Goal: Information Seeking & Learning: Learn about a topic

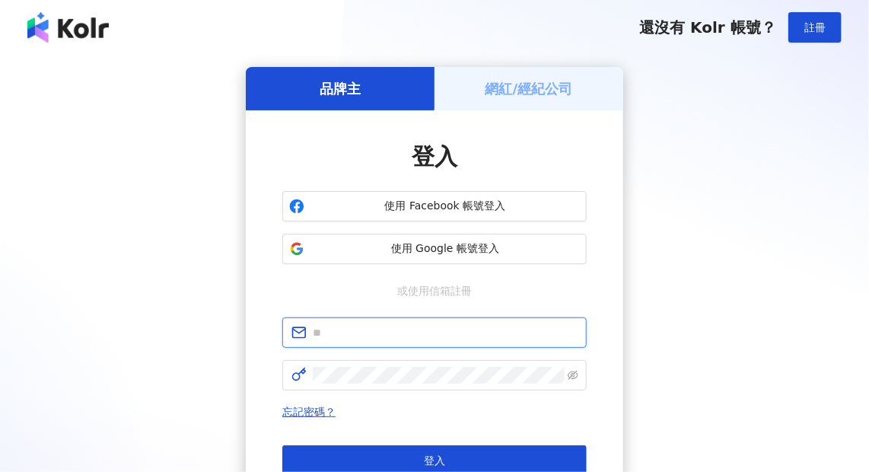
click at [395, 326] on input "text" at bounding box center [445, 332] width 265 height 17
type input "**********"
click at [348, 354] on form "**********" at bounding box center [434, 353] width 304 height 73
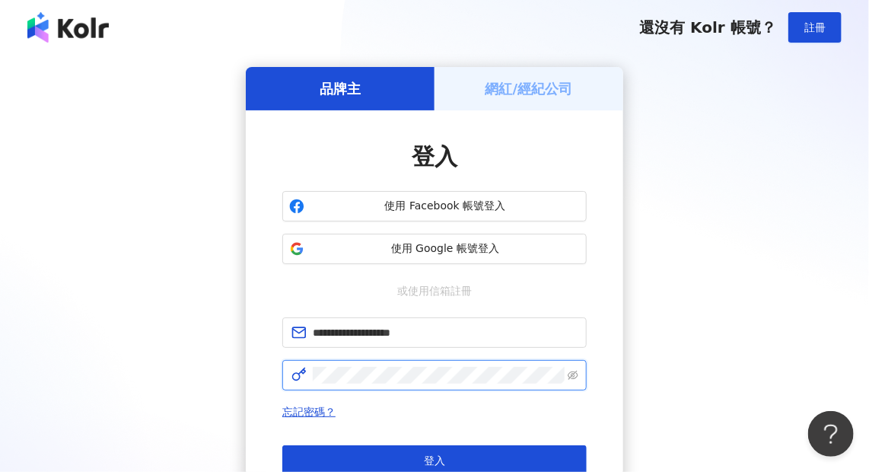
click button "登入" at bounding box center [434, 460] width 304 height 30
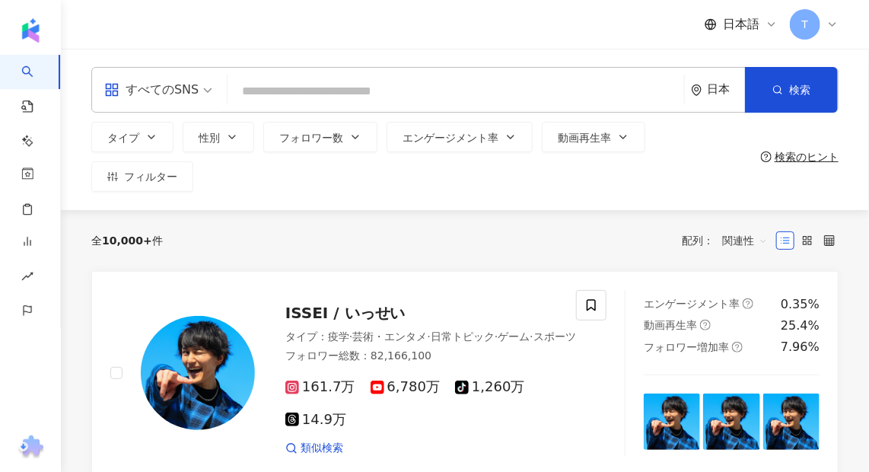
click at [478, 210] on div "全 10,000+ 件 配列： 関連性" at bounding box center [464, 240] width 747 height 61
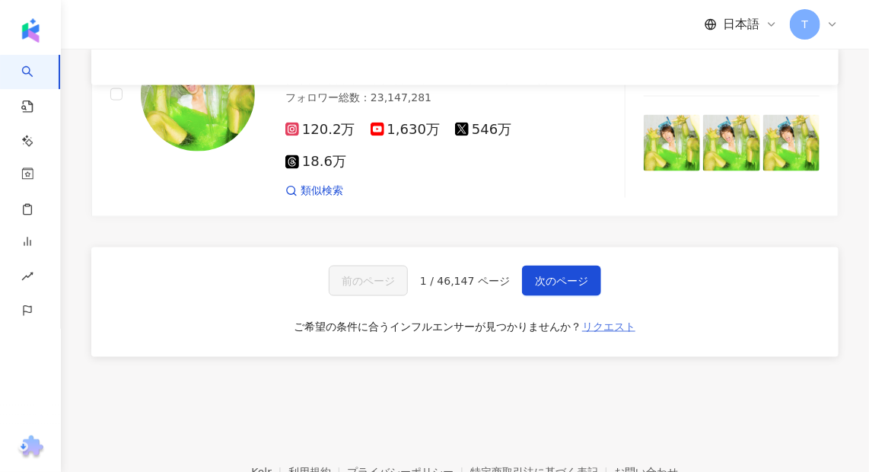
click at [616, 320] on span "リクエスト" at bounding box center [608, 326] width 53 height 12
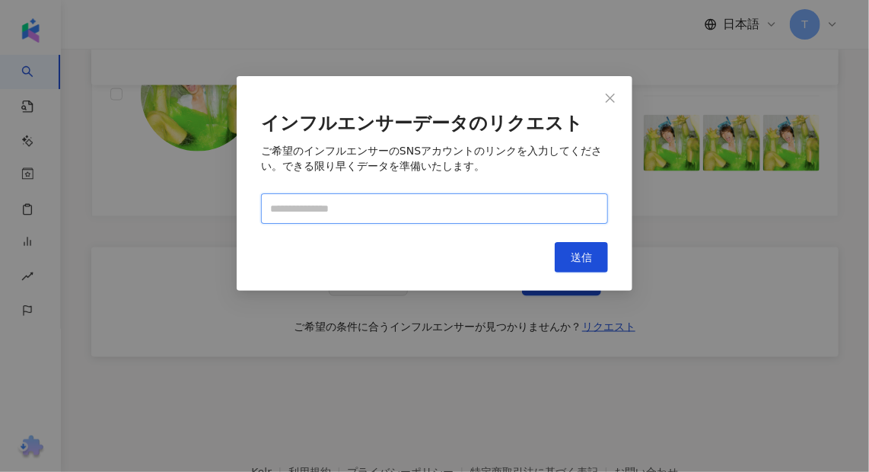
click at [342, 208] on input "text" at bounding box center [434, 208] width 347 height 30
paste input "**********"
type input "**********"
click at [563, 212] on input "**********" at bounding box center [434, 208] width 347 height 30
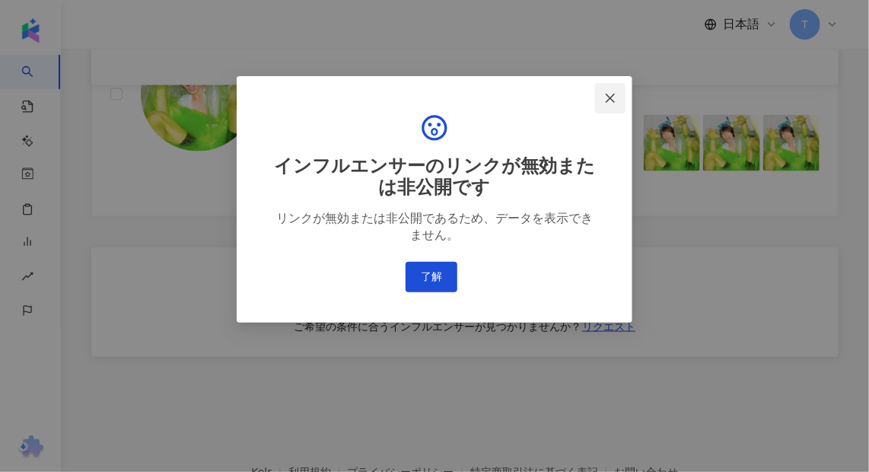
click at [601, 103] on span "Close" at bounding box center [610, 98] width 30 height 12
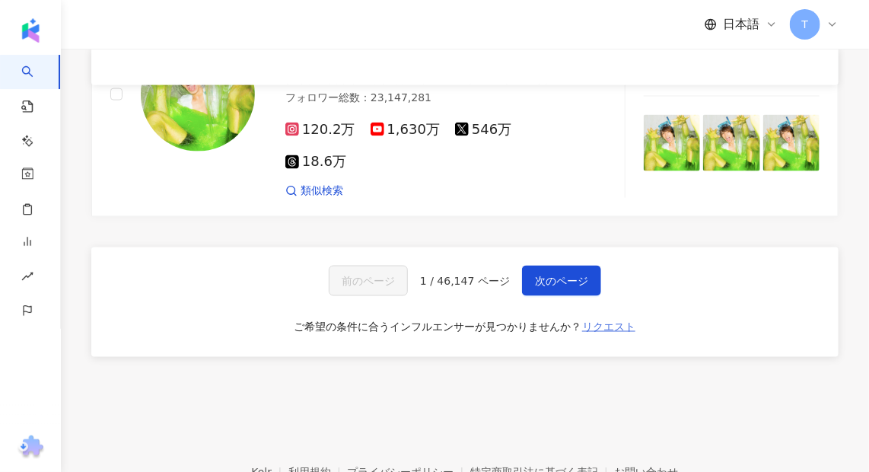
click at [623, 320] on span "リクエスト" at bounding box center [608, 326] width 53 height 12
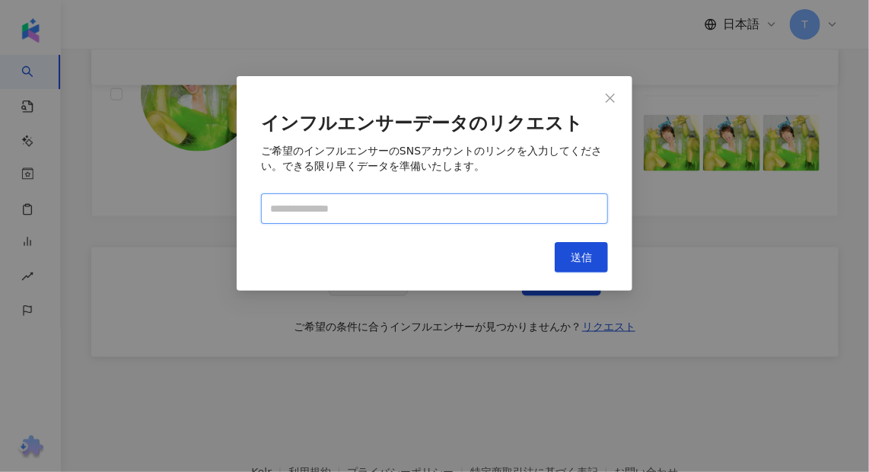
click at [384, 208] on input "text" at bounding box center [434, 208] width 347 height 30
paste input "**********"
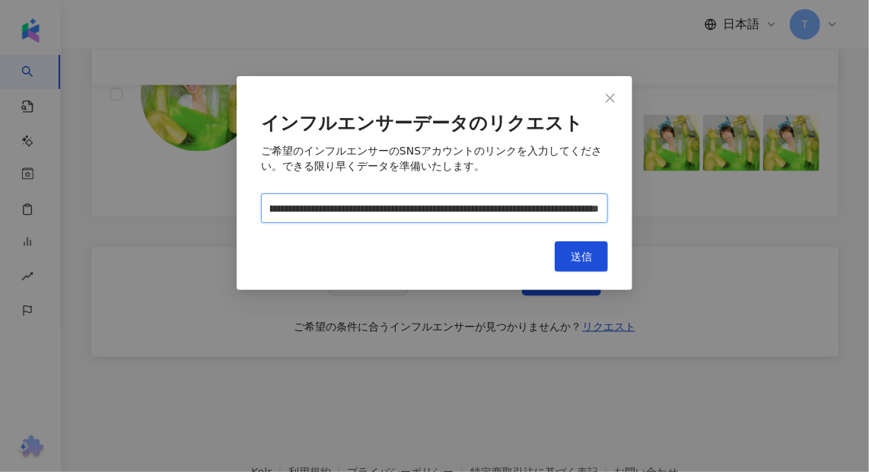
type input "**********"
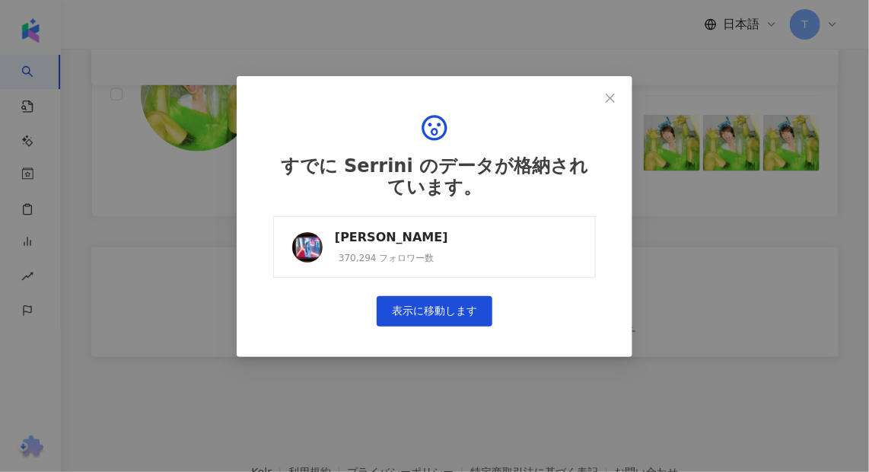
click at [425, 269] on link "Serrini 370,294 フォロワー数" at bounding box center [434, 247] width 323 height 62
click at [595, 110] on div "すでに Serrini のデータが格納されています。 Serrini 370,294 フォロワー数 表示に移動します" at bounding box center [435, 216] width 396 height 281
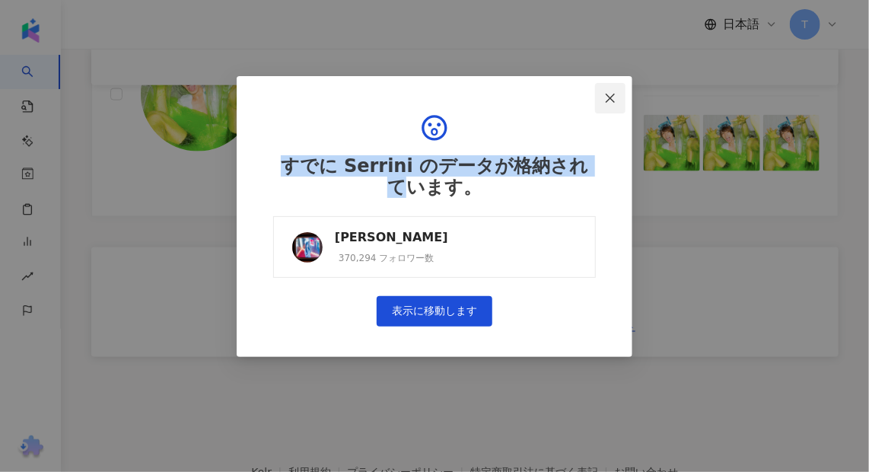
click at [609, 93] on icon "close" at bounding box center [610, 98] width 12 height 12
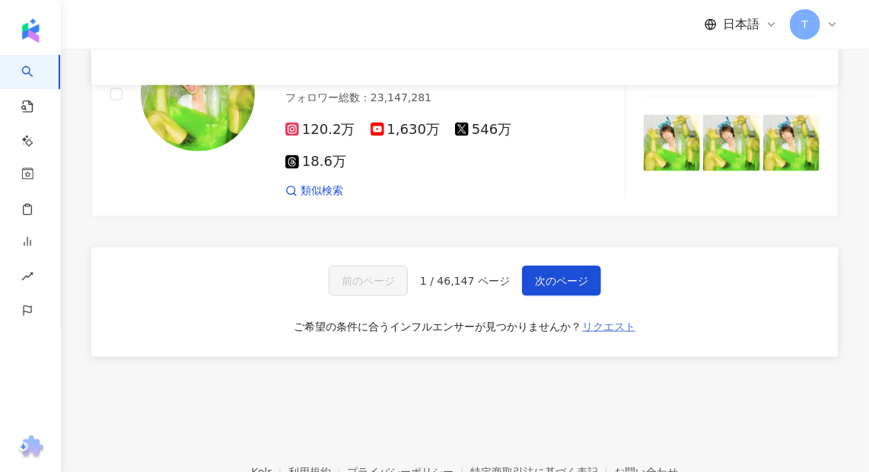
click at [603, 320] on span "リクエスト" at bounding box center [608, 326] width 53 height 12
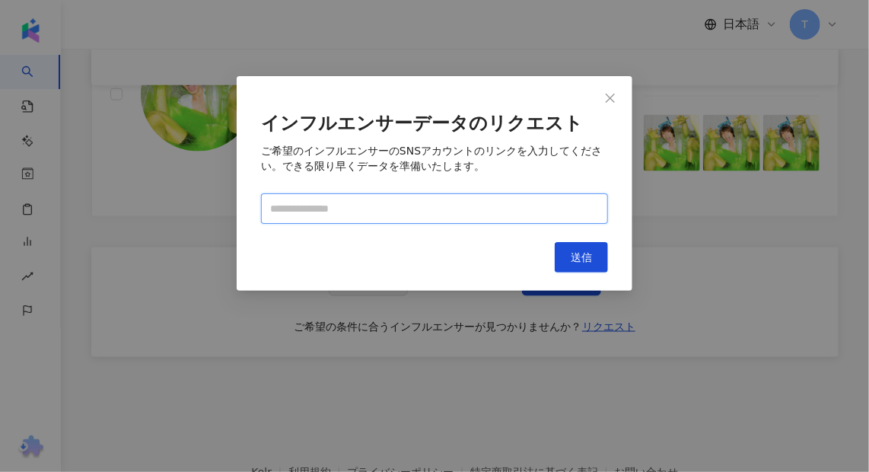
click at [358, 202] on input "text" at bounding box center [434, 208] width 347 height 30
paste input "**********"
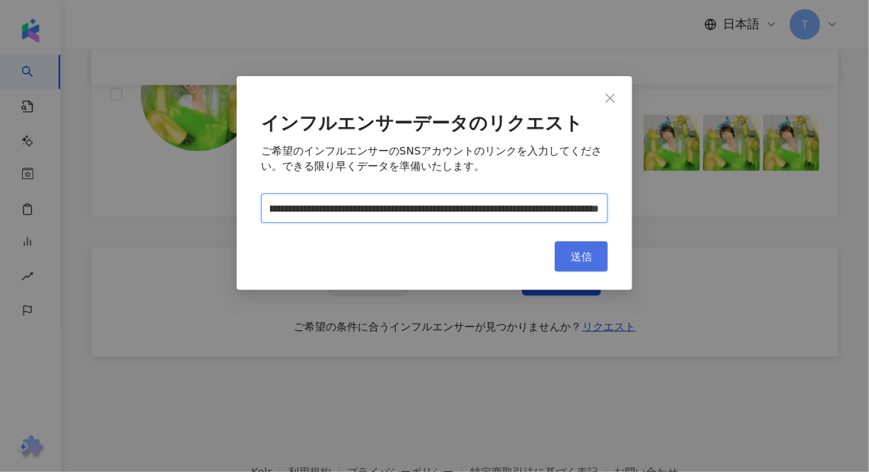
type input "**********"
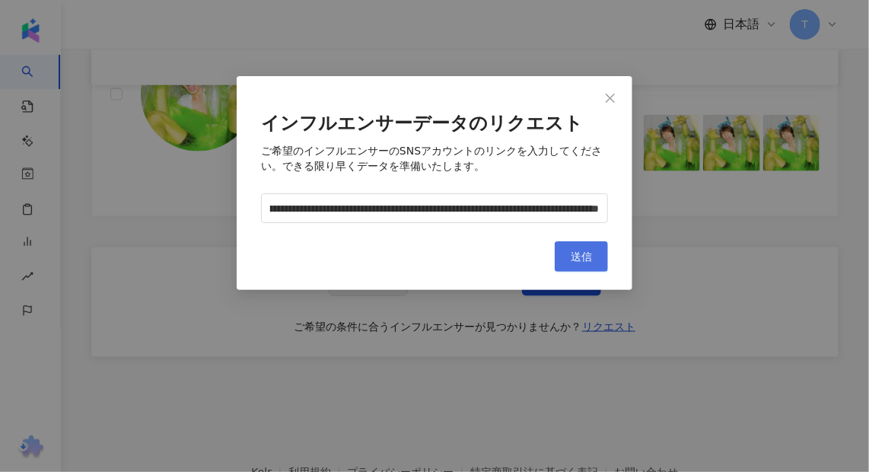
click at [571, 267] on button "送信" at bounding box center [581, 256] width 53 height 30
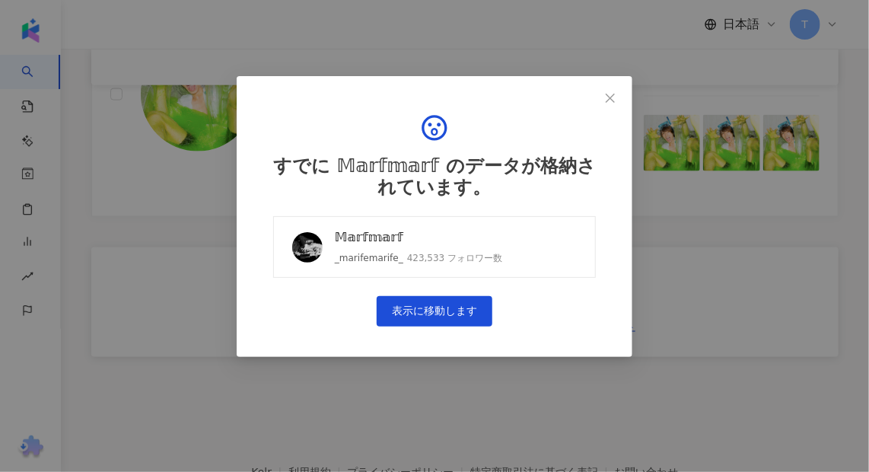
click at [475, 234] on div "𝕄𝕒𝕣𝕗𝕞𝕒𝕣𝕗" at bounding box center [418, 237] width 167 height 17
click at [608, 94] on icon "close" at bounding box center [610, 98] width 12 height 12
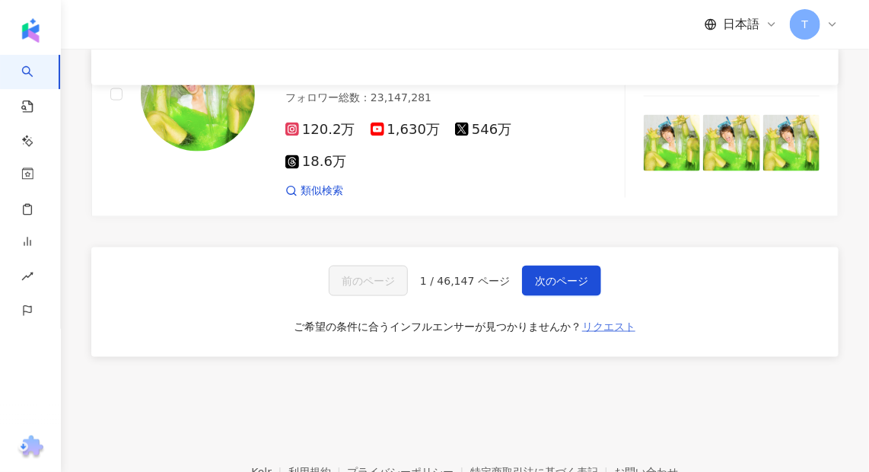
click at [596, 320] on span "リクエスト" at bounding box center [608, 326] width 53 height 12
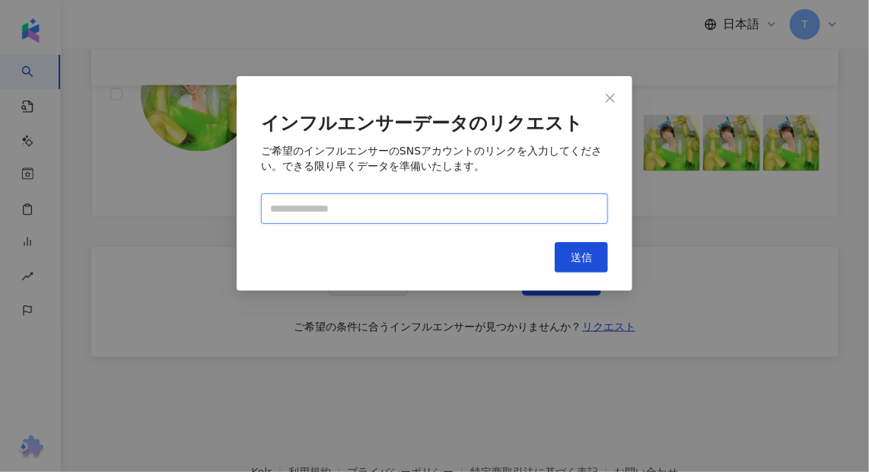
click at [401, 205] on input "text" at bounding box center [434, 208] width 347 height 30
paste input "**********"
type input "**********"
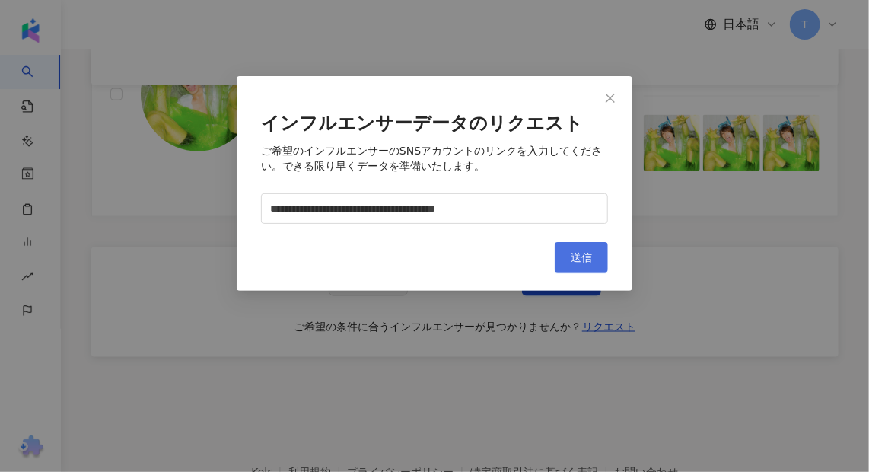
click at [580, 265] on button "送信" at bounding box center [581, 257] width 53 height 30
drag, startPoint x: 664, startPoint y: 203, endPoint x: 661, endPoint y: 213, distance: 10.3
click at [662, 213] on div "**********" at bounding box center [434, 236] width 869 height 472
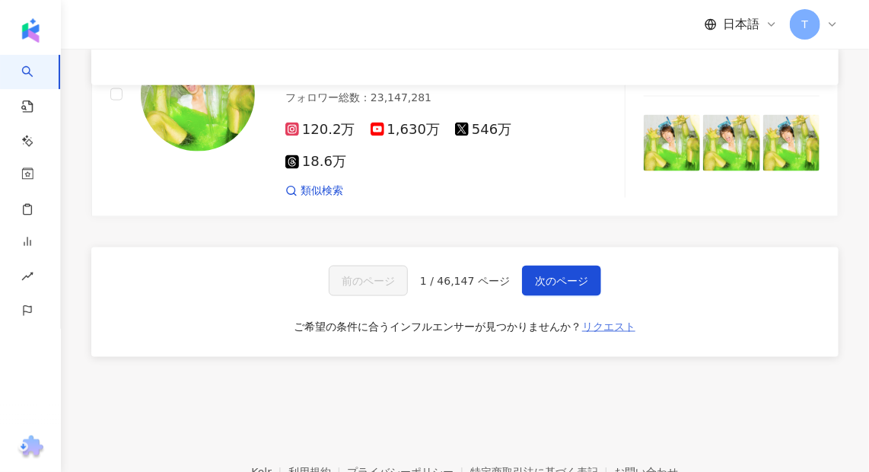
click at [598, 320] on span "リクエスト" at bounding box center [608, 326] width 53 height 12
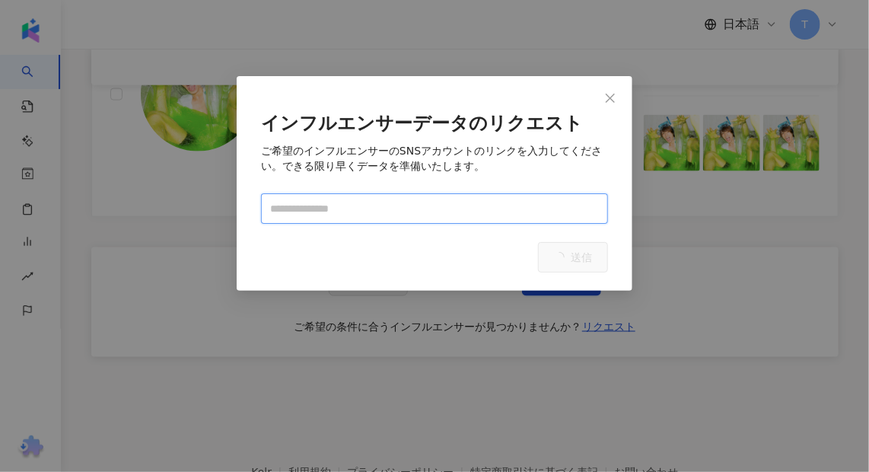
click at [450, 215] on input "text" at bounding box center [434, 208] width 347 height 30
paste input "**********"
type input "**********"
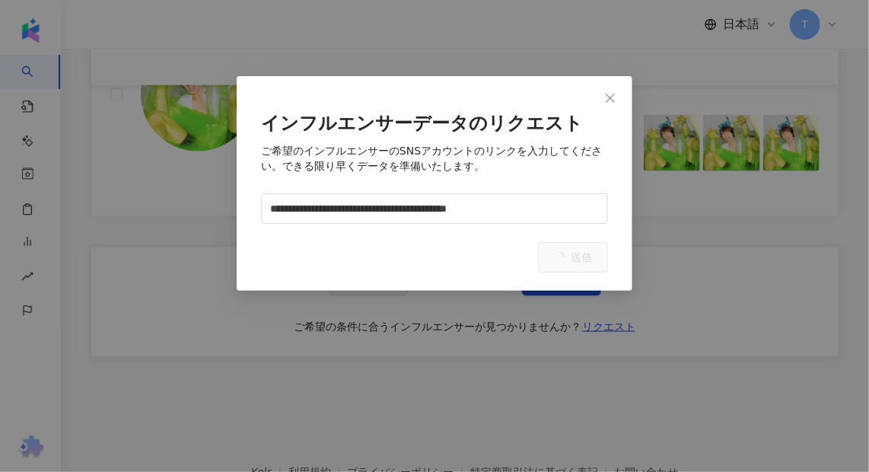
click at [628, 253] on div "**********" at bounding box center [435, 183] width 396 height 215
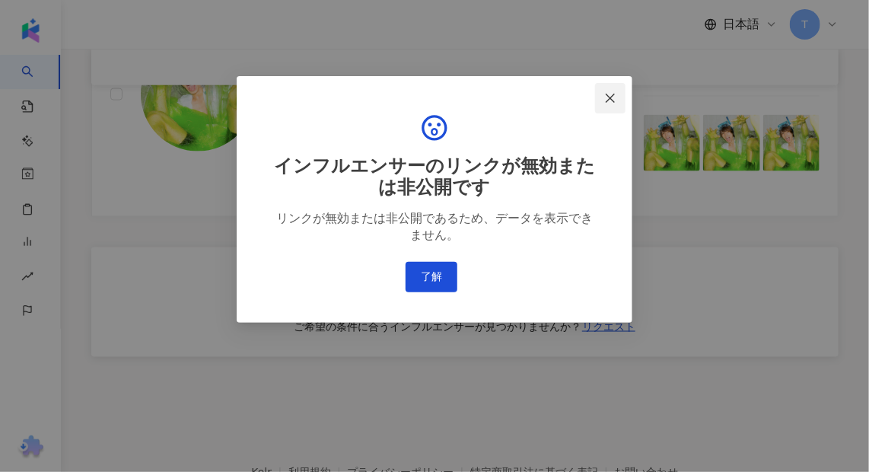
click at [606, 97] on icon "close" at bounding box center [610, 98] width 12 height 12
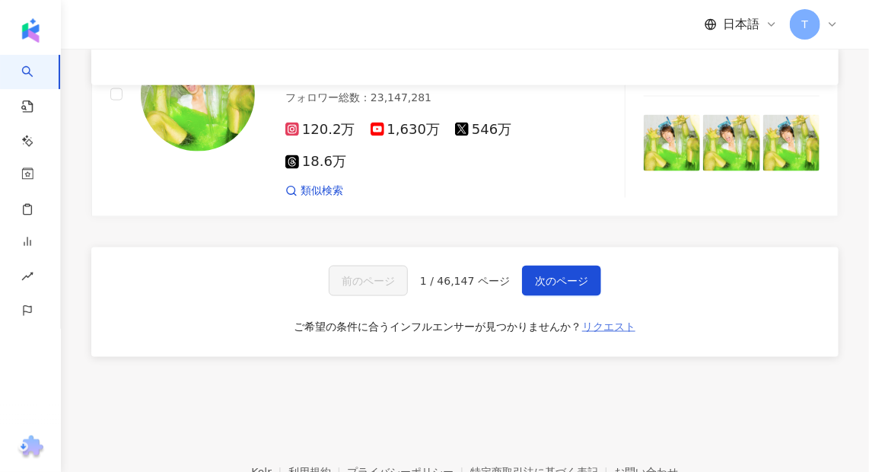
click at [606, 320] on span "リクエスト" at bounding box center [608, 326] width 53 height 12
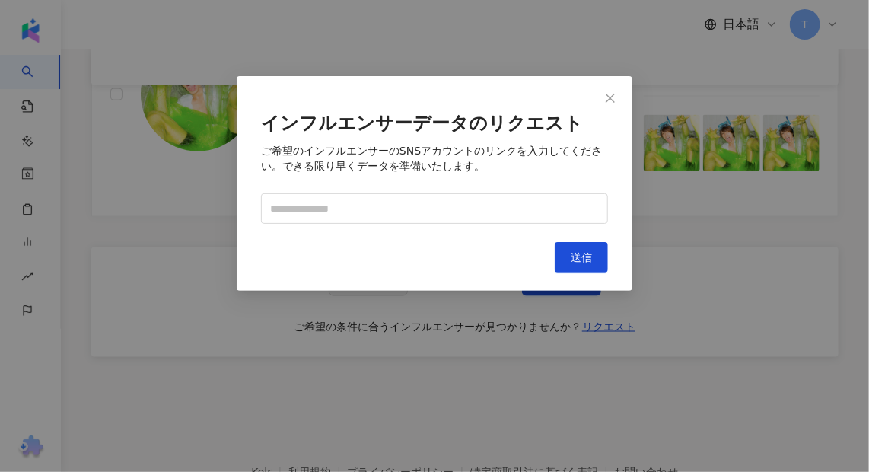
click at [809, 276] on div "インフルエンサーデータのリクエスト ご希望のインフルエンサーのSNSアカウントのリンクを入力してください。できる限り早くデータを準備いたします。 キャンセル …" at bounding box center [434, 236] width 869 height 472
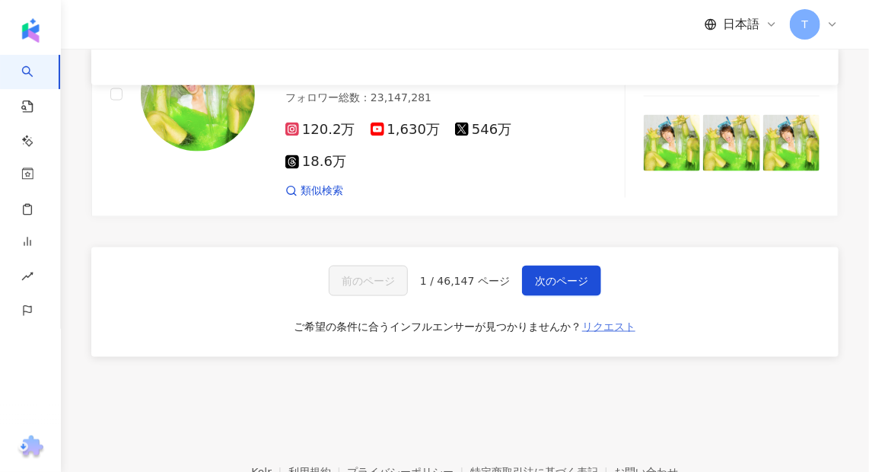
click at [616, 320] on span "リクエスト" at bounding box center [608, 326] width 53 height 12
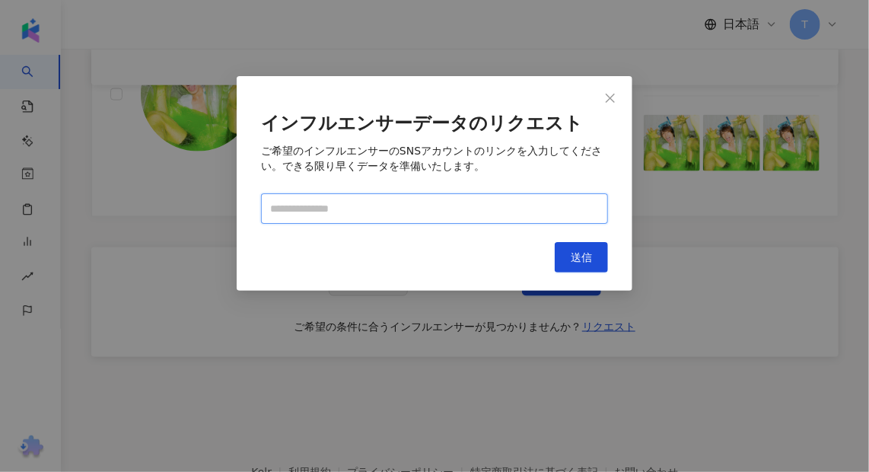
click at [444, 209] on input "text" at bounding box center [434, 208] width 347 height 30
paste input "**********"
type input "**********"
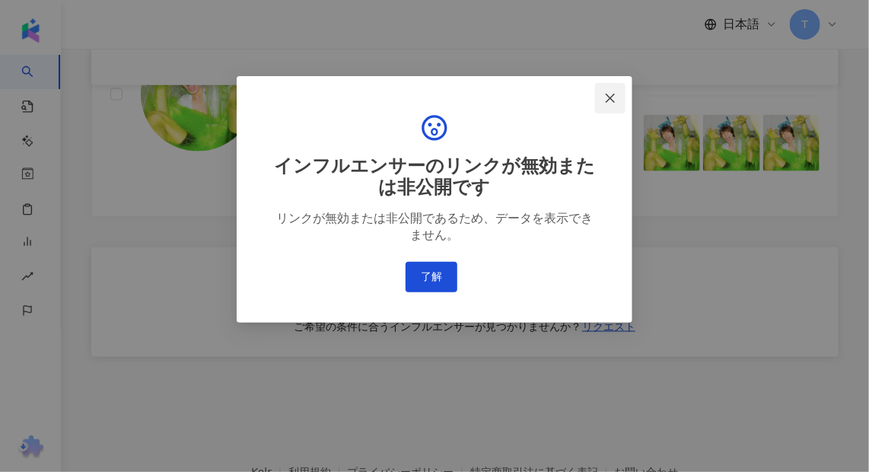
click at [616, 83] on button "Close" at bounding box center [610, 98] width 30 height 30
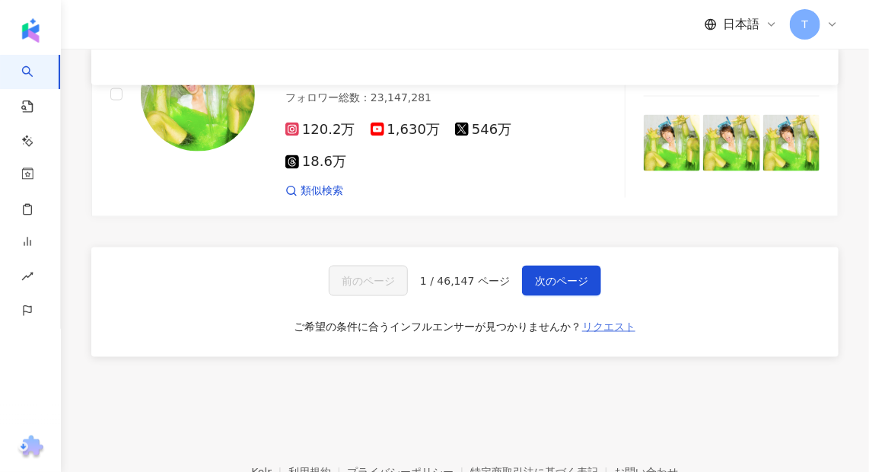
click at [614, 320] on span "リクエスト" at bounding box center [608, 326] width 53 height 12
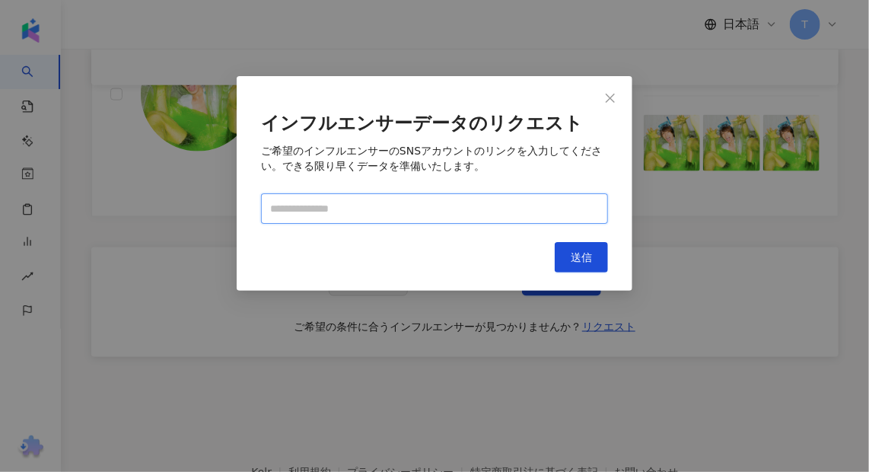
click at [421, 205] on input "text" at bounding box center [434, 208] width 347 height 30
paste input "**********"
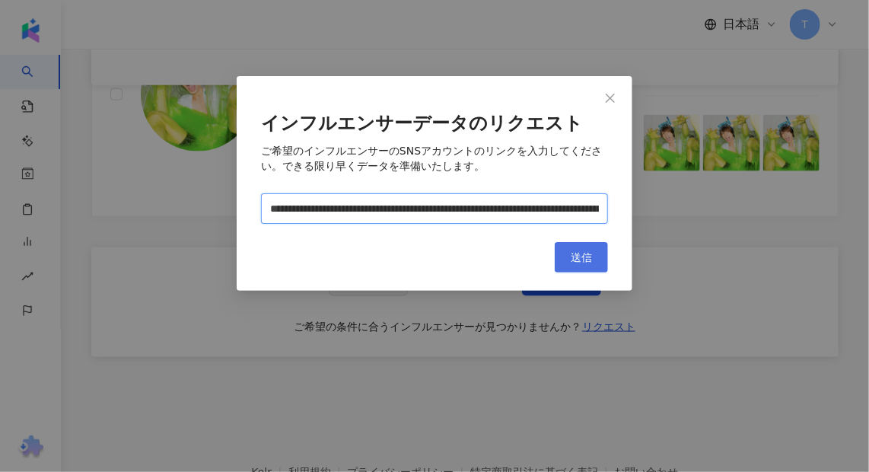
scroll to position [0, 231]
type input "**********"
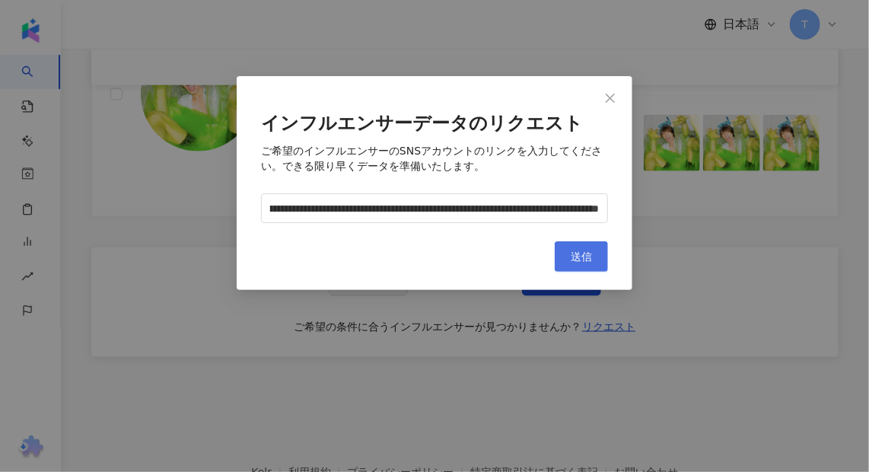
click at [603, 264] on button "送信" at bounding box center [581, 256] width 53 height 30
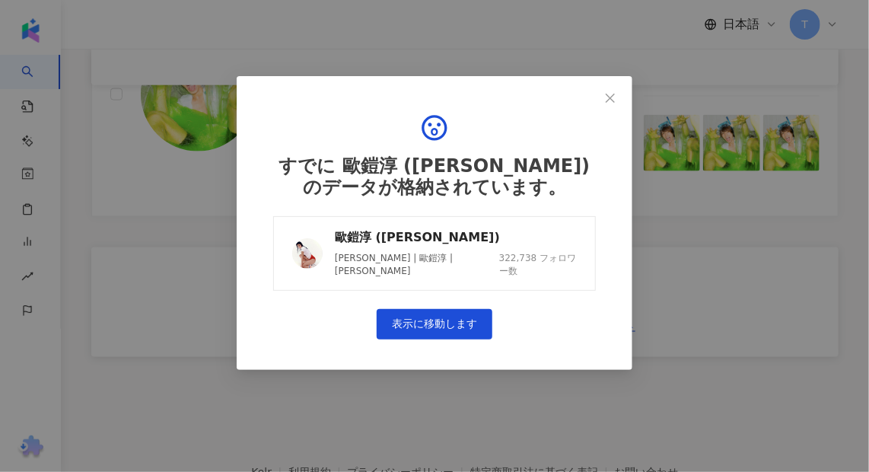
click at [399, 252] on div "Shun歐Hoi淳 | 歐鎧淳 | Stephanie" at bounding box center [415, 265] width 161 height 26
drag, startPoint x: 609, startPoint y: 97, endPoint x: 614, endPoint y: 158, distance: 61.1
click at [609, 97] on icon "close" at bounding box center [610, 98] width 12 height 12
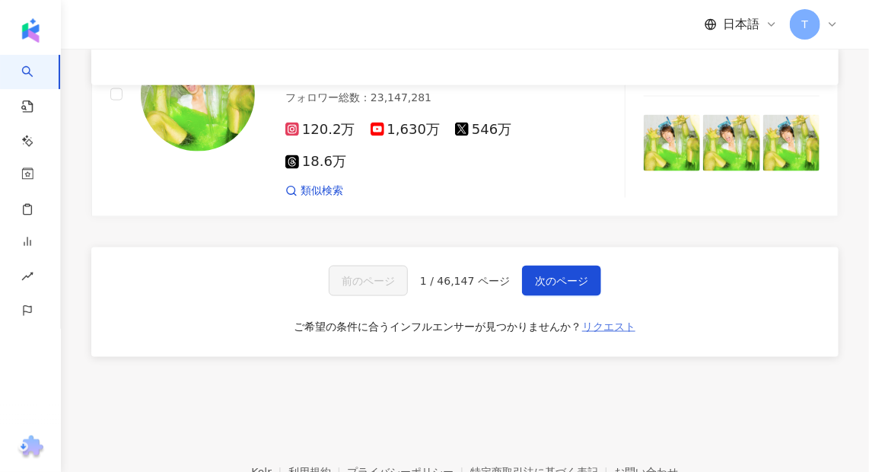
click at [622, 314] on button "リクエスト" at bounding box center [608, 326] width 55 height 24
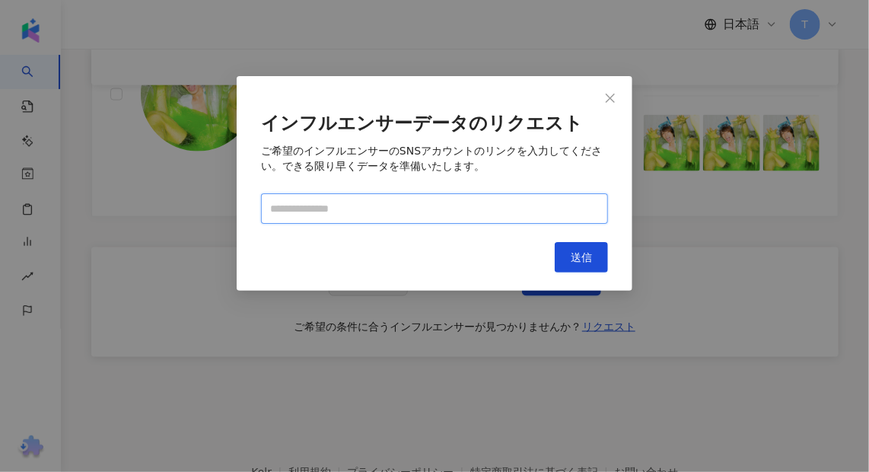
click at [383, 210] on input "text" at bounding box center [434, 208] width 347 height 30
paste input "**********"
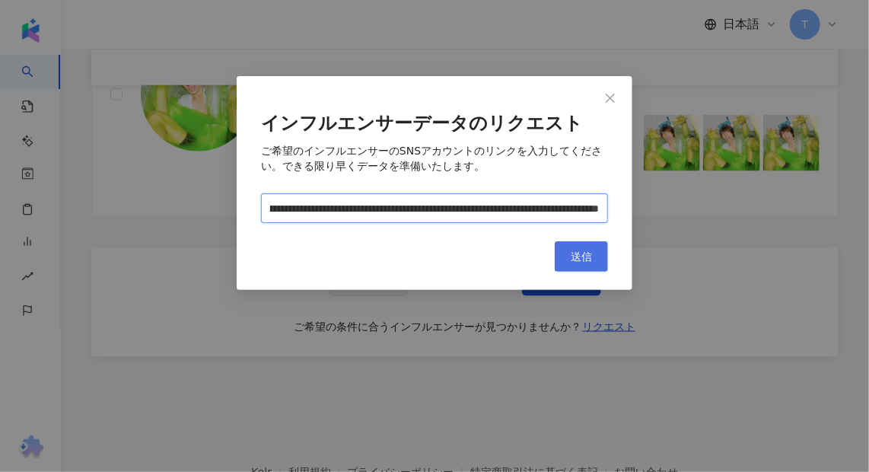
type input "**********"
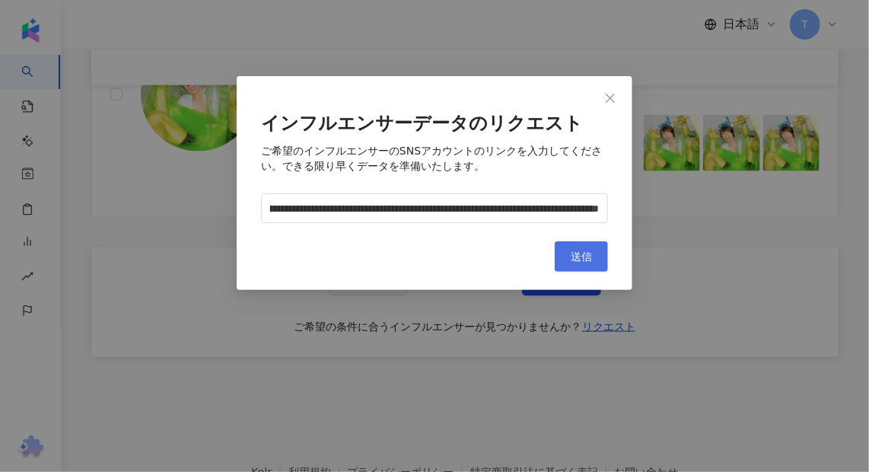
click at [583, 266] on button "送信" at bounding box center [581, 256] width 53 height 30
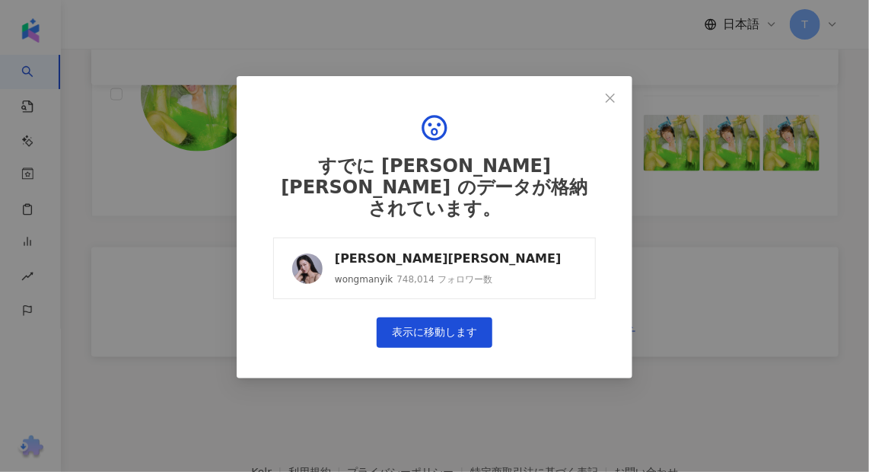
click at [386, 265] on link "王敏奕Venus Wong wongmanyik 748,014 フォロワー数" at bounding box center [434, 268] width 323 height 62
click at [608, 92] on icon "close" at bounding box center [610, 98] width 12 height 12
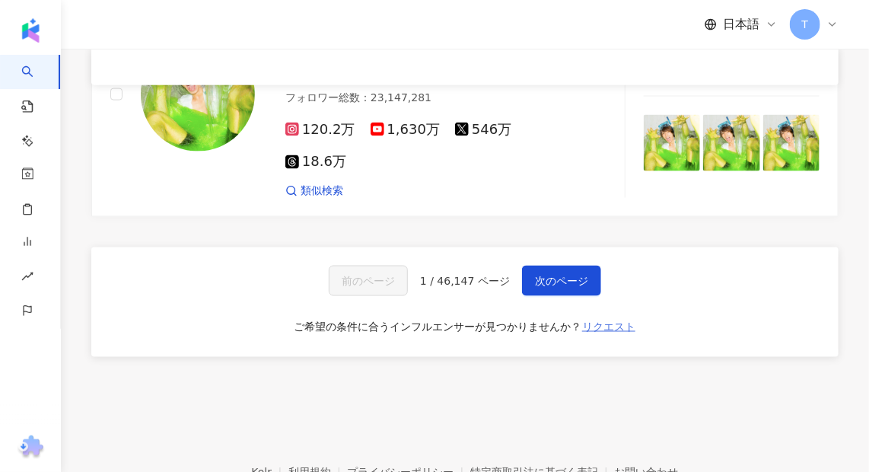
click at [607, 320] on span "リクエスト" at bounding box center [608, 326] width 53 height 12
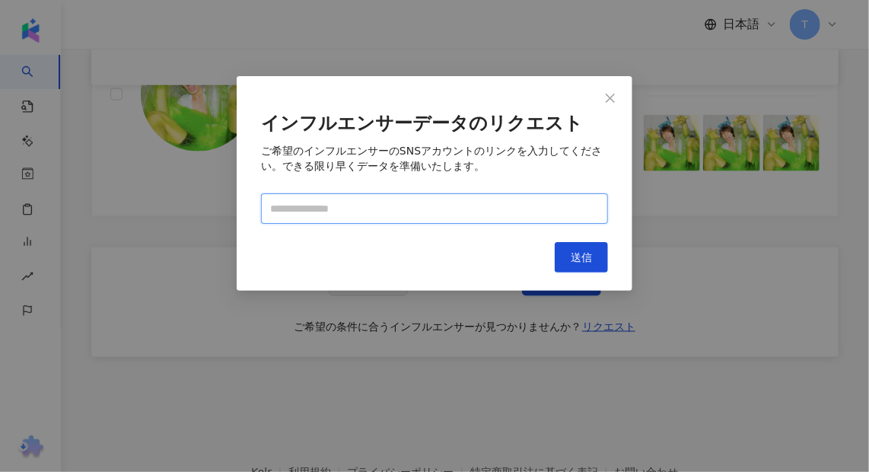
click at [379, 211] on input "text" at bounding box center [434, 208] width 347 height 30
paste input "**********"
type input "**********"
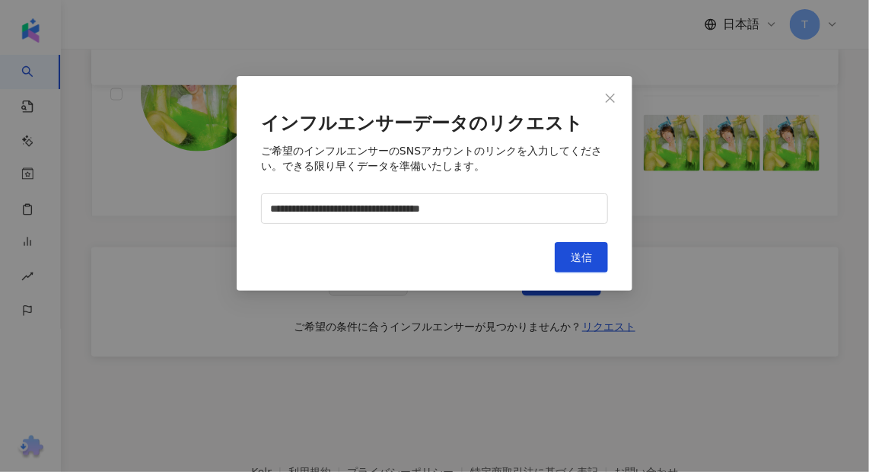
click at [554, 259] on div "キャンセル 送信" at bounding box center [434, 257] width 347 height 30
click at [587, 255] on span "送信" at bounding box center [581, 257] width 21 height 12
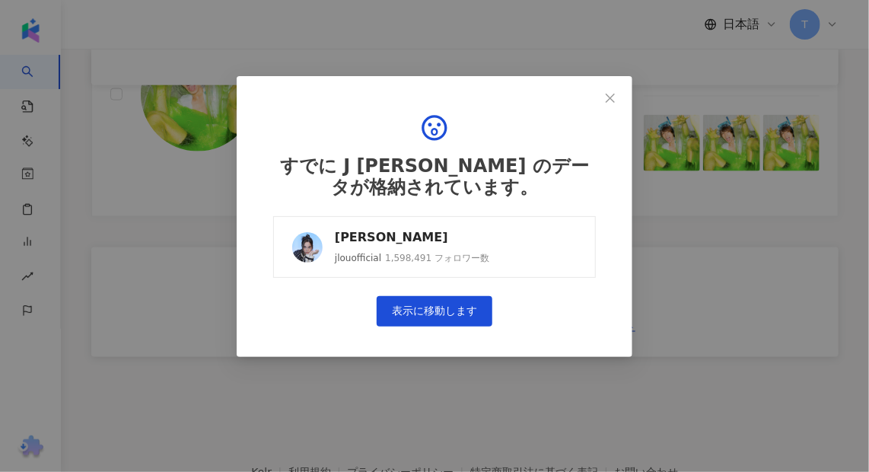
click at [380, 240] on div "J Lou" at bounding box center [412, 237] width 154 height 17
click at [609, 99] on icon "close" at bounding box center [610, 97] width 9 height 9
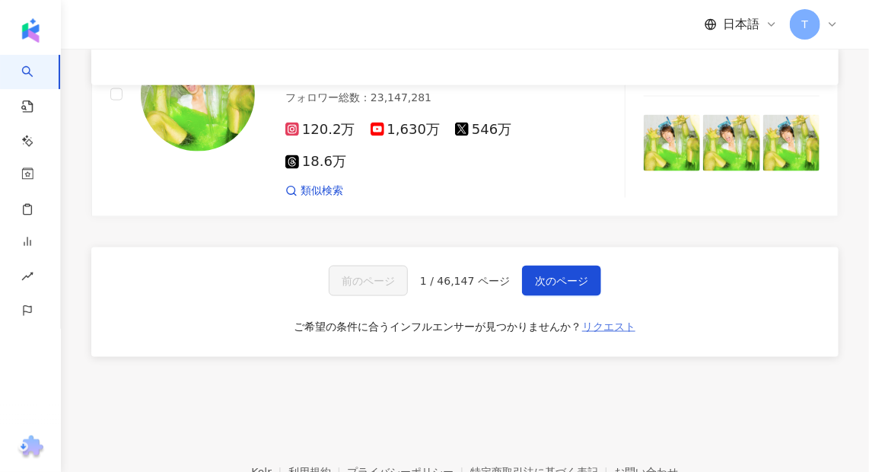
click at [620, 320] on span "リクエスト" at bounding box center [608, 326] width 53 height 12
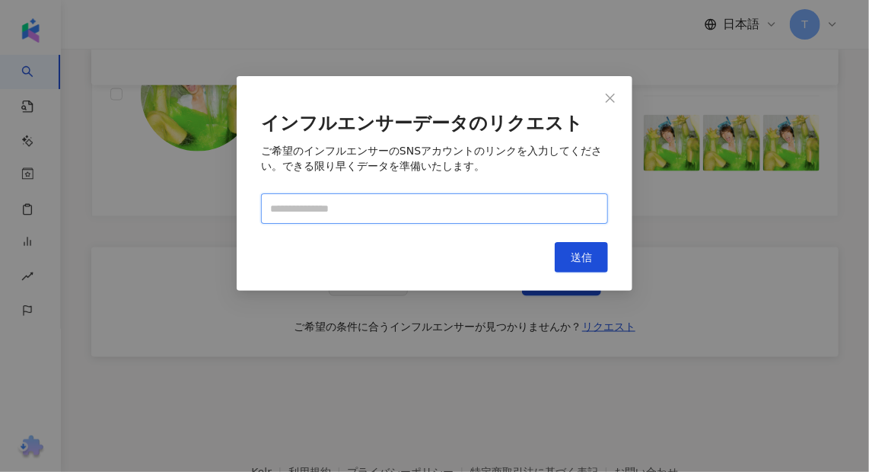
click at [370, 195] on input "text" at bounding box center [434, 208] width 347 height 30
paste input "**********"
type input "**********"
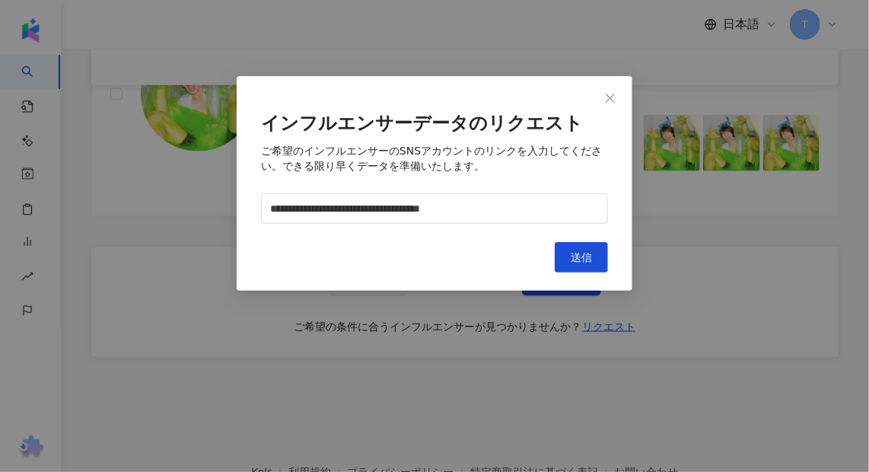
click at [579, 273] on div "**********" at bounding box center [435, 183] width 396 height 215
click at [583, 265] on button "送信" at bounding box center [581, 257] width 53 height 30
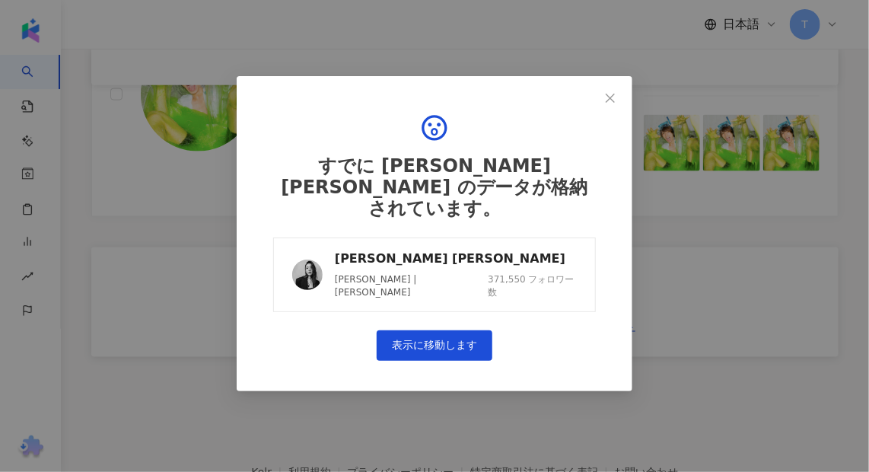
click at [431, 250] on div "余香凝 Jennifer Yu" at bounding box center [456, 258] width 242 height 17
click at [621, 100] on span "Close" at bounding box center [610, 98] width 30 height 12
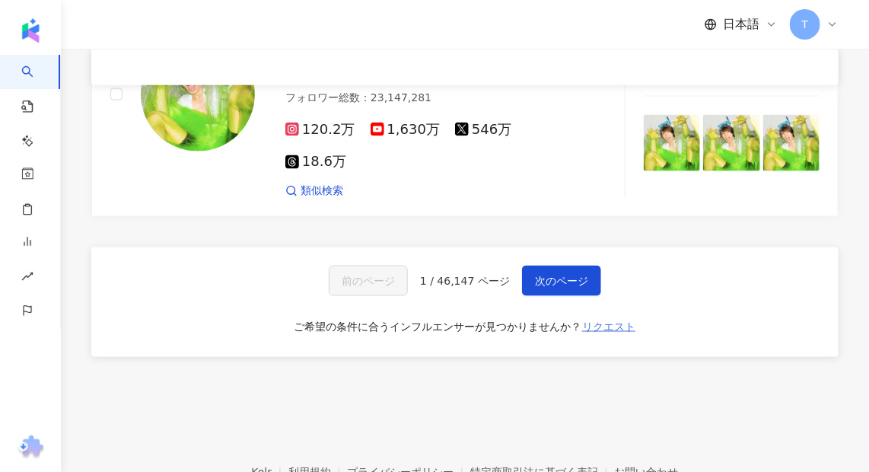
click at [618, 320] on span "リクエスト" at bounding box center [608, 326] width 53 height 12
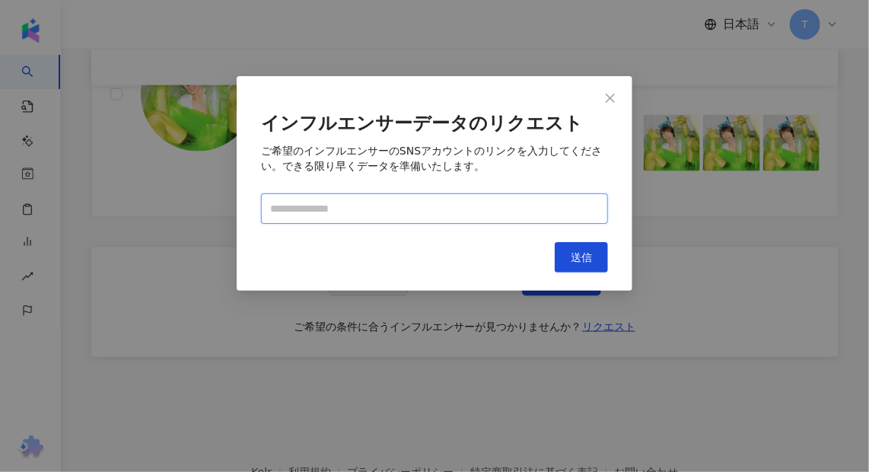
click at [385, 205] on input "text" at bounding box center [434, 208] width 347 height 30
paste input "**********"
type input "**********"
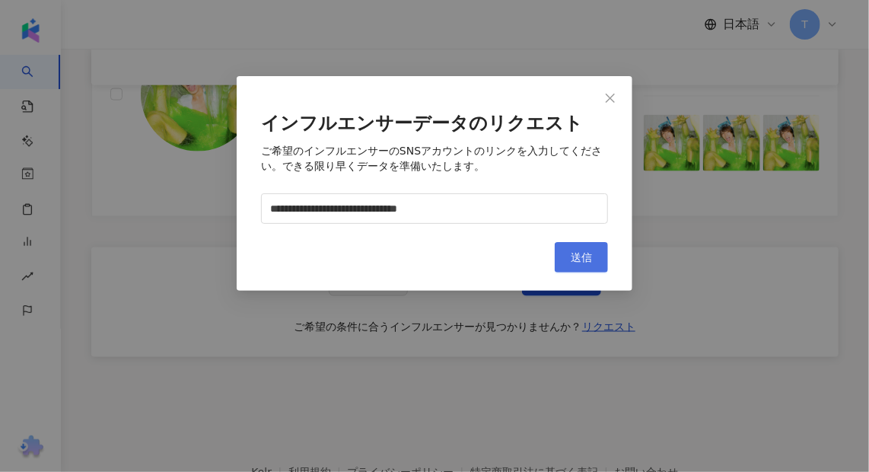
click at [585, 251] on span "送信" at bounding box center [581, 257] width 21 height 12
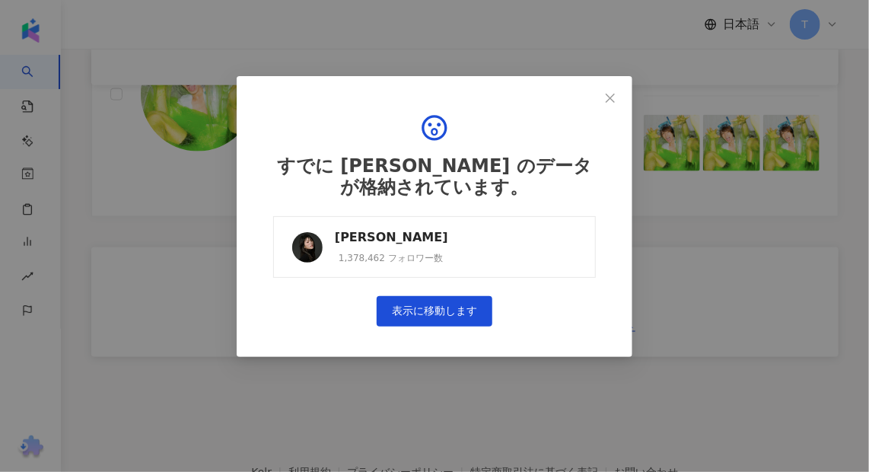
click at [367, 230] on div "[PERSON_NAME]" at bounding box center [391, 237] width 113 height 17
click at [600, 96] on span "Close" at bounding box center [610, 98] width 30 height 12
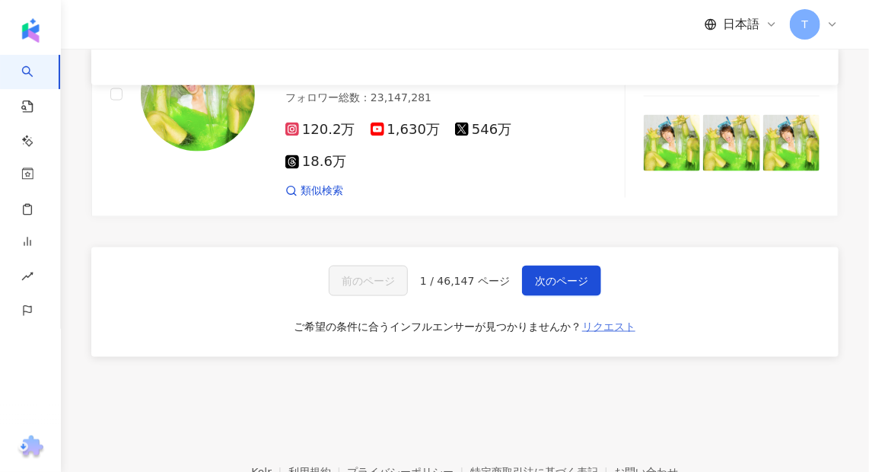
click at [605, 314] on button "リクエスト" at bounding box center [608, 326] width 55 height 24
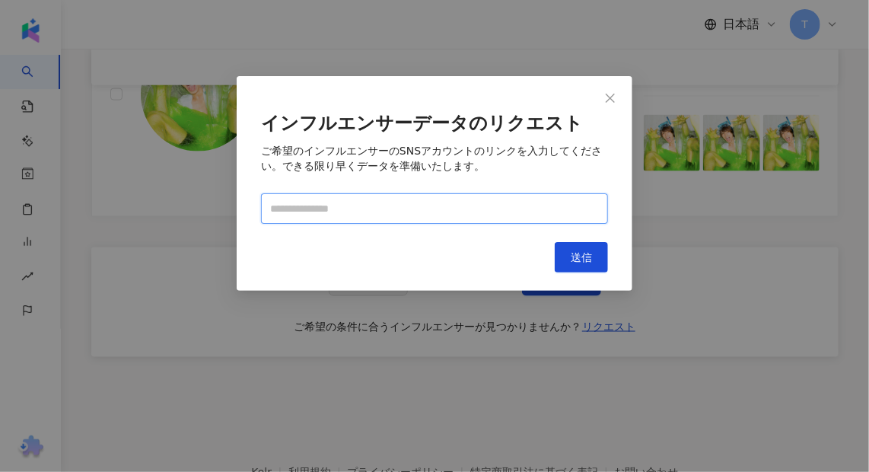
click at [366, 217] on input "text" at bounding box center [434, 208] width 347 height 30
paste input "**********"
type input "**********"
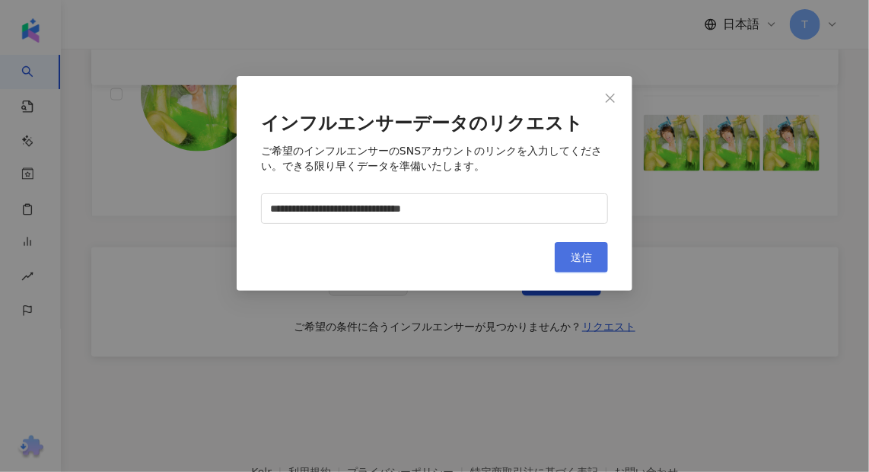
click at [573, 249] on button "送信" at bounding box center [581, 257] width 53 height 30
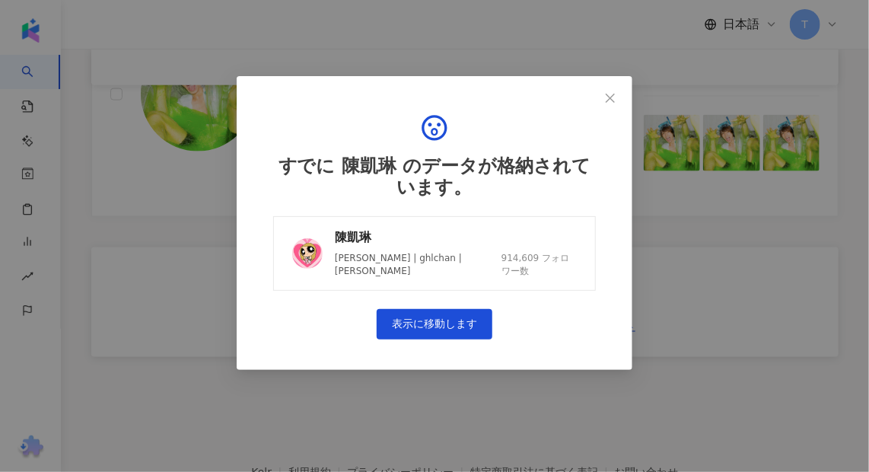
click at [463, 234] on div "陳凱琳" at bounding box center [456, 237] width 242 height 17
click at [607, 96] on icon "close" at bounding box center [610, 98] width 12 height 12
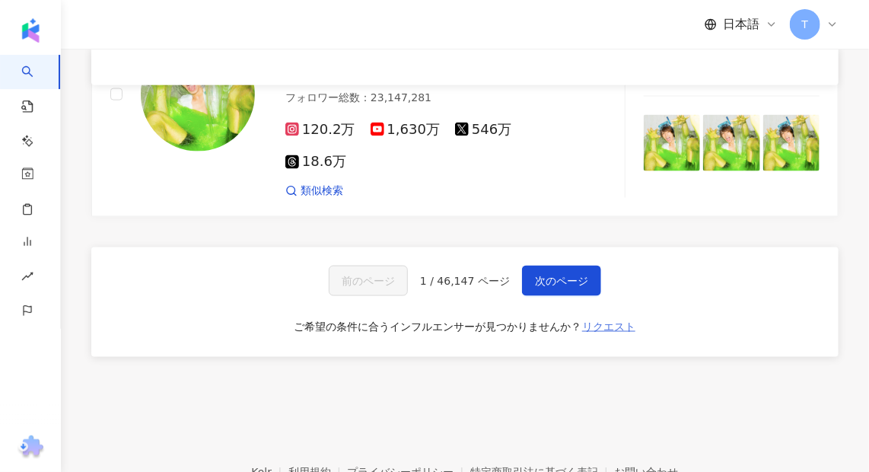
click at [611, 314] on button "リクエスト" at bounding box center [608, 326] width 55 height 24
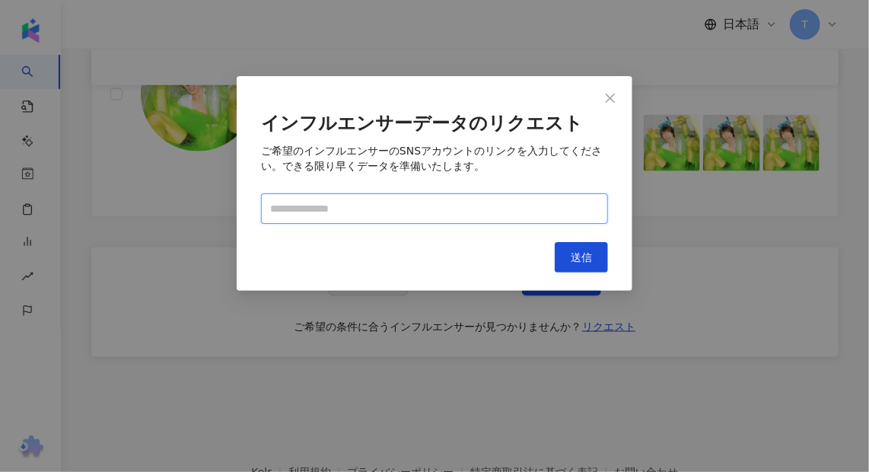
click at [363, 218] on input "text" at bounding box center [434, 208] width 347 height 30
paste input "**********"
type input "**********"
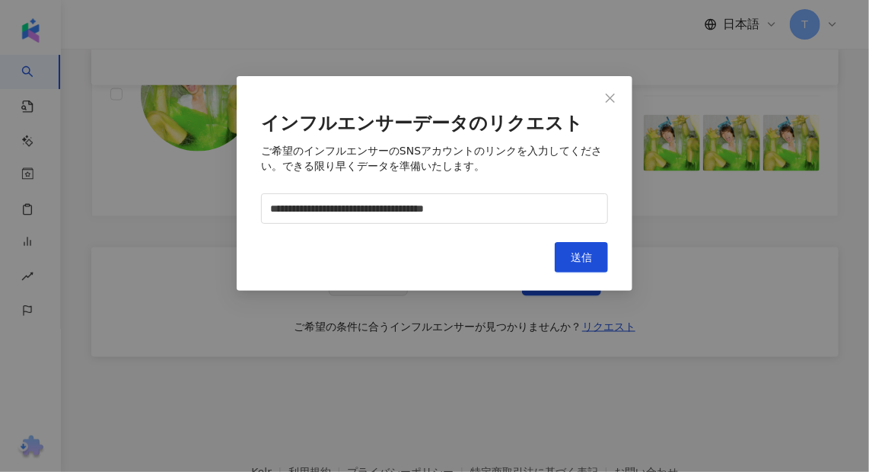
click at [574, 272] on div "**********" at bounding box center [435, 183] width 396 height 215
click at [577, 259] on span "送信" at bounding box center [581, 257] width 21 height 12
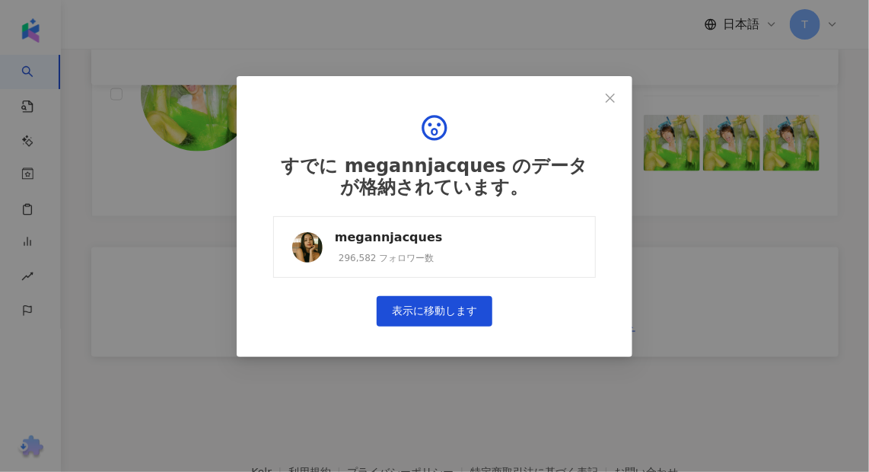
click at [361, 252] on div "296,582 フォロワー数" at bounding box center [386, 258] width 95 height 13
click at [603, 92] on span "Close" at bounding box center [610, 98] width 30 height 12
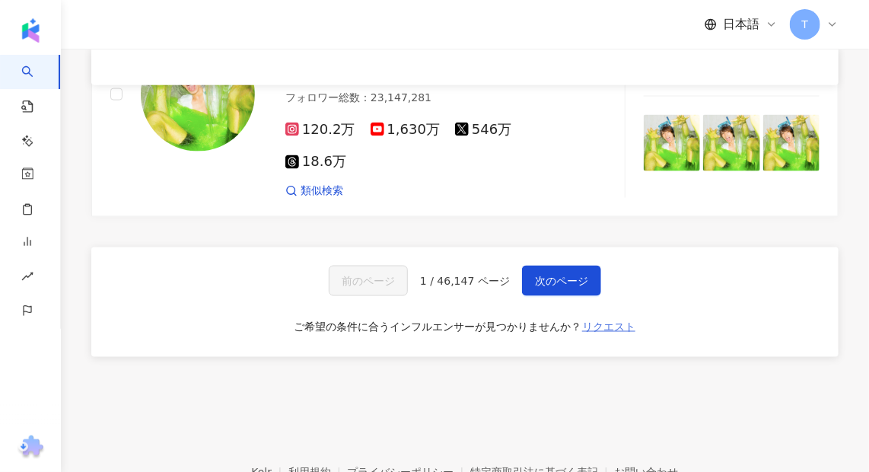
click at [602, 320] on span "リクエスト" at bounding box center [608, 326] width 53 height 12
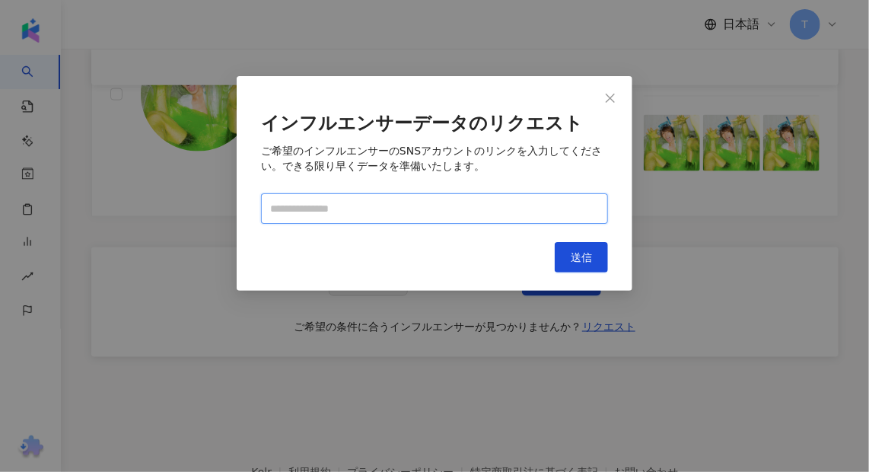
click at [412, 205] on input "text" at bounding box center [434, 208] width 347 height 30
paste input "**********"
type input "**********"
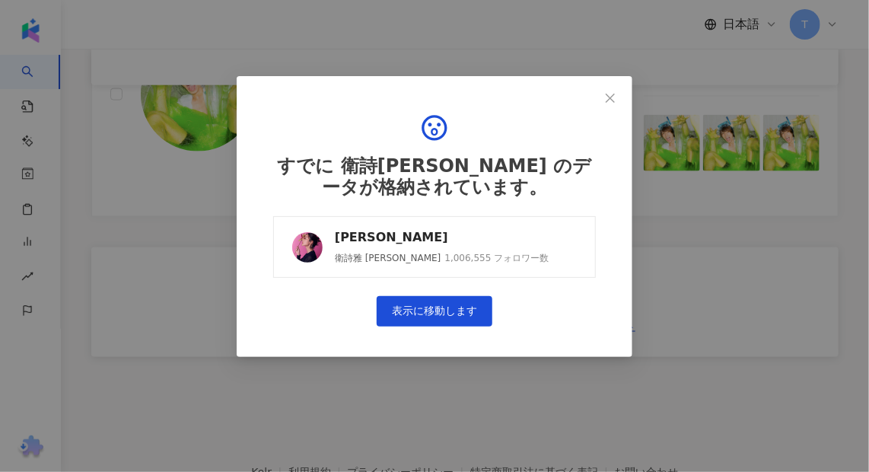
click at [469, 260] on div "1,006,555 フォロワー数" at bounding box center [497, 258] width 104 height 13
click at [602, 103] on span "Close" at bounding box center [610, 98] width 30 height 12
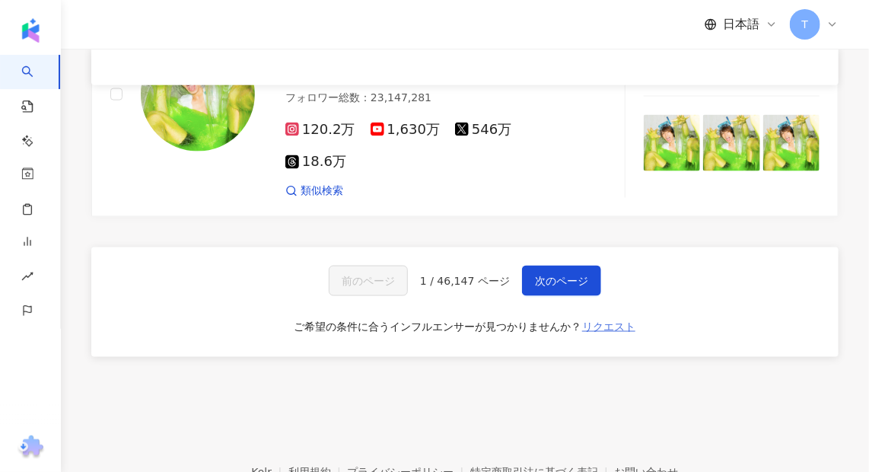
click at [588, 320] on span "リクエスト" at bounding box center [608, 326] width 53 height 12
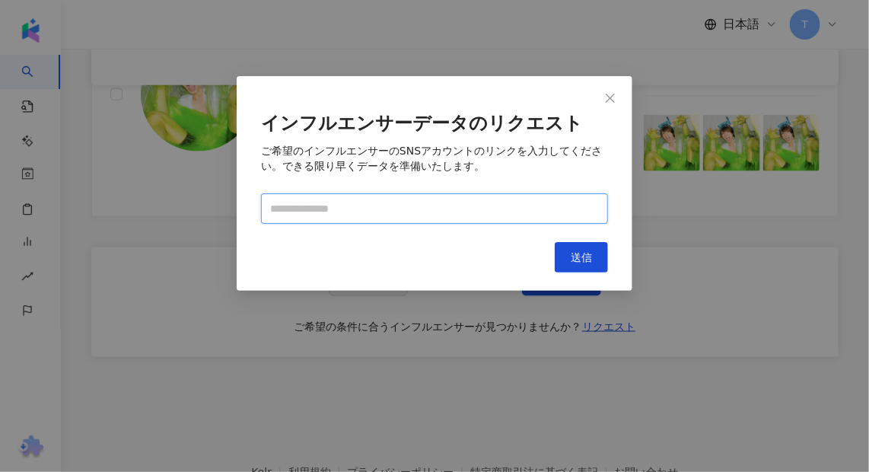
click at [376, 197] on input "text" at bounding box center [434, 208] width 347 height 30
paste input "**********"
type input "**********"
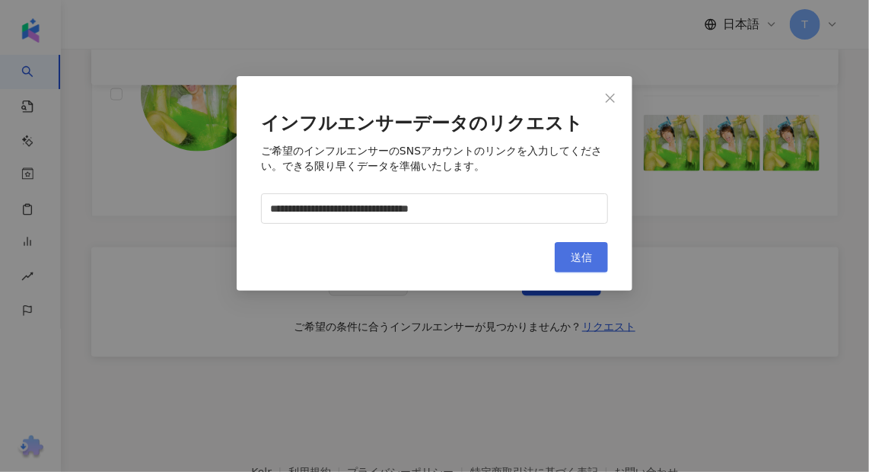
click at [596, 256] on button "送信" at bounding box center [581, 257] width 53 height 30
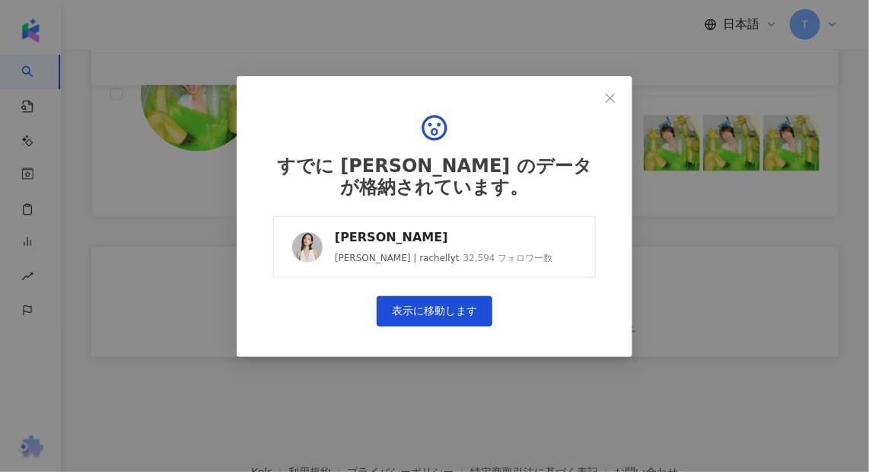
click at [363, 235] on div "梁雍婷" at bounding box center [444, 237] width 218 height 17
drag, startPoint x: 609, startPoint y: 91, endPoint x: 598, endPoint y: 75, distance: 20.3
click at [610, 92] on icon "close" at bounding box center [610, 98] width 12 height 12
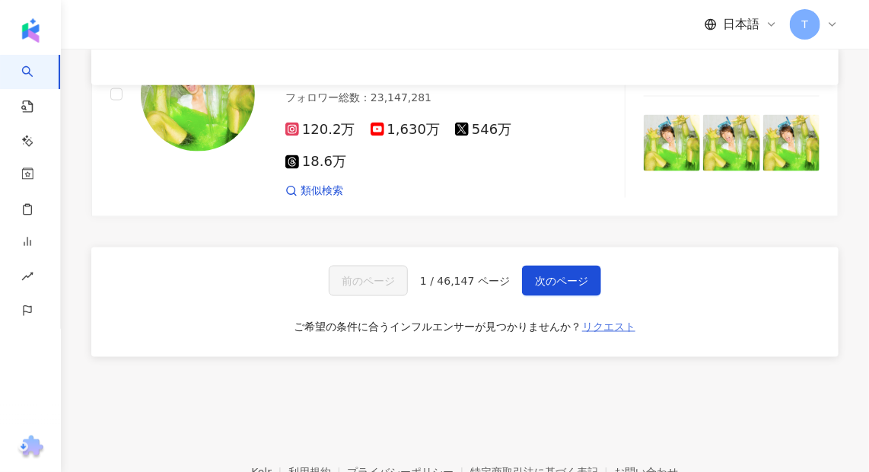
click at [598, 320] on span "リクエスト" at bounding box center [608, 326] width 53 height 12
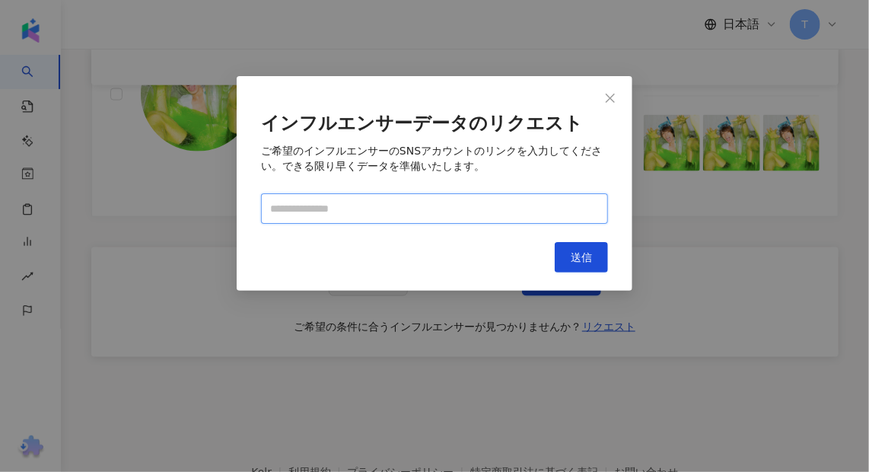
paste input "**********"
type input "**********"
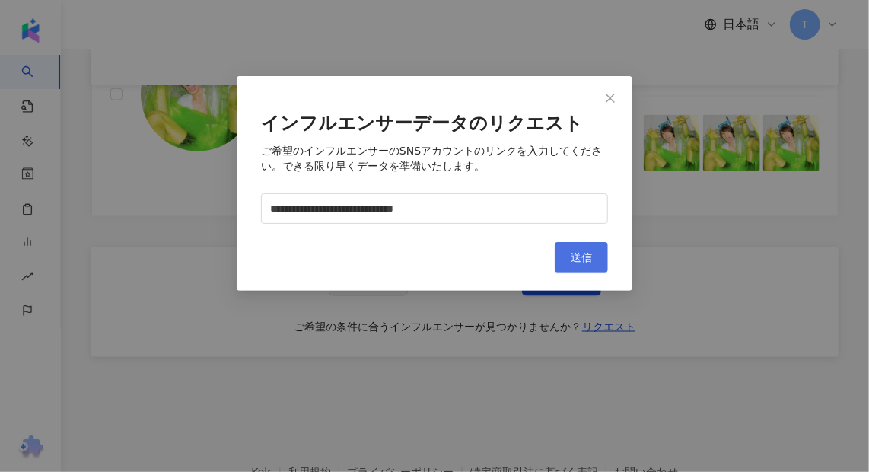
click at [574, 246] on button "送信" at bounding box center [581, 257] width 53 height 30
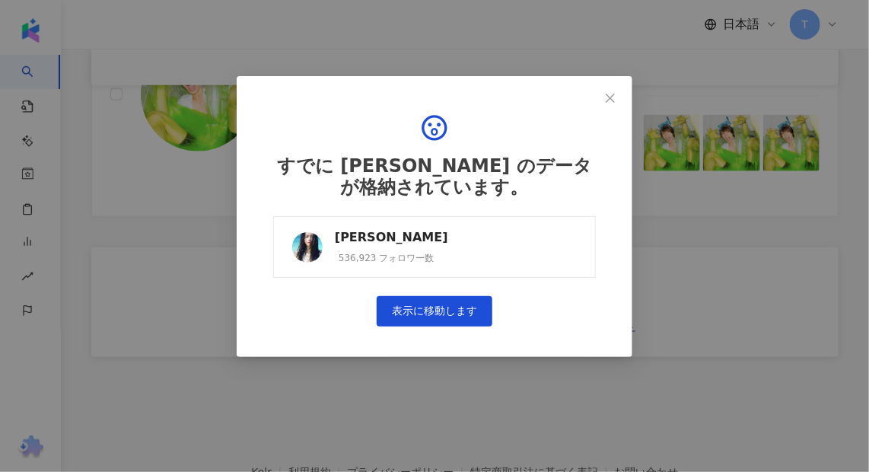
click at [433, 238] on link "Zelia 鍾浠文 536,923 フォロワー数" at bounding box center [434, 247] width 323 height 62
click at [618, 97] on span "Close" at bounding box center [610, 98] width 30 height 12
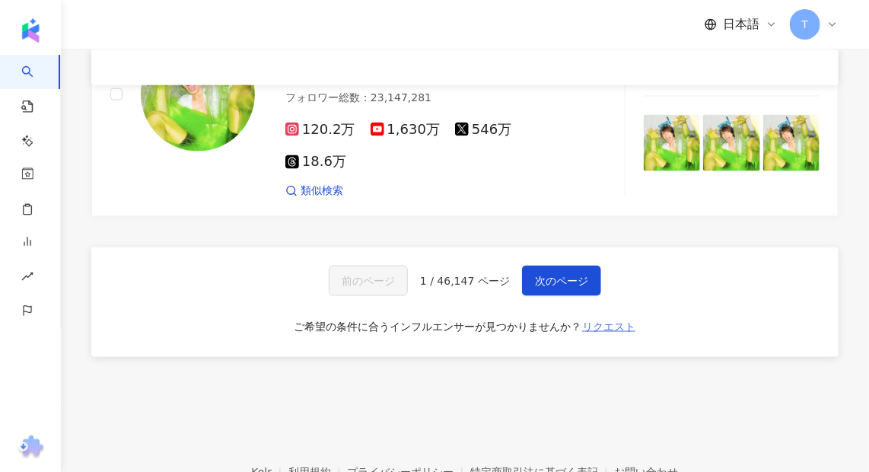
click at [627, 320] on span "リクエスト" at bounding box center [608, 326] width 53 height 12
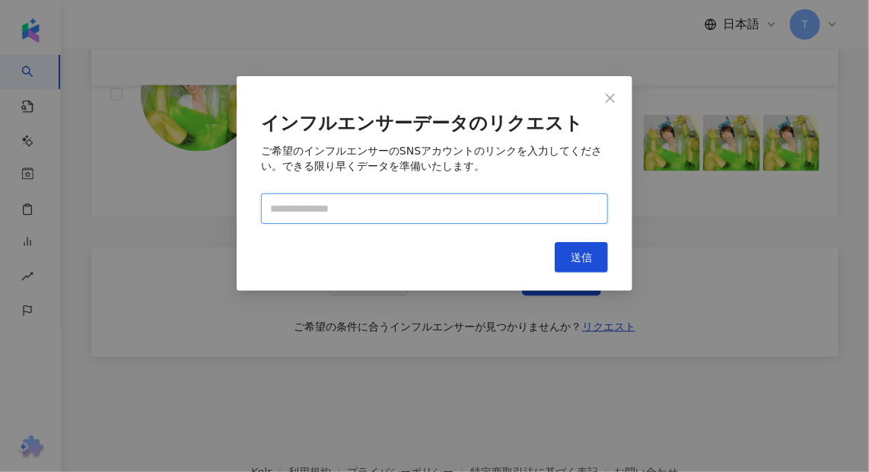
click at [428, 212] on input "text" at bounding box center [434, 208] width 347 height 30
paste input "**********"
type input "**********"
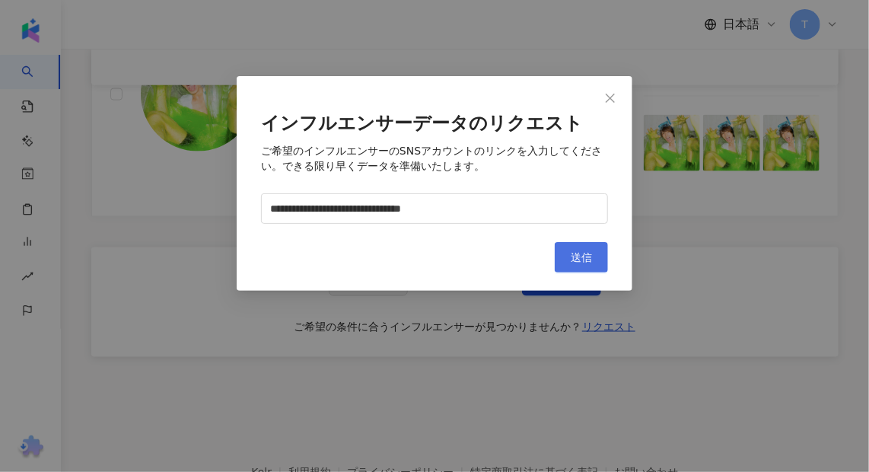
click at [592, 261] on button "送信" at bounding box center [581, 257] width 53 height 30
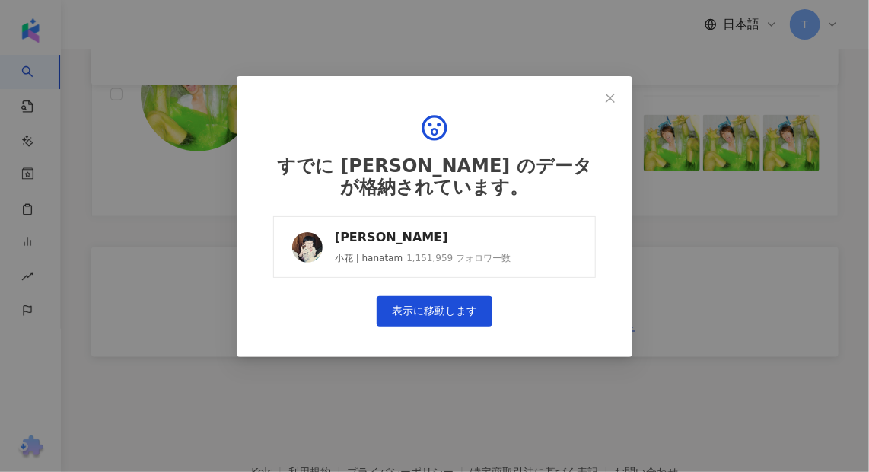
click at [435, 243] on div "譚杏藍 Hana Tam" at bounding box center [423, 237] width 176 height 17
click at [621, 94] on span "Close" at bounding box center [610, 98] width 30 height 12
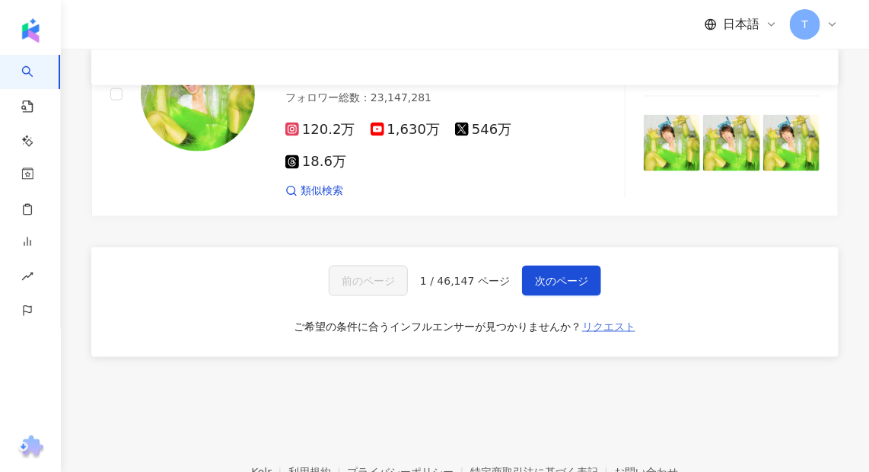
click at [605, 320] on span "リクエスト" at bounding box center [608, 326] width 53 height 12
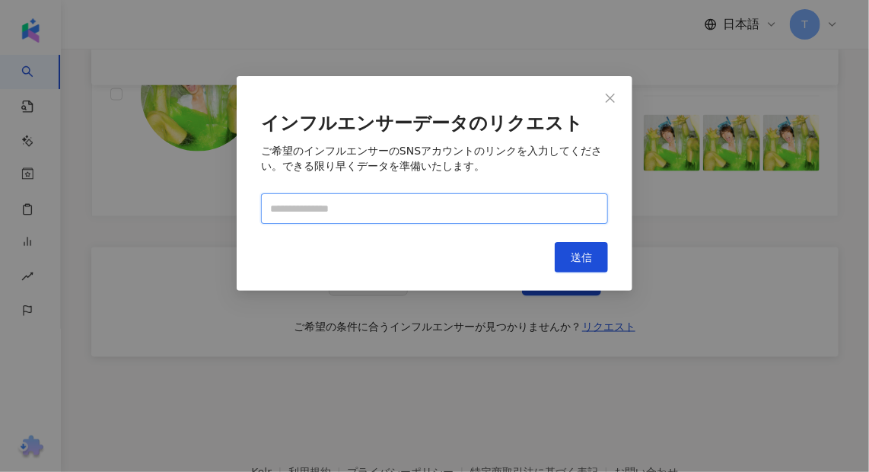
click at [400, 194] on input "text" at bounding box center [434, 208] width 347 height 30
paste input "**********"
type input "**********"
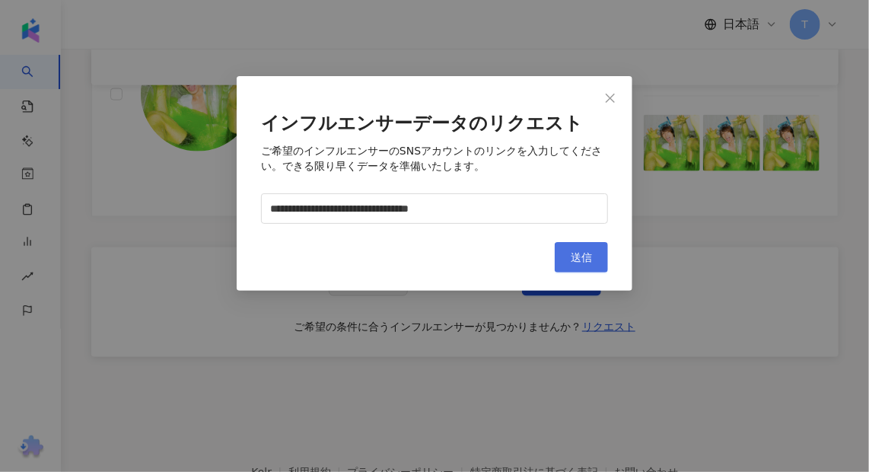
click at [559, 250] on button "送信" at bounding box center [581, 257] width 53 height 30
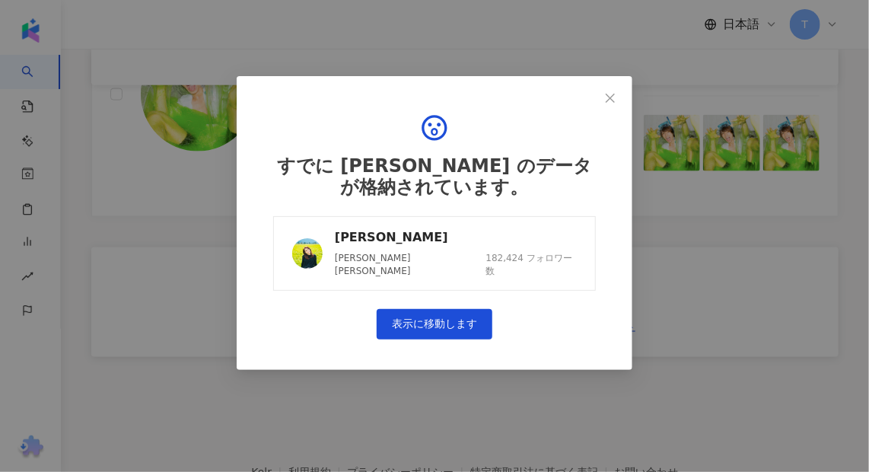
click at [415, 245] on div "周家怡" at bounding box center [456, 237] width 242 height 17
click at [618, 96] on span "Close" at bounding box center [610, 98] width 30 height 12
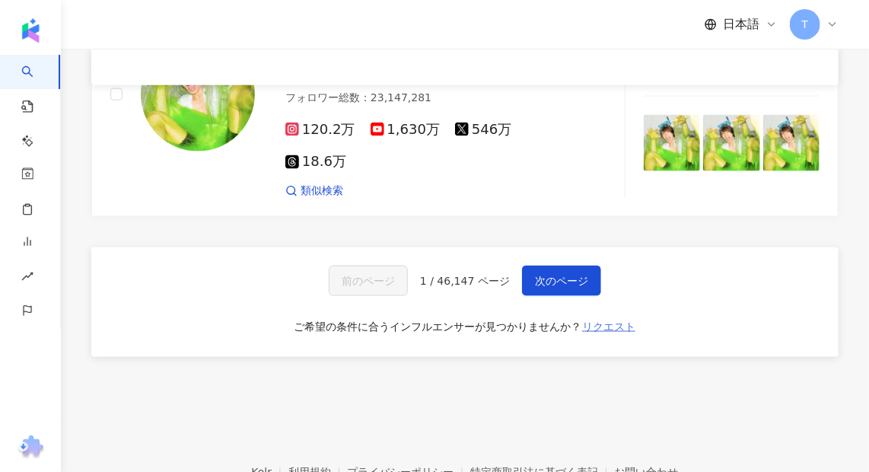
click at [613, 320] on span "リクエスト" at bounding box center [608, 326] width 53 height 12
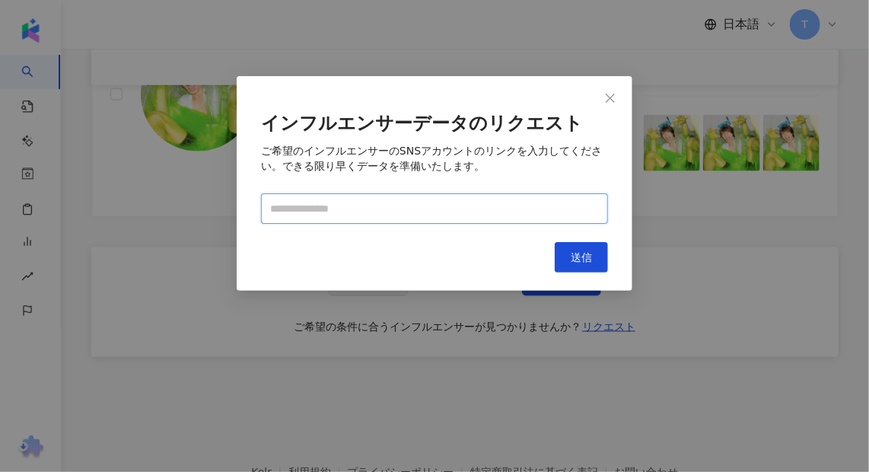
click at [332, 203] on input "text" at bounding box center [434, 208] width 347 height 30
paste input "**********"
type input "**********"
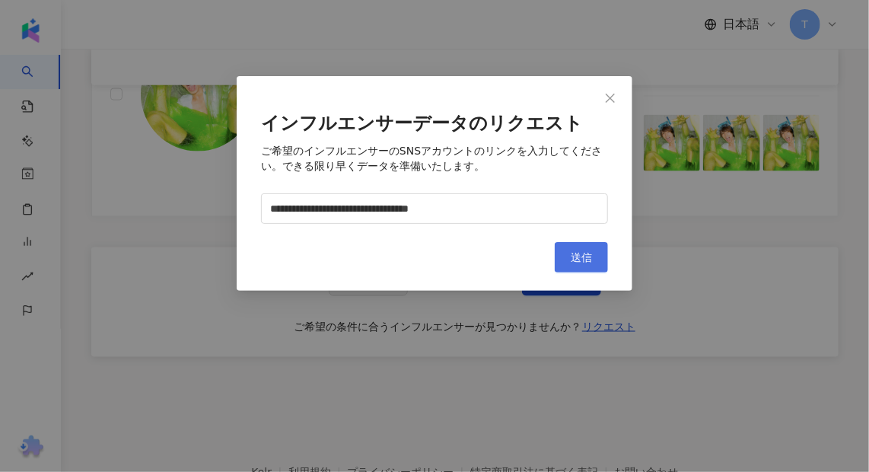
click at [593, 259] on button "送信" at bounding box center [581, 257] width 53 height 30
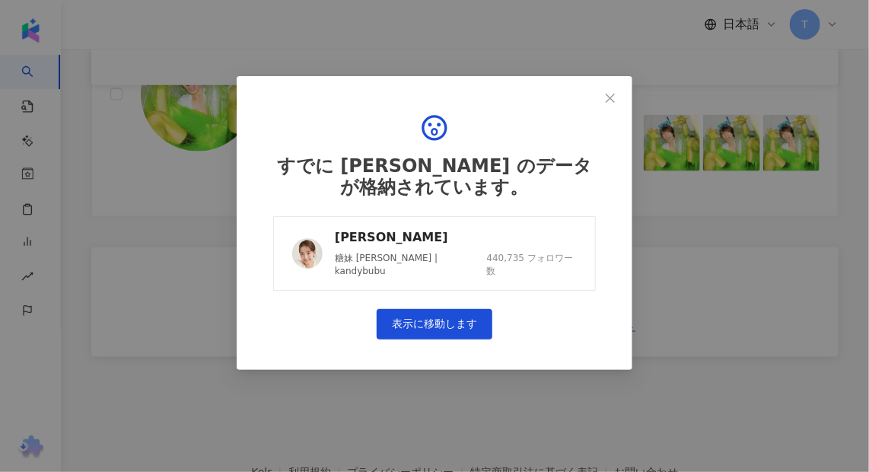
click at [418, 243] on div "黃山怡" at bounding box center [456, 237] width 242 height 17
click at [611, 100] on icon "close" at bounding box center [610, 98] width 12 height 12
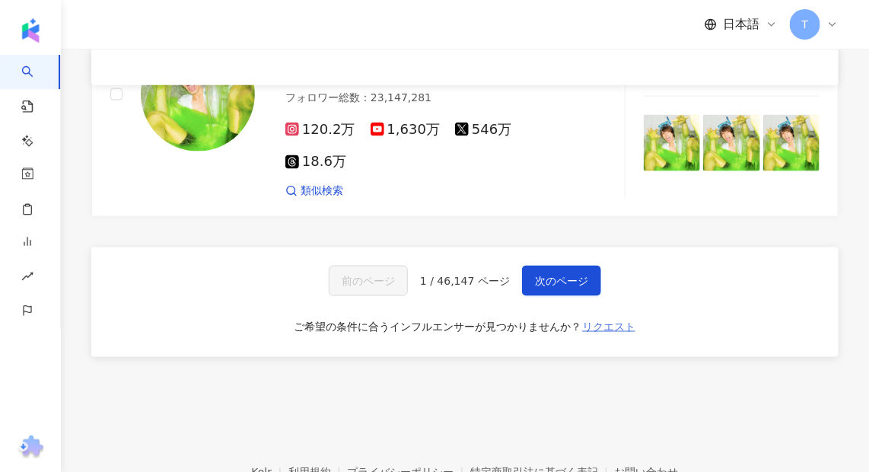
click at [618, 320] on span "リクエスト" at bounding box center [608, 326] width 53 height 12
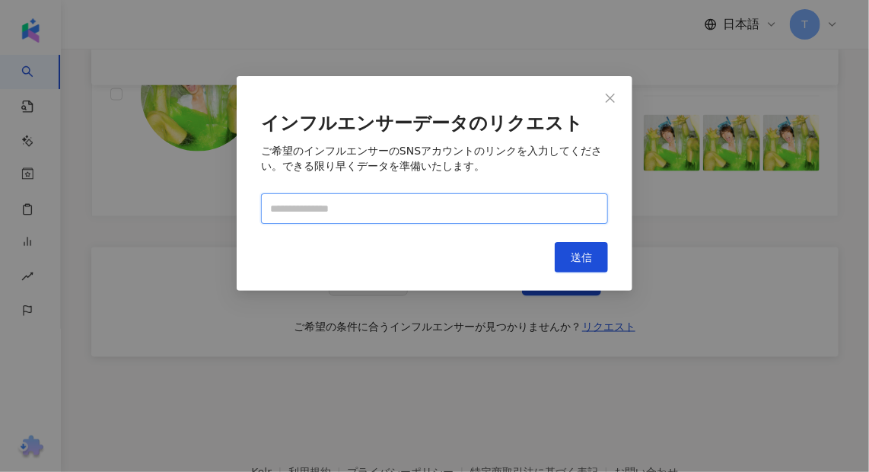
click at [382, 208] on input "text" at bounding box center [434, 208] width 347 height 30
paste input "**********"
type input "**********"
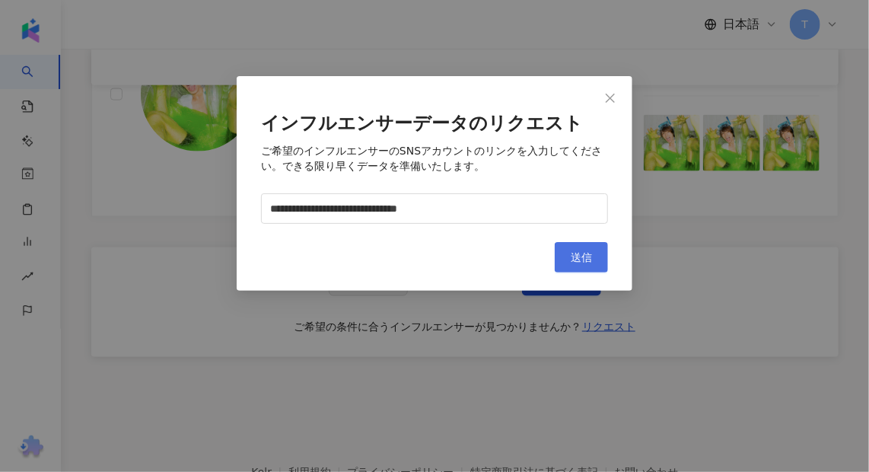
click at [580, 261] on span "送信" at bounding box center [581, 257] width 21 height 12
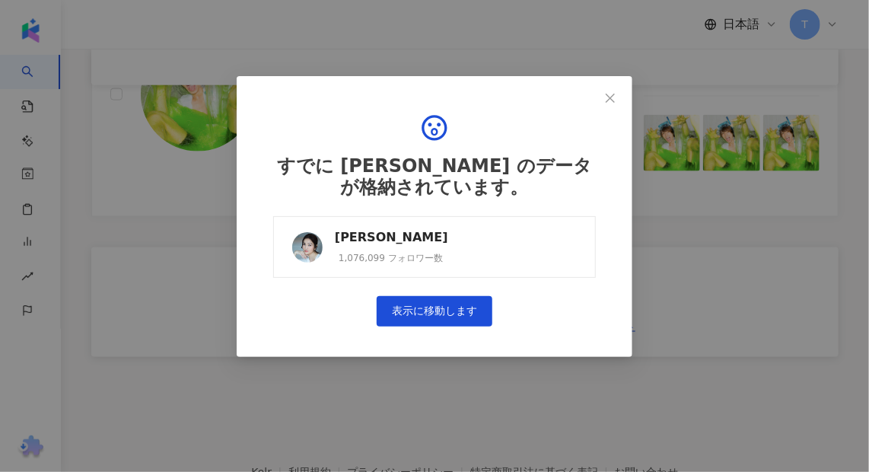
click at [402, 252] on div "1,076,099 フォロワー数" at bounding box center [391, 258] width 104 height 13
click at [618, 103] on span "Close" at bounding box center [610, 98] width 30 height 12
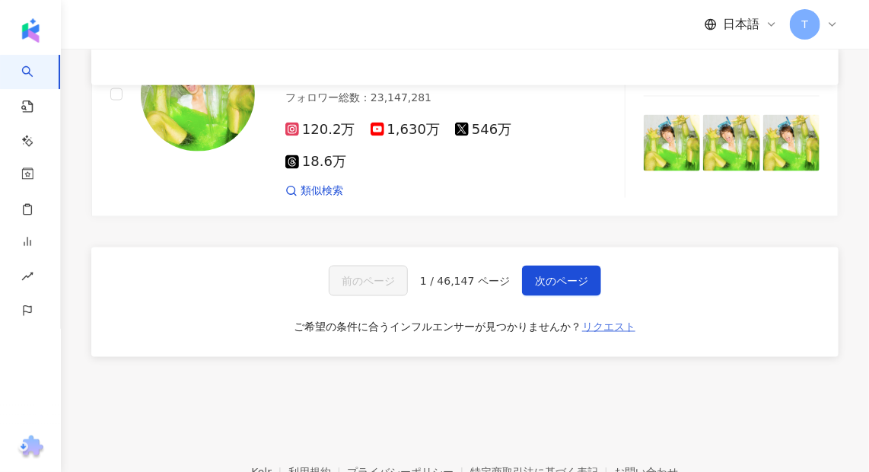
click at [611, 320] on span "リクエスト" at bounding box center [608, 326] width 53 height 12
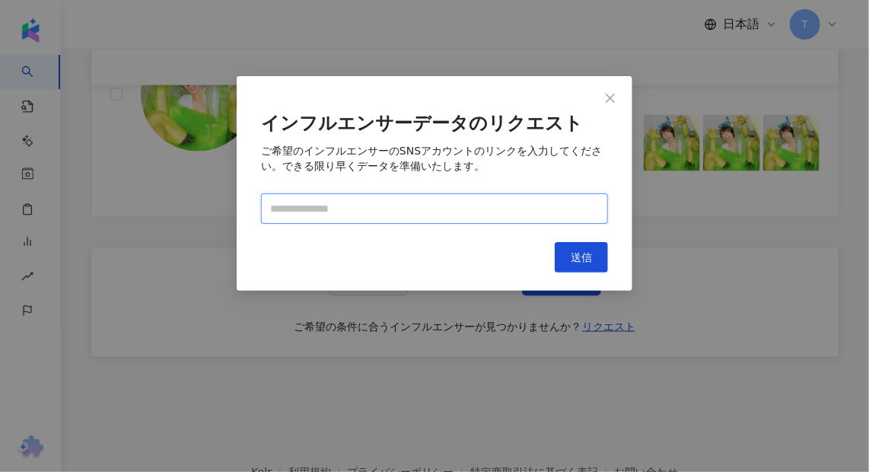
click at [370, 214] on input "text" at bounding box center [434, 208] width 347 height 30
paste input "**********"
type input "**********"
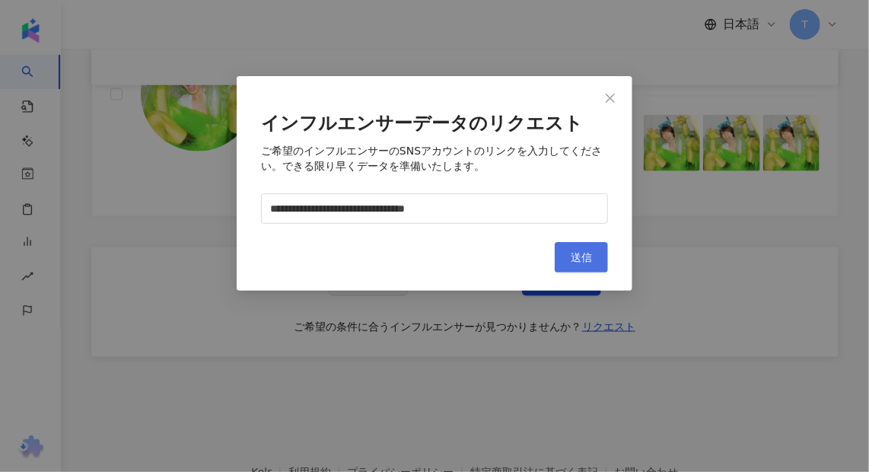
click at [577, 255] on span "送信" at bounding box center [581, 257] width 21 height 12
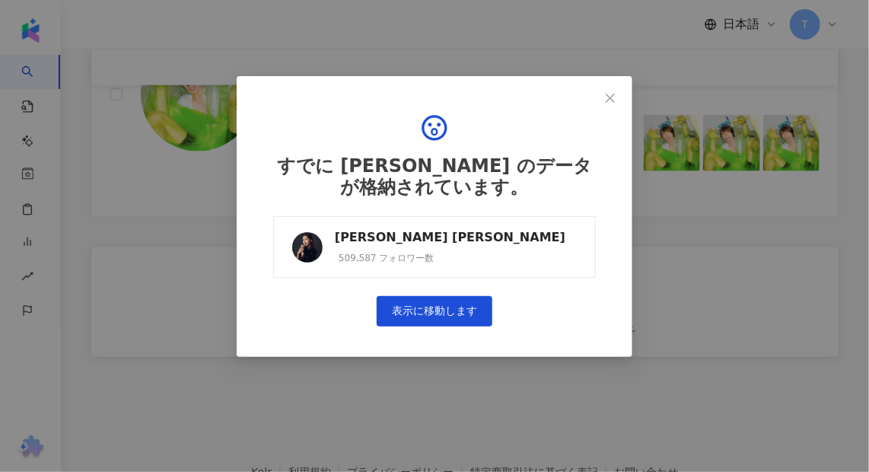
click at [471, 256] on link "賴慰玲 Winki Lai 509,587 フォロワー数" at bounding box center [434, 247] width 323 height 62
click at [602, 97] on span "Close" at bounding box center [610, 98] width 30 height 12
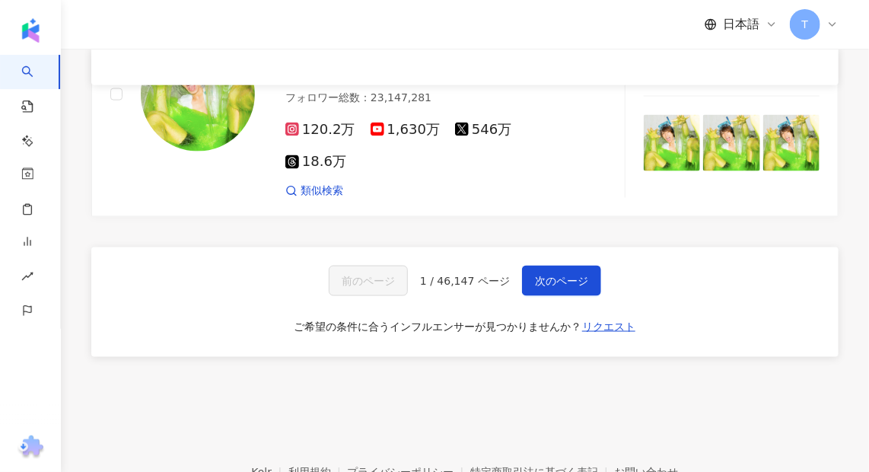
click at [637, 300] on div "前のページ 1 / 46,147 ページ 次のページ ご希望の条件に合うインフルエンサーが見つかりませんか？ リクエスト" at bounding box center [464, 302] width 747 height 110
click at [634, 314] on button "リクエスト" at bounding box center [608, 326] width 55 height 24
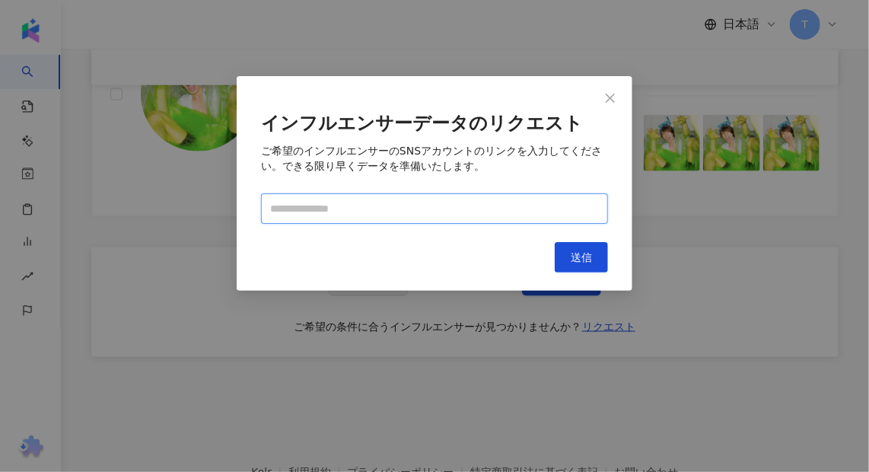
click at [419, 210] on input "text" at bounding box center [434, 208] width 347 height 30
paste input "**********"
type input "**********"
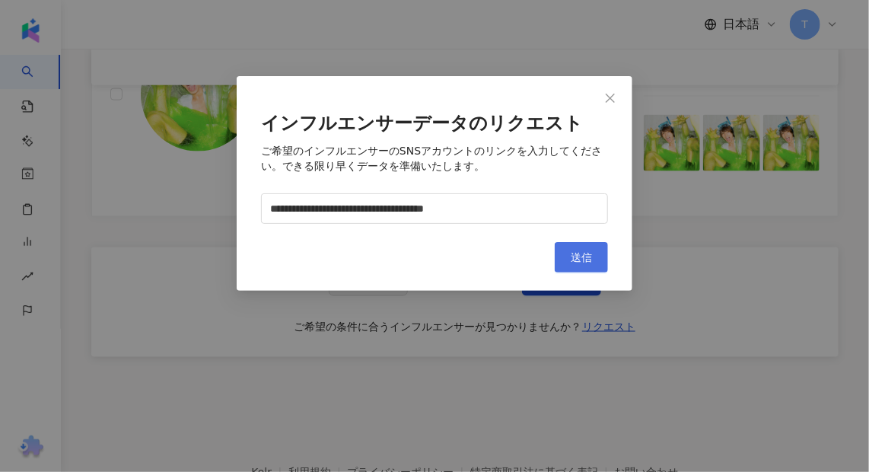
click at [568, 266] on button "送信" at bounding box center [581, 257] width 53 height 30
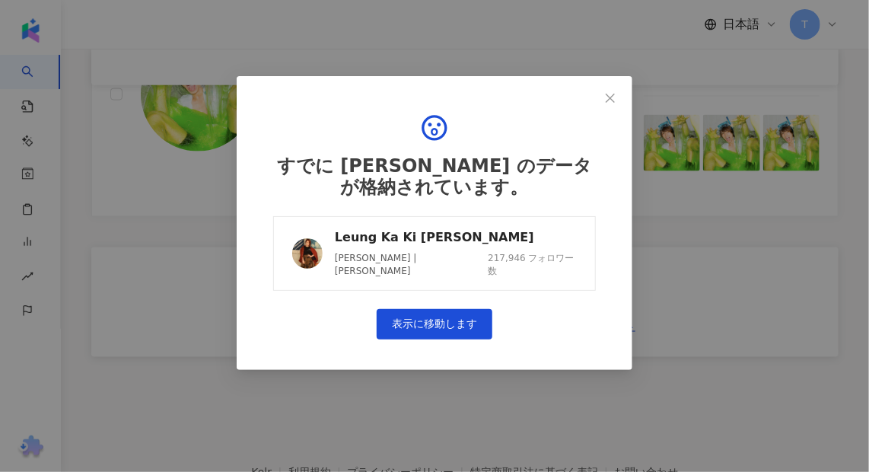
click at [490, 224] on link "Leung Ka Ki 梁嘉琪 梁嘉琪 | Leung Ka Ki 217,946 フォロワー数" at bounding box center [434, 253] width 323 height 75
click at [608, 105] on button "Close" at bounding box center [610, 98] width 30 height 30
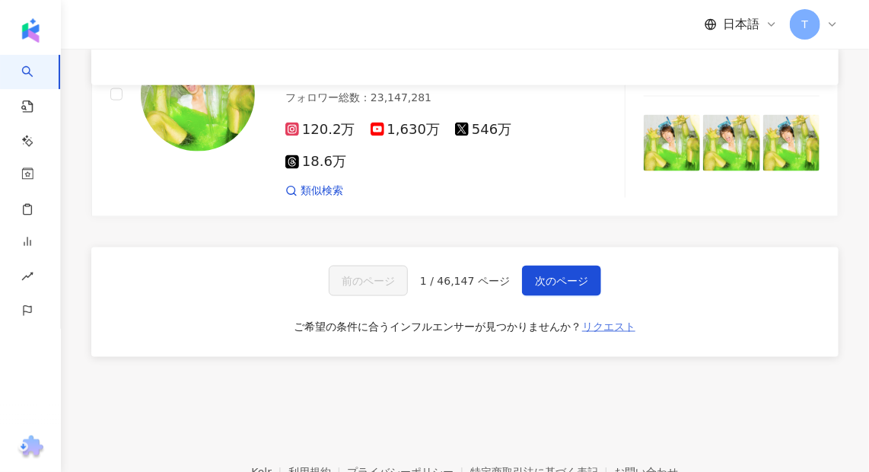
click at [607, 320] on span "リクエスト" at bounding box center [608, 326] width 53 height 12
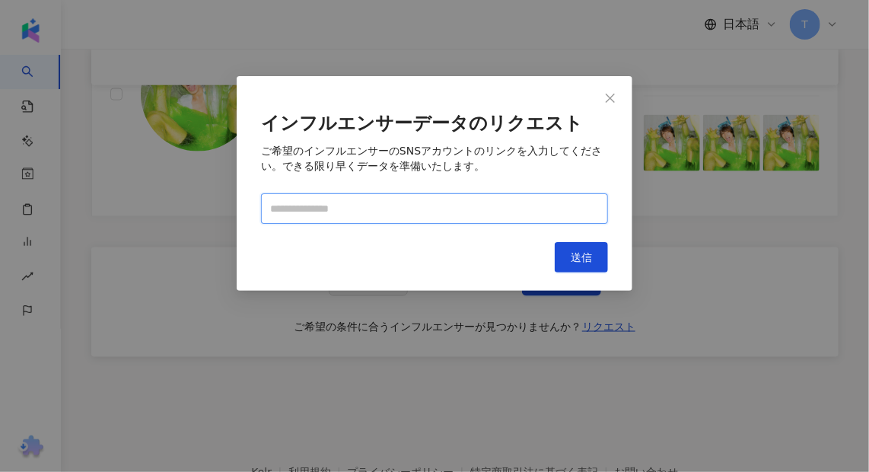
click at [405, 205] on input "text" at bounding box center [434, 208] width 347 height 30
paste input "**********"
type input "**********"
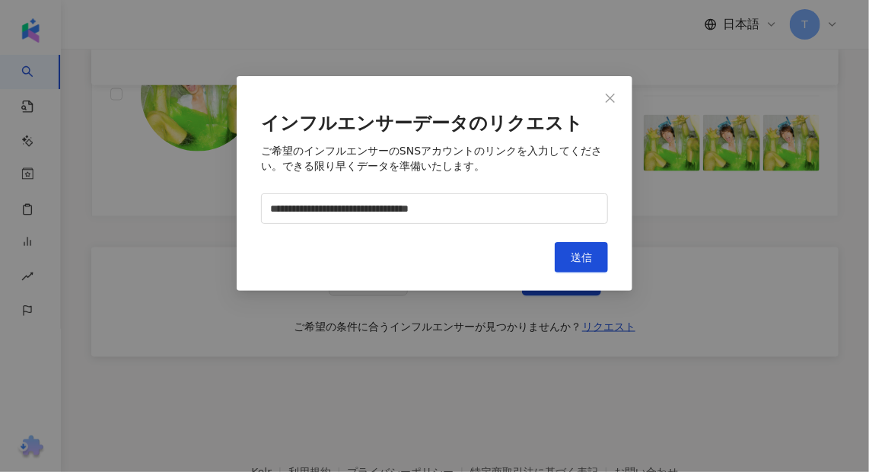
click at [555, 277] on div "**********" at bounding box center [435, 183] width 396 height 215
click at [583, 270] on button "送信" at bounding box center [581, 257] width 53 height 30
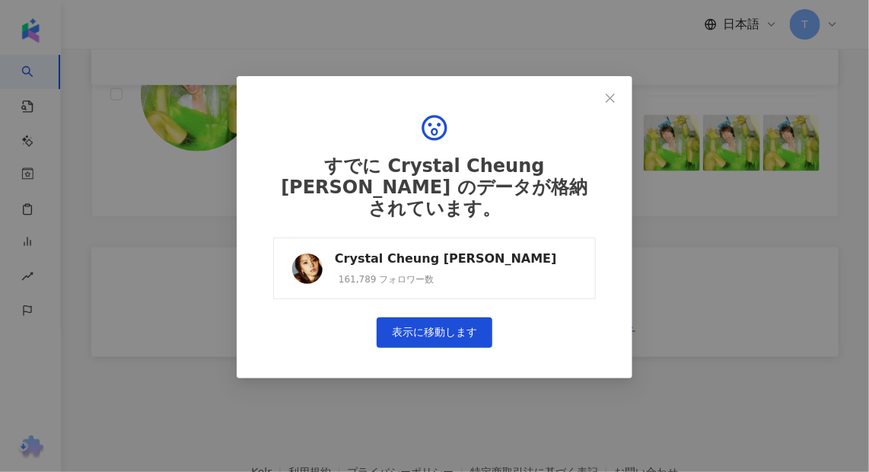
click at [500, 245] on link "Crystal Cheung 張紋嘉 161,789 フォロワー数" at bounding box center [434, 268] width 323 height 62
click at [618, 93] on span "Close" at bounding box center [610, 98] width 30 height 12
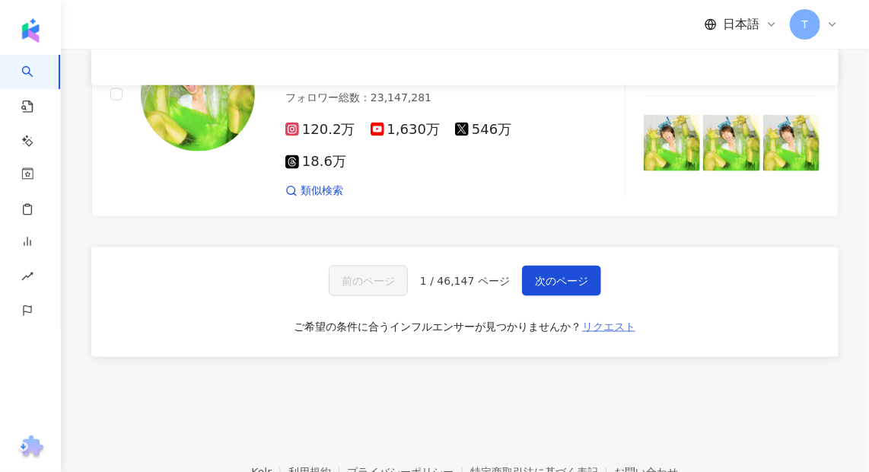
click at [618, 320] on span "リクエスト" at bounding box center [608, 326] width 53 height 12
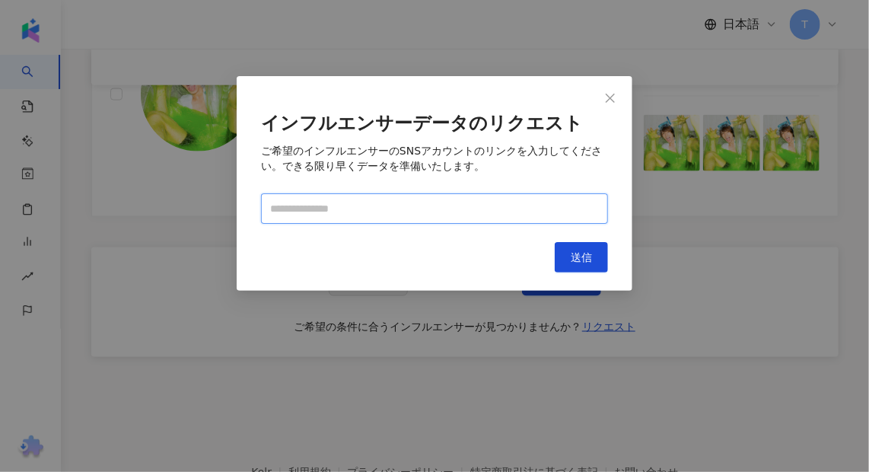
click at [389, 211] on input "text" at bounding box center [434, 208] width 347 height 30
paste input "**********"
type input "**********"
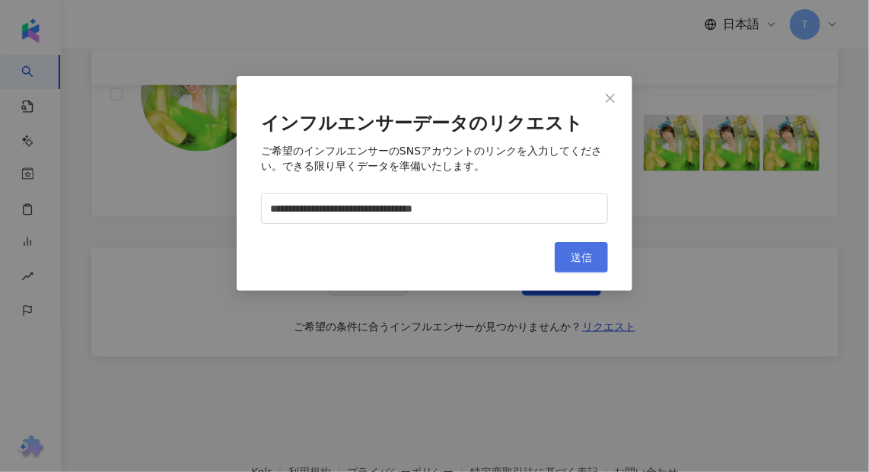
click at [576, 256] on span "送信" at bounding box center [581, 257] width 21 height 12
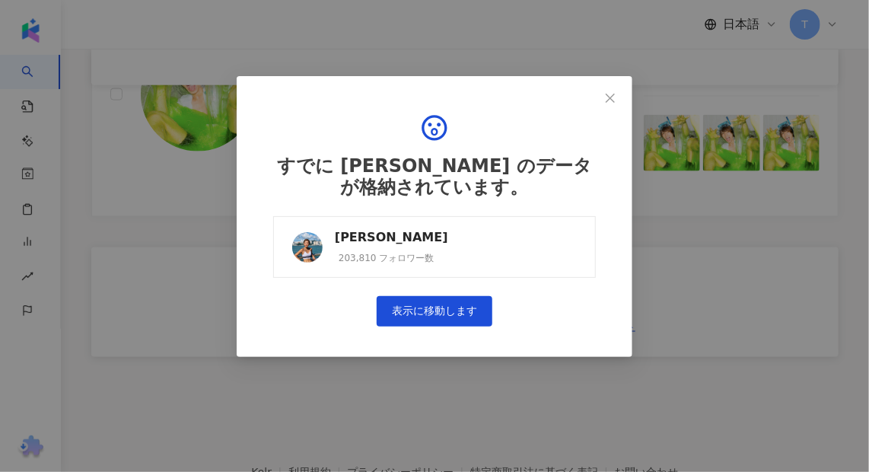
click at [552, 232] on link "Inez Leong 梁諾妍 203,810 フォロワー数" at bounding box center [434, 247] width 323 height 62
click at [612, 81] on div "すでに Inez Leong 梁諾妍 のデータが格納されています。 Inez Leong 梁諾妍 203,810 フォロワー数 表示に移動します" at bounding box center [435, 216] width 396 height 281
click at [612, 90] on button "Close" at bounding box center [610, 98] width 30 height 30
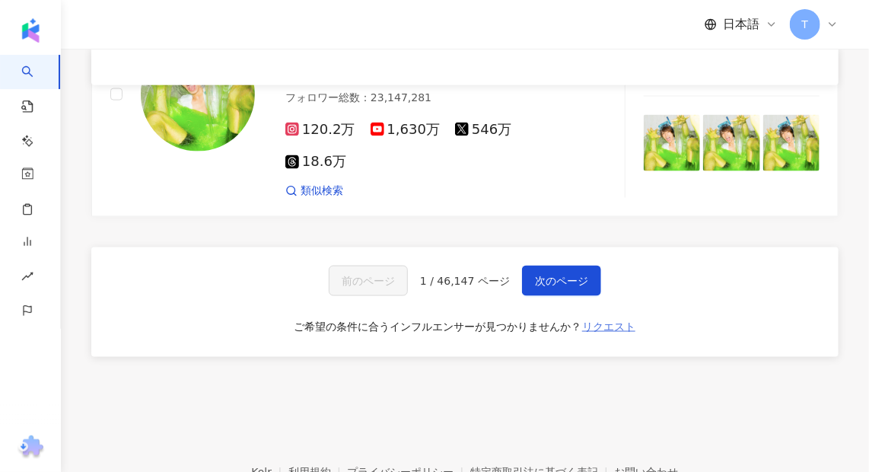
click at [622, 320] on span "リクエスト" at bounding box center [608, 326] width 53 height 12
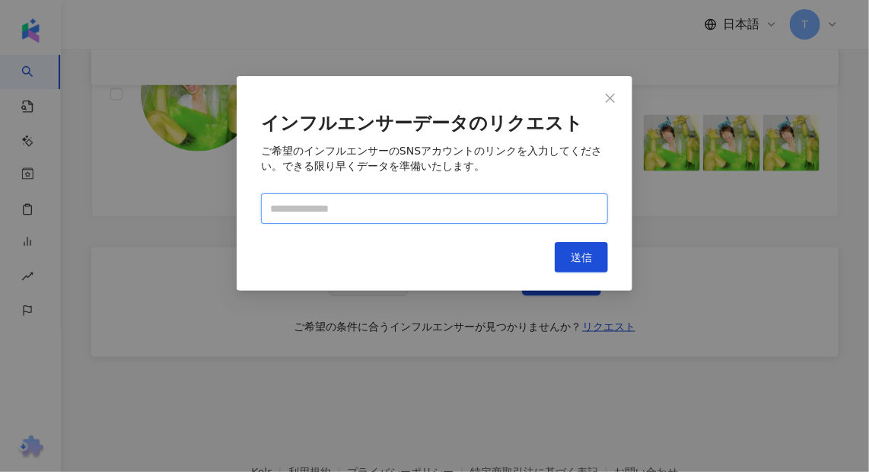
click at [323, 208] on input "text" at bounding box center [434, 208] width 347 height 30
paste input "**********"
type input "**********"
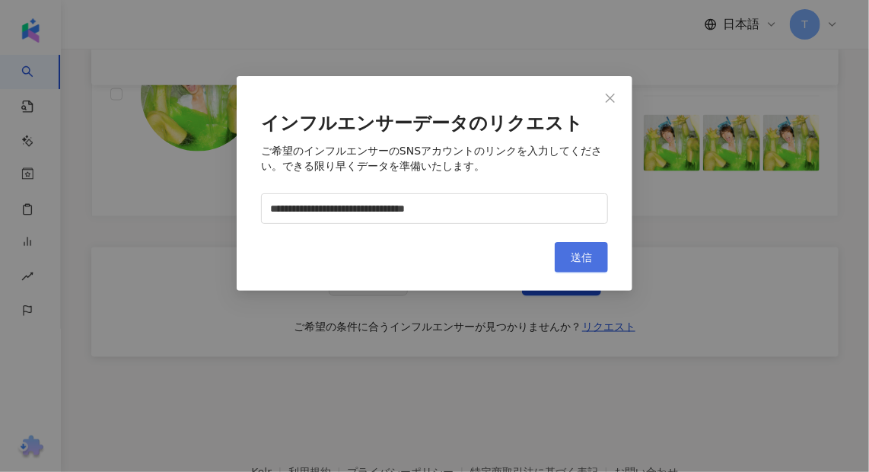
click at [587, 257] on span "送信" at bounding box center [581, 257] width 21 height 12
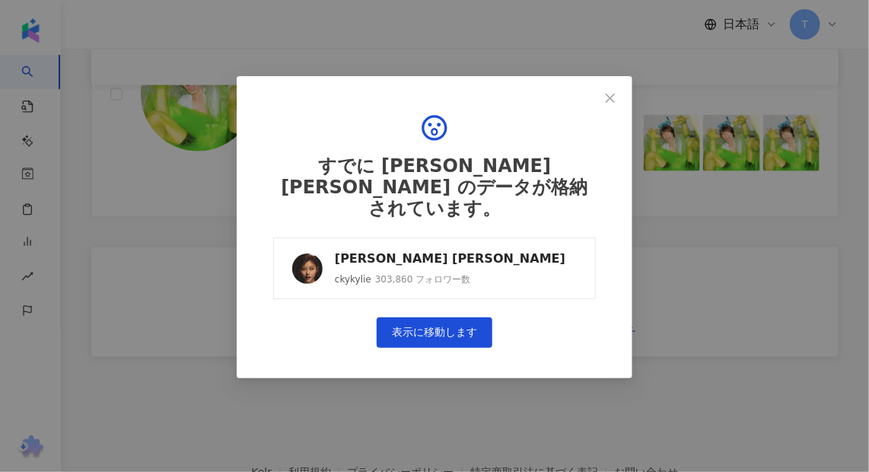
click at [449, 250] on div "Kylie C. 鄭杞瑤 ❧" at bounding box center [450, 258] width 230 height 17
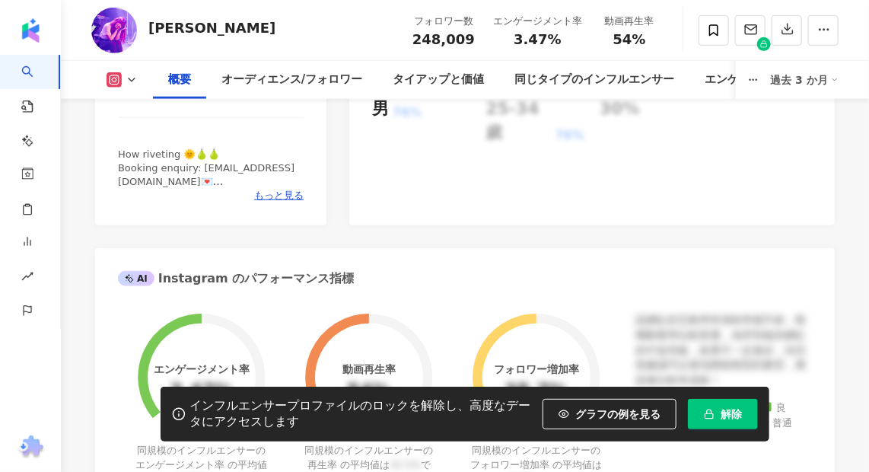
scroll to position [622, 0]
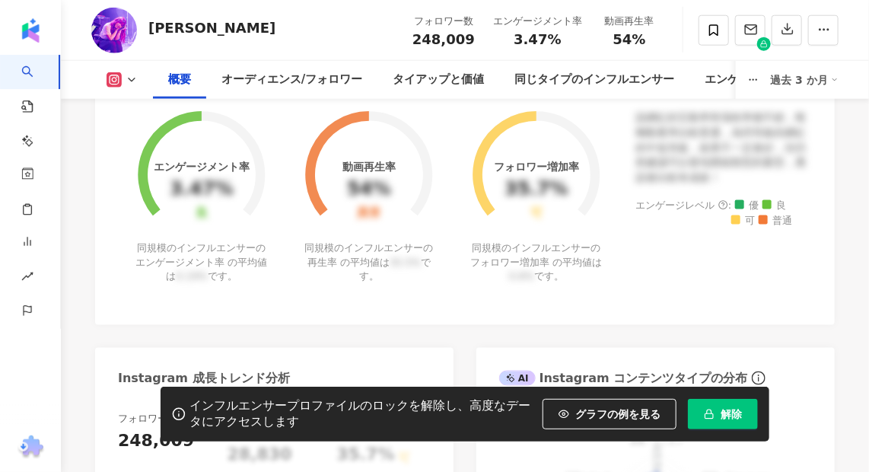
click at [724, 412] on span "解除" at bounding box center [730, 414] width 21 height 12
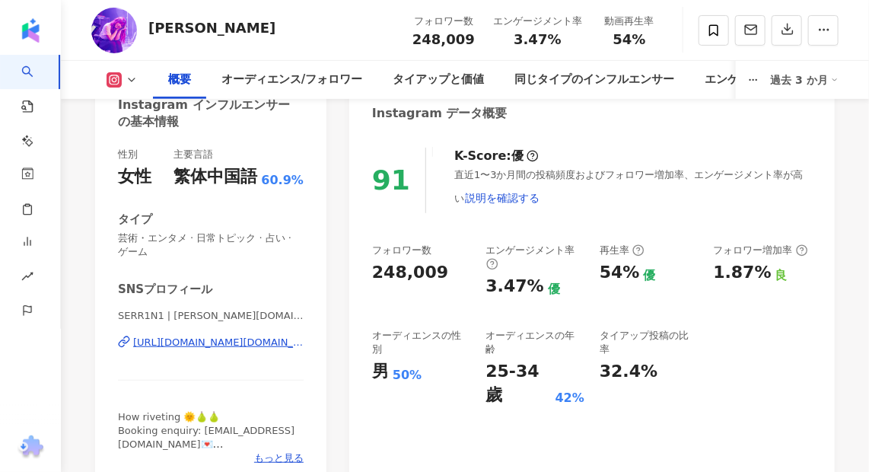
scroll to position [94, 0]
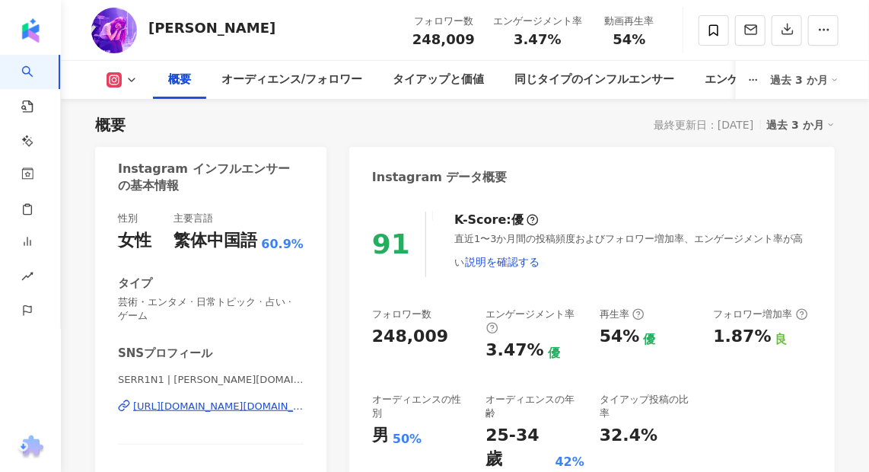
drag, startPoint x: 322, startPoint y: 36, endPoint x: 326, endPoint y: 26, distance: 10.9
click at [322, 37] on div "Serrini フォロワー数 248,009 エンゲージメント率 3.47% 動画再生率 54%" at bounding box center [465, 30] width 808 height 60
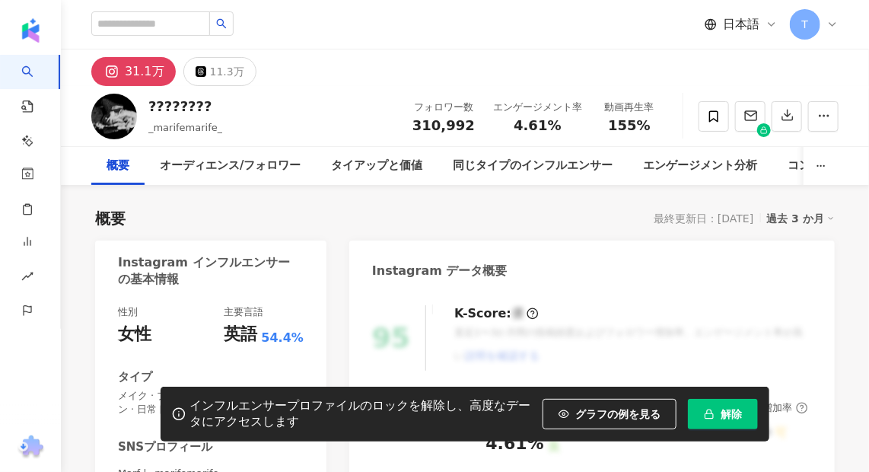
click at [724, 414] on span "解除" at bounding box center [730, 414] width 21 height 12
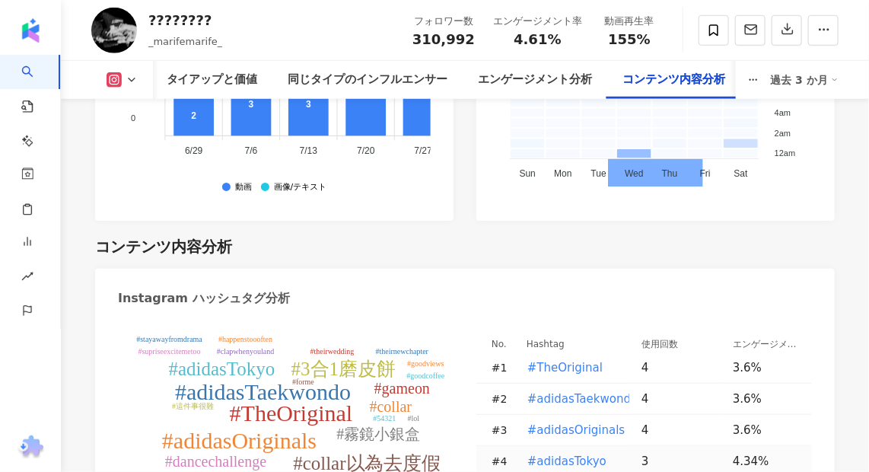
scroll to position [4702, 0]
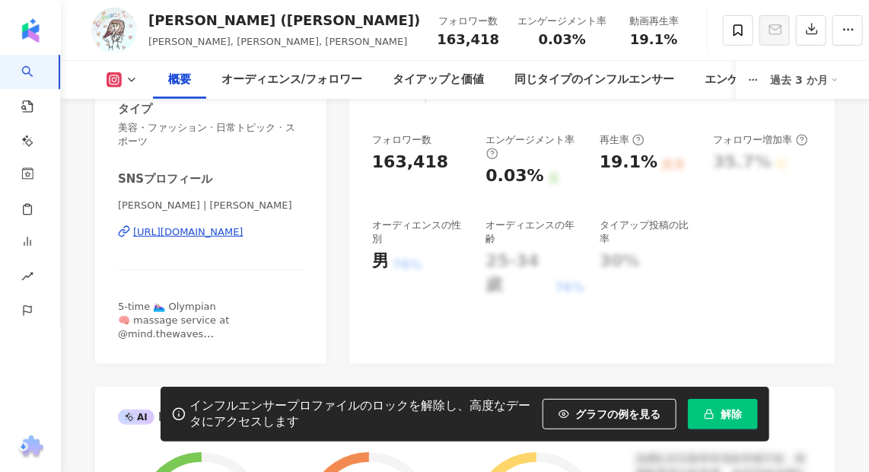
scroll to position [276, 0]
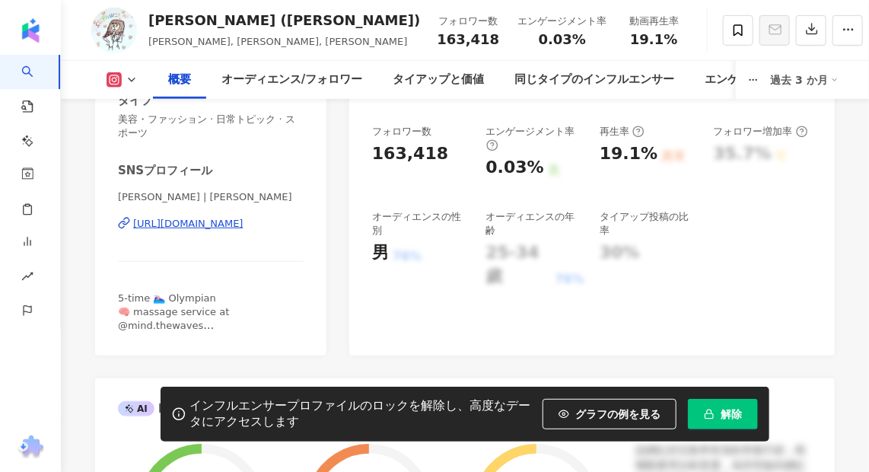
click at [712, 409] on icon "button" at bounding box center [709, 414] width 11 height 11
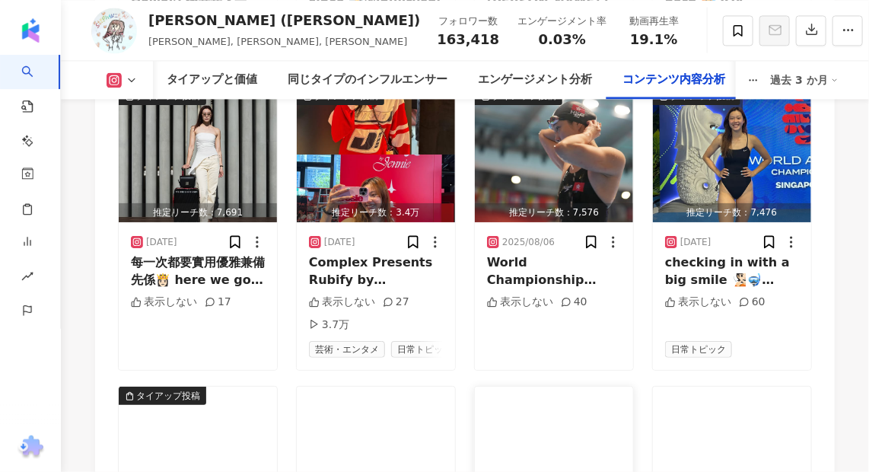
scroll to position [5463, 0]
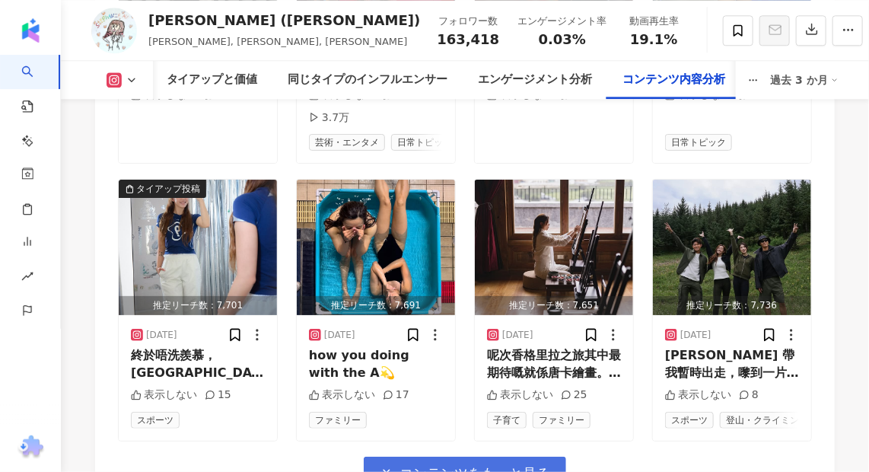
click at [529, 460] on span "コンテンツをもっと見る" at bounding box center [474, 473] width 151 height 17
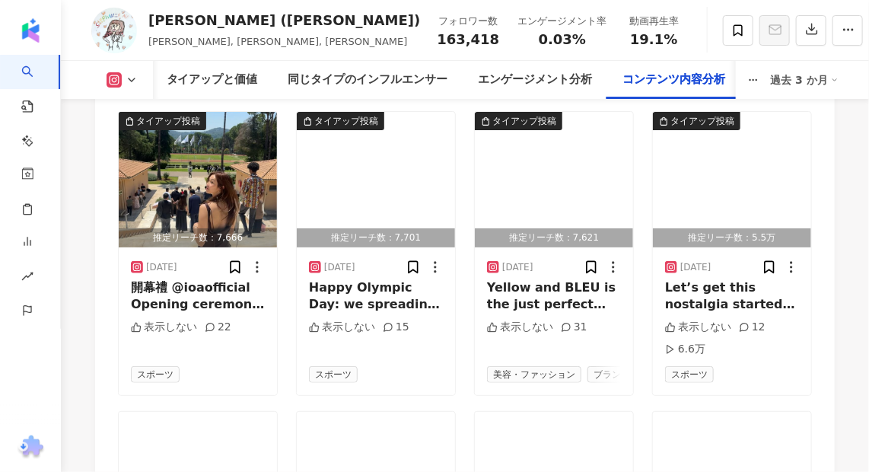
scroll to position [6362, 0]
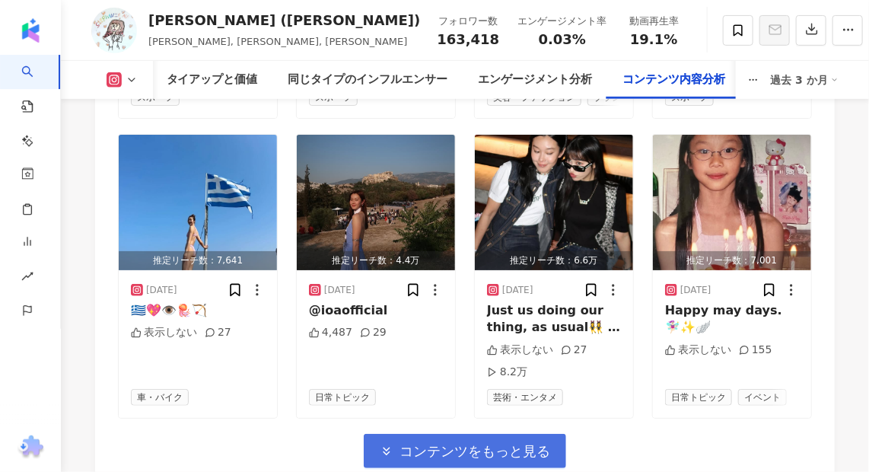
click at [458, 443] on span "コンテンツをもっと見る" at bounding box center [474, 451] width 151 height 17
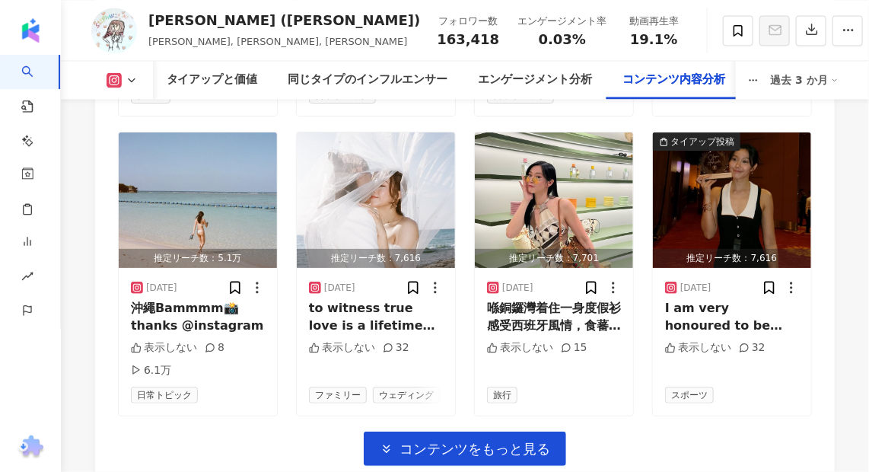
scroll to position [7261, 0]
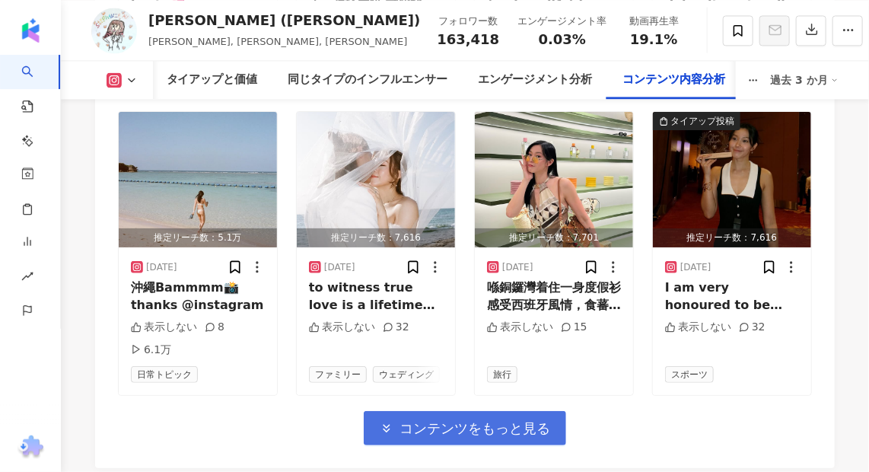
click at [456, 420] on span "コンテンツをもっと見る" at bounding box center [474, 428] width 151 height 17
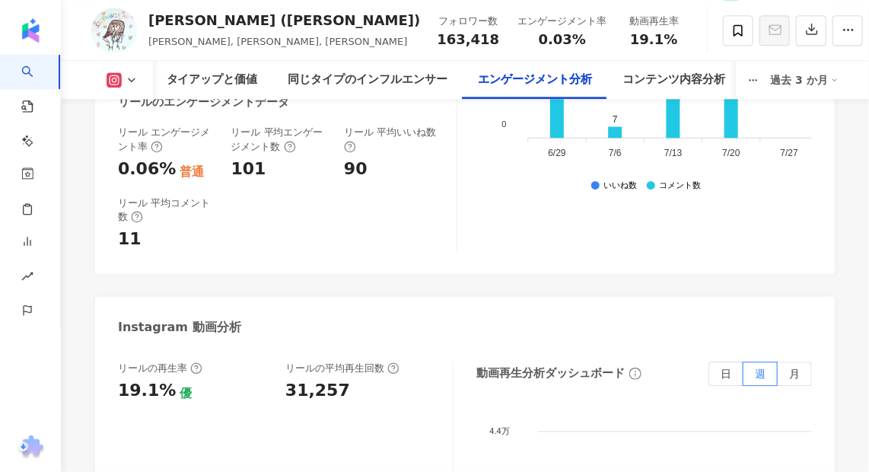
scroll to position [3388, 0]
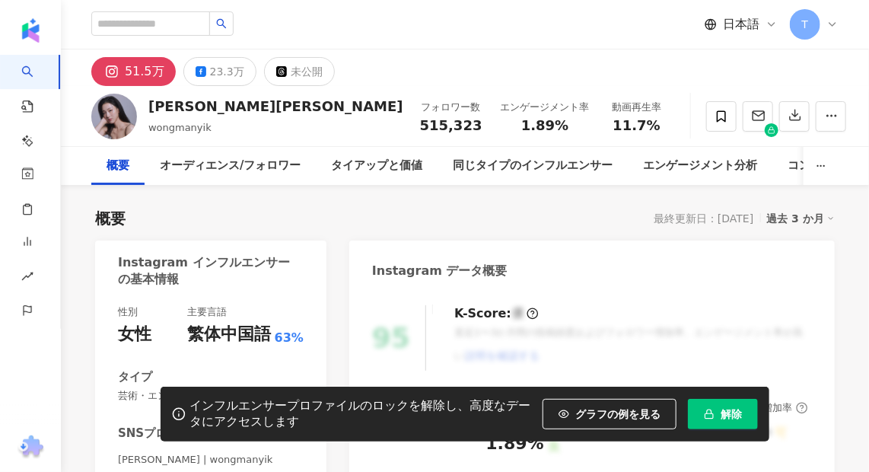
click at [730, 420] on button "解除" at bounding box center [723, 414] width 70 height 30
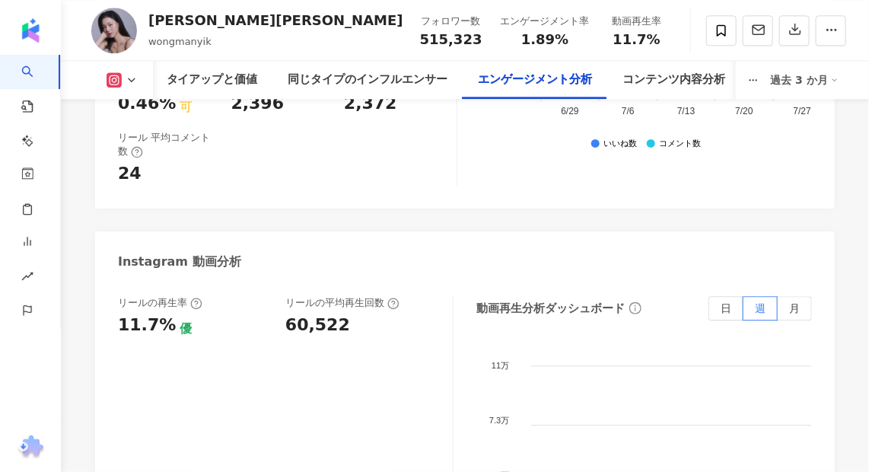
scroll to position [3422, 0]
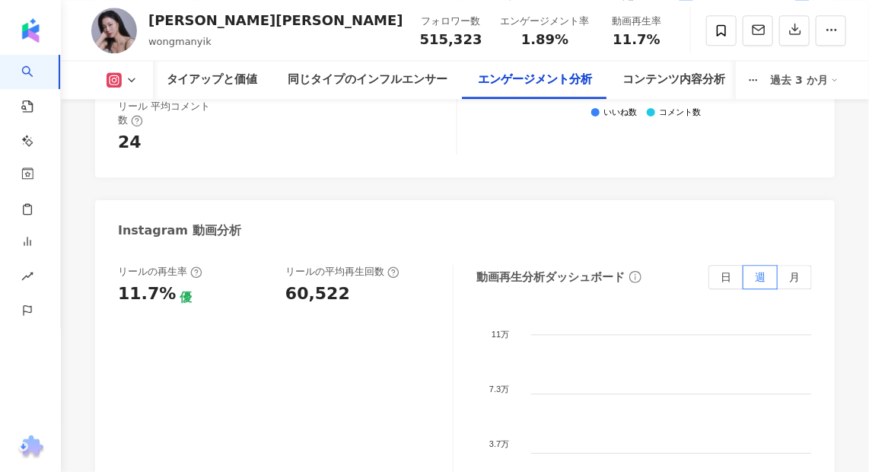
drag, startPoint x: 81, startPoint y: 141, endPoint x: 91, endPoint y: 114, distance: 29.1
click at [330, 22] on div "[PERSON_NAME][PERSON_NAME]数 515,323 エンゲージメント率 1.89% 動画再生率 11.7%" at bounding box center [465, 30] width 808 height 60
drag, startPoint x: 450, startPoint y: 160, endPoint x: 449, endPoint y: 128, distance: 32.0
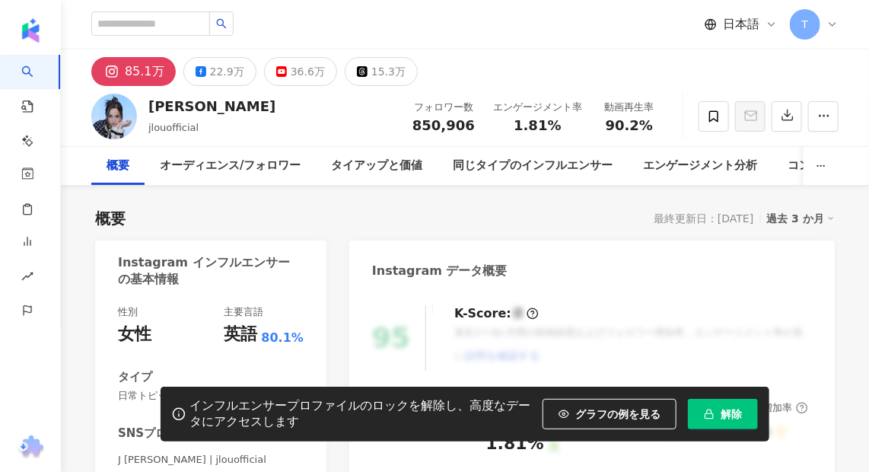
click at [725, 418] on span "解除" at bounding box center [730, 414] width 21 height 12
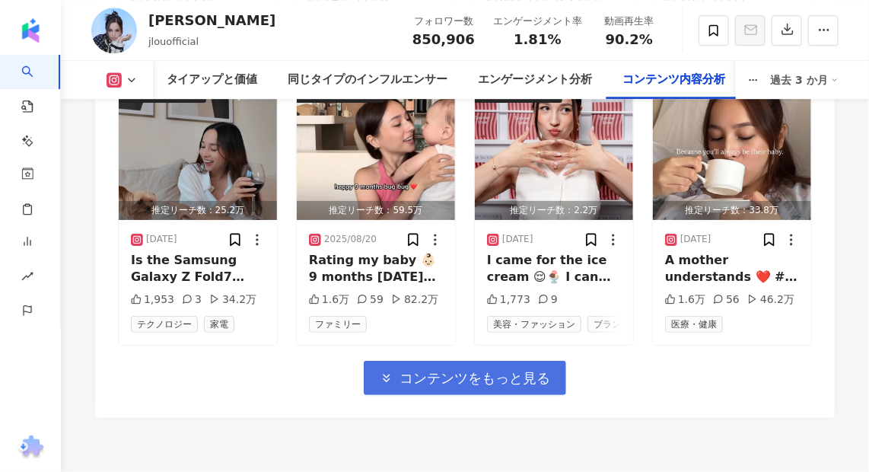
scroll to position [5720, 0]
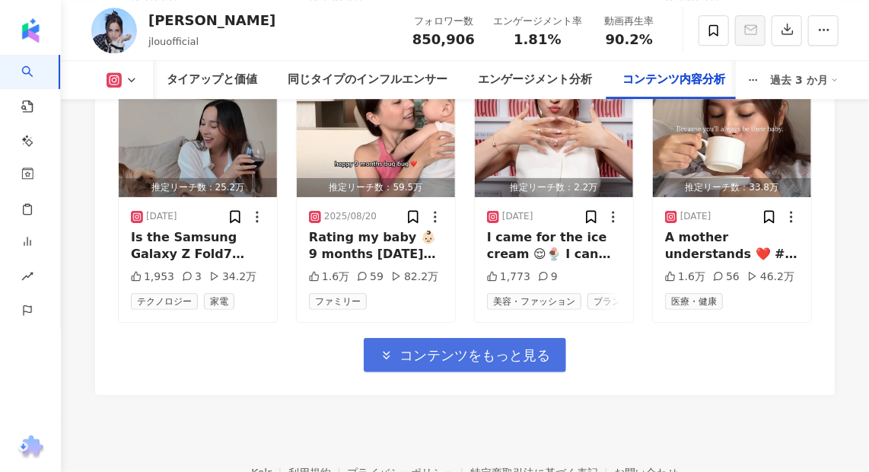
click at [524, 347] on span "コンテンツをもっと見る" at bounding box center [474, 355] width 151 height 17
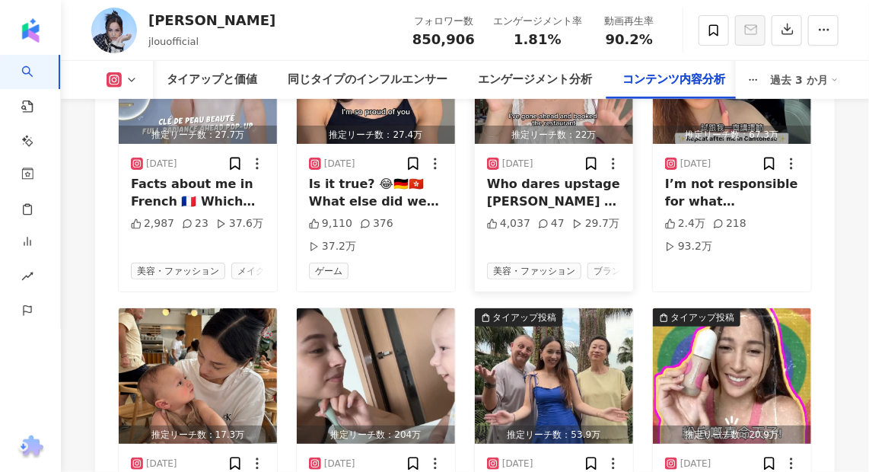
scroll to position [6411, 0]
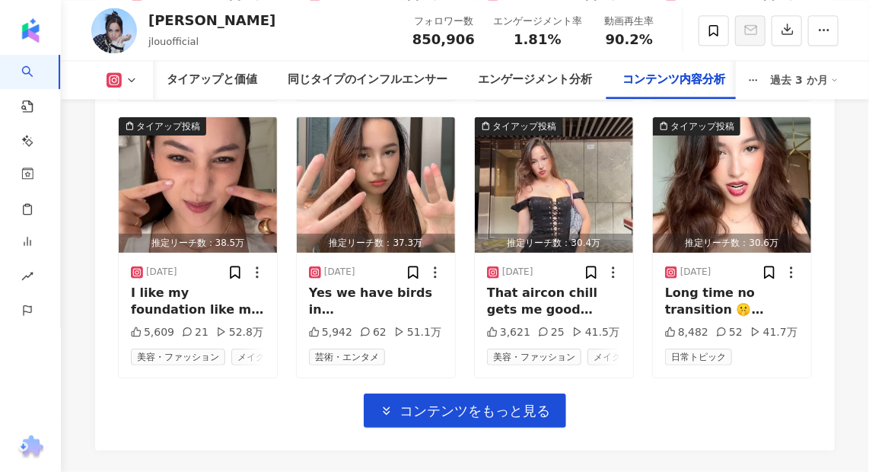
scroll to position [7428, 0]
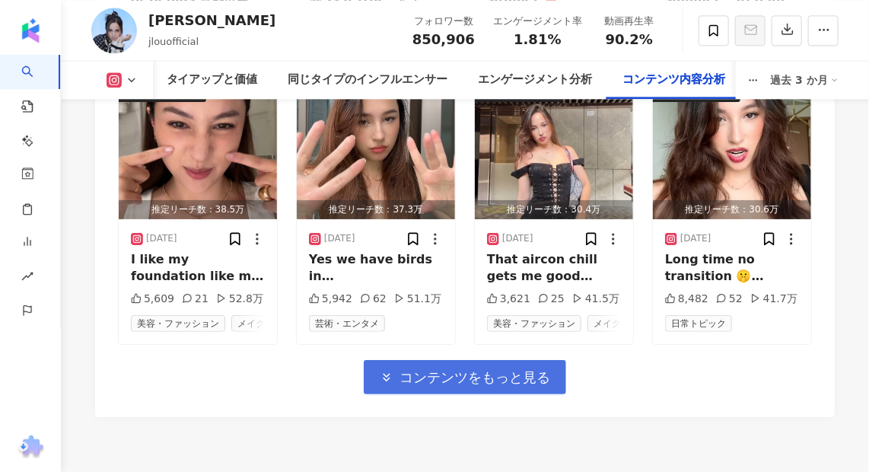
click at [522, 369] on span "コンテンツをもっと見る" at bounding box center [474, 377] width 151 height 17
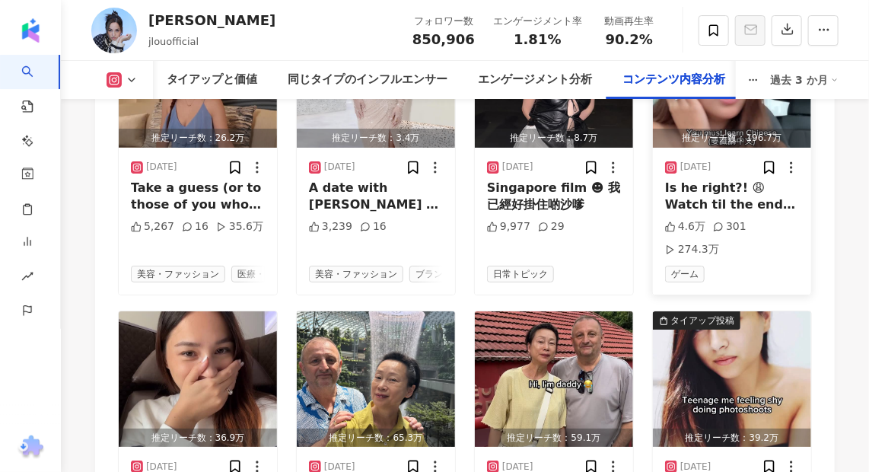
scroll to position [8120, 0]
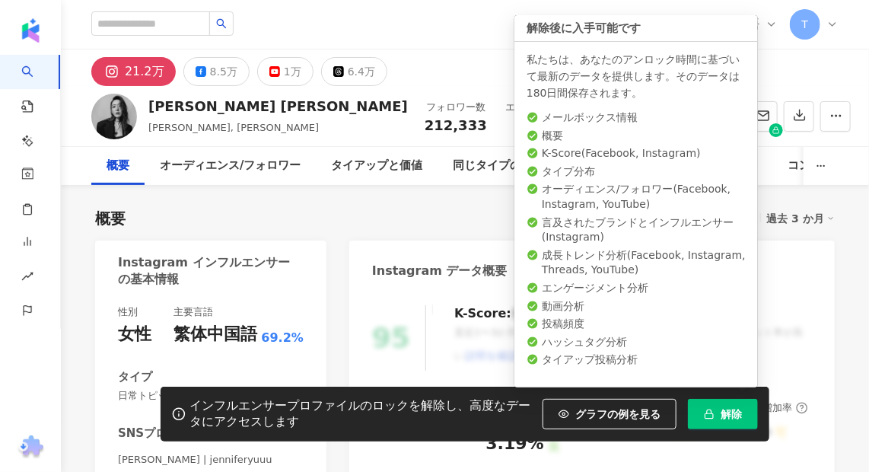
click at [731, 415] on span "解除" at bounding box center [730, 414] width 21 height 12
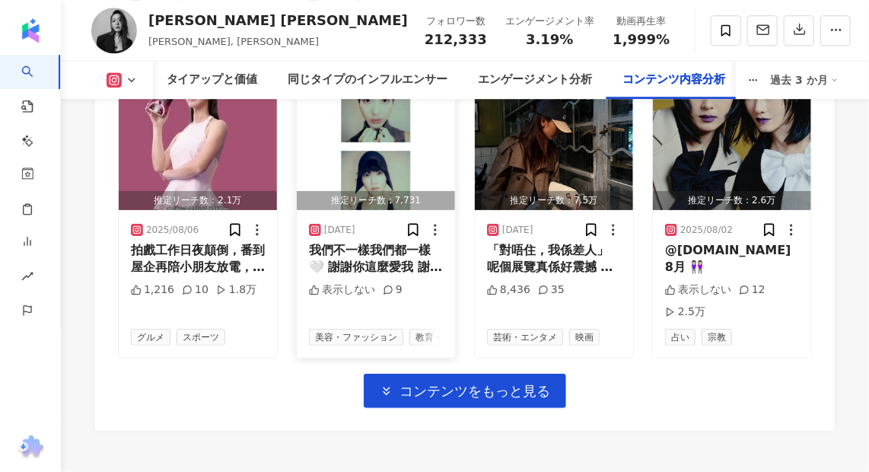
scroll to position [5740, 0]
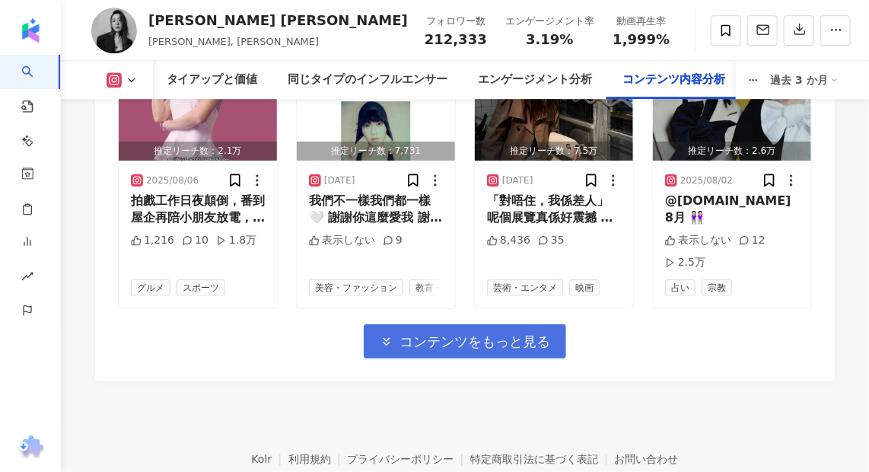
click at [471, 324] on button "コンテンツをもっと見る" at bounding box center [465, 341] width 202 height 34
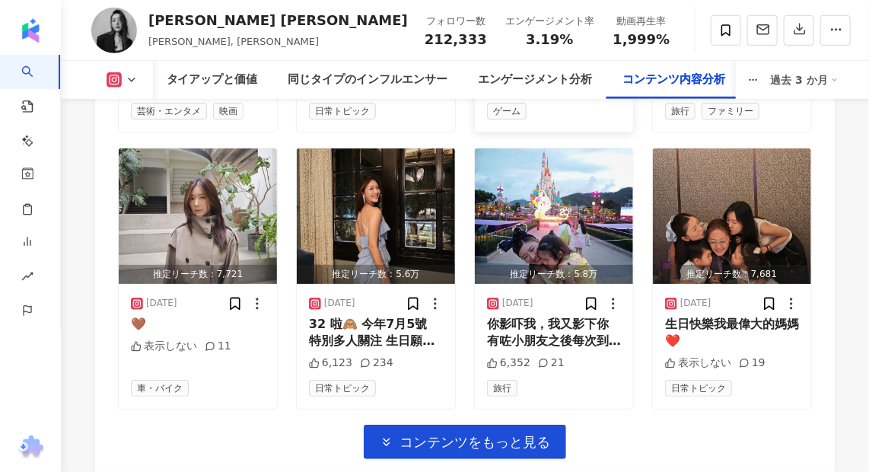
scroll to position [6500, 0]
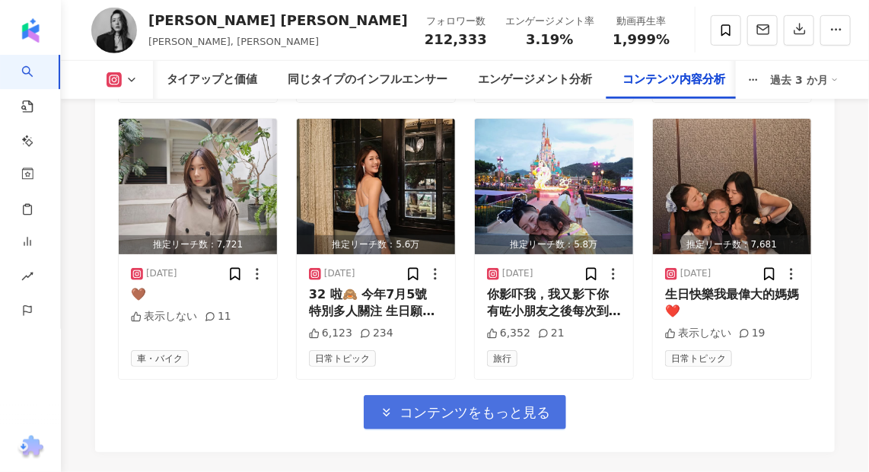
click at [487, 404] on span "コンテンツをもっと見る" at bounding box center [474, 412] width 151 height 17
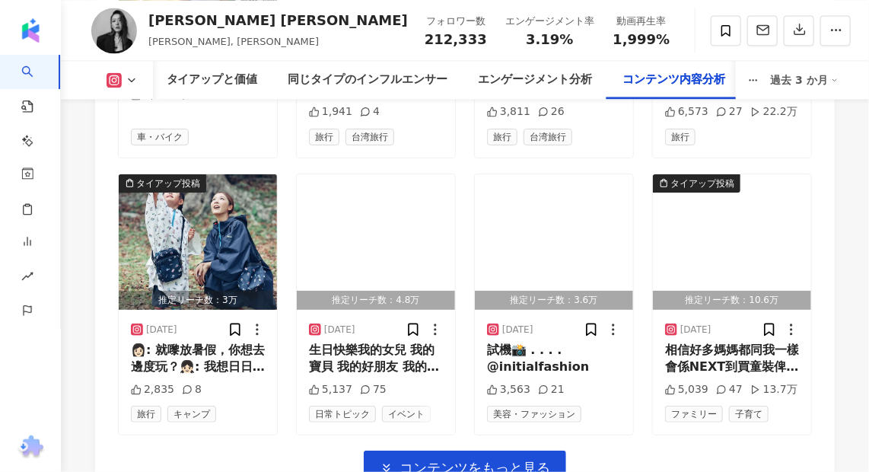
scroll to position [7261, 0]
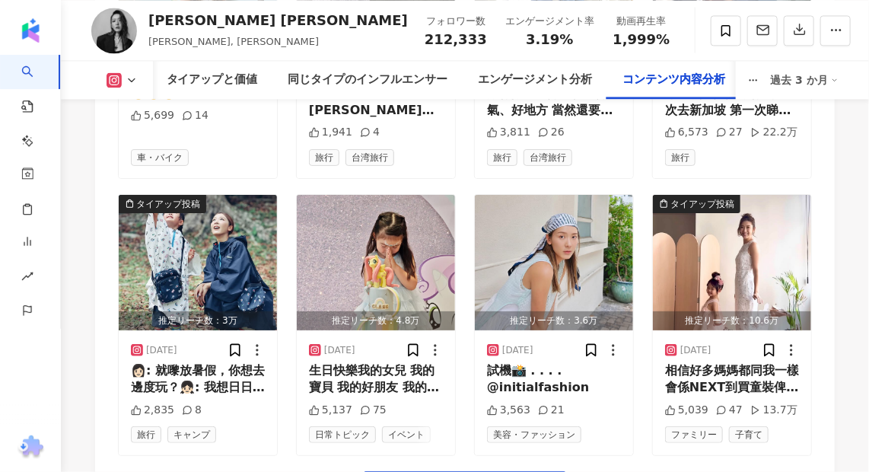
drag, startPoint x: 359, startPoint y: 3, endPoint x: 865, endPoint y: 218, distance: 549.8
drag, startPoint x: 353, startPoint y: 0, endPoint x: 845, endPoint y: 174, distance: 522.1
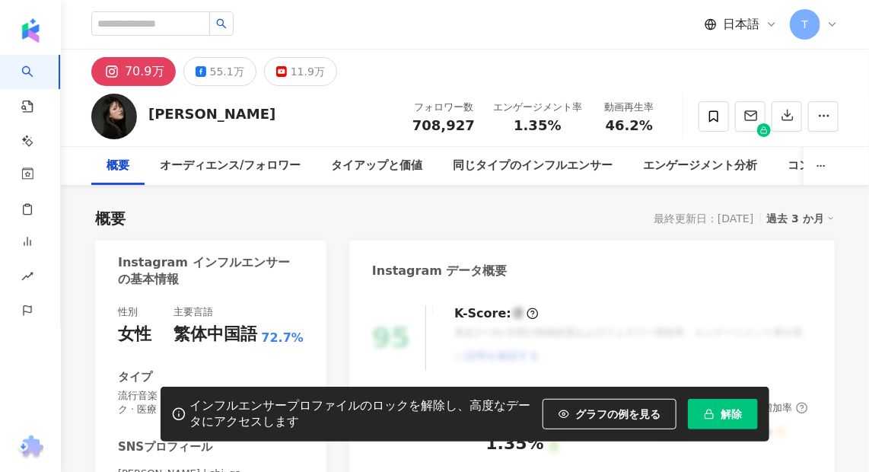
click at [722, 408] on span "解除" at bounding box center [730, 414] width 21 height 12
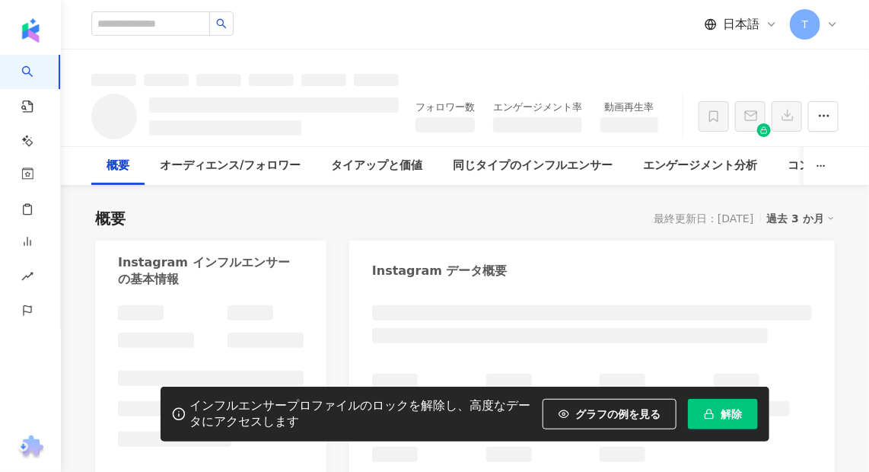
click at [444, 24] on div "日本語 T" at bounding box center [464, 24] width 747 height 49
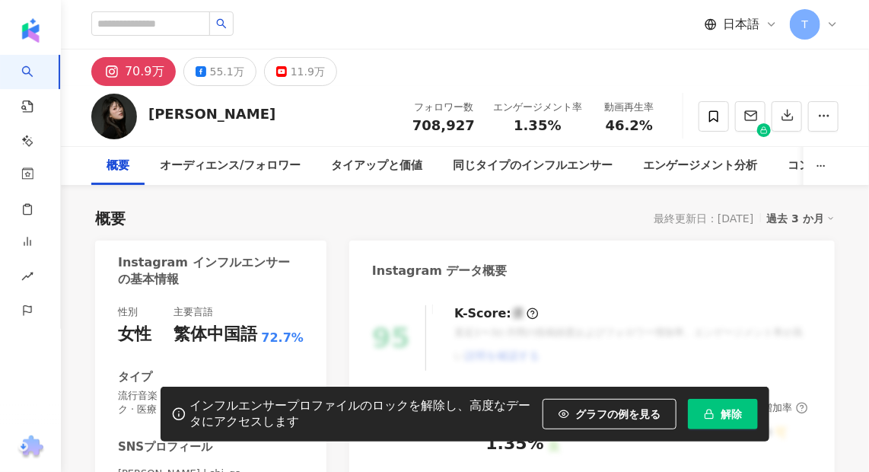
click at [708, 400] on button "解除" at bounding box center [723, 414] width 70 height 30
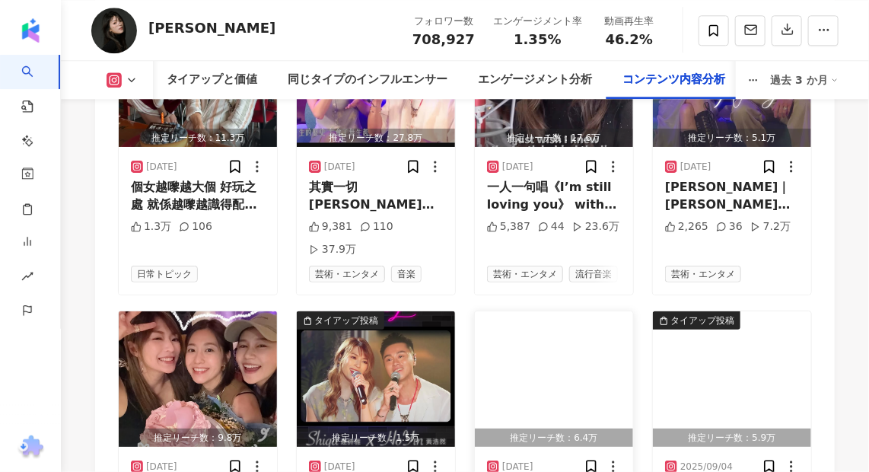
scroll to position [5532, 0]
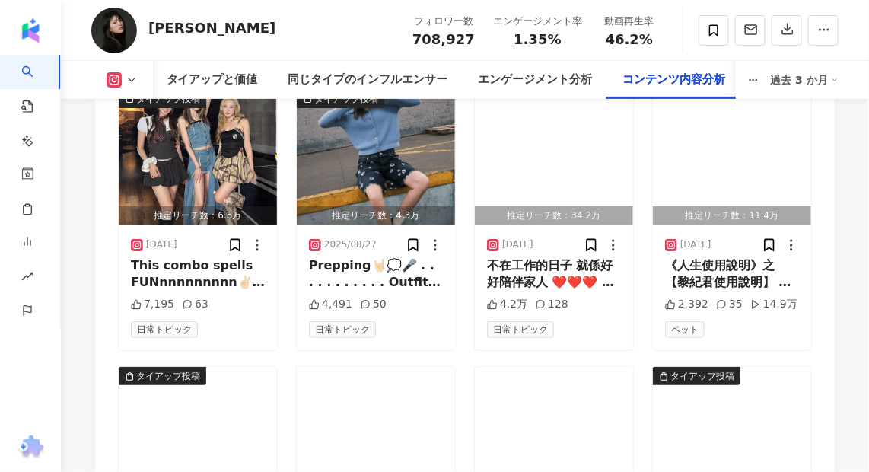
scroll to position [6431, 0]
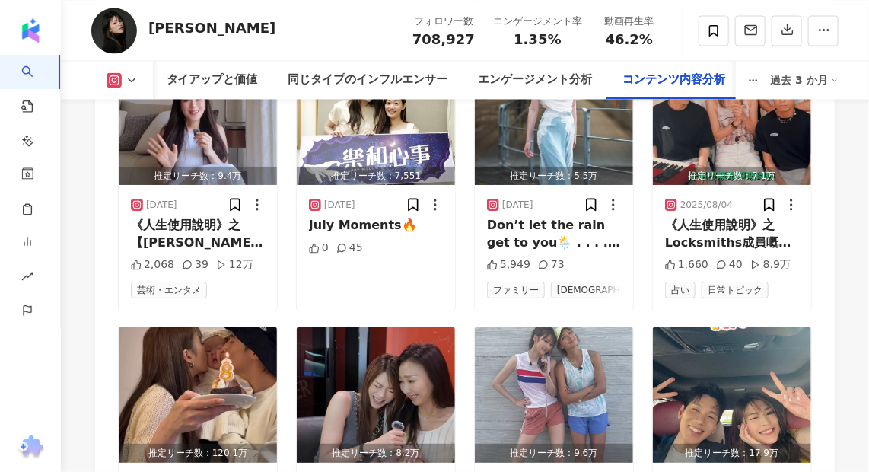
scroll to position [7330, 0]
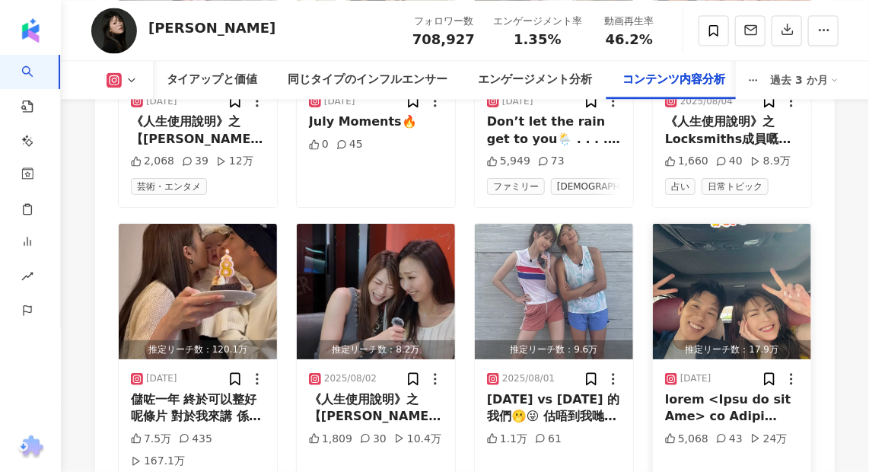
scroll to position [7192, 0]
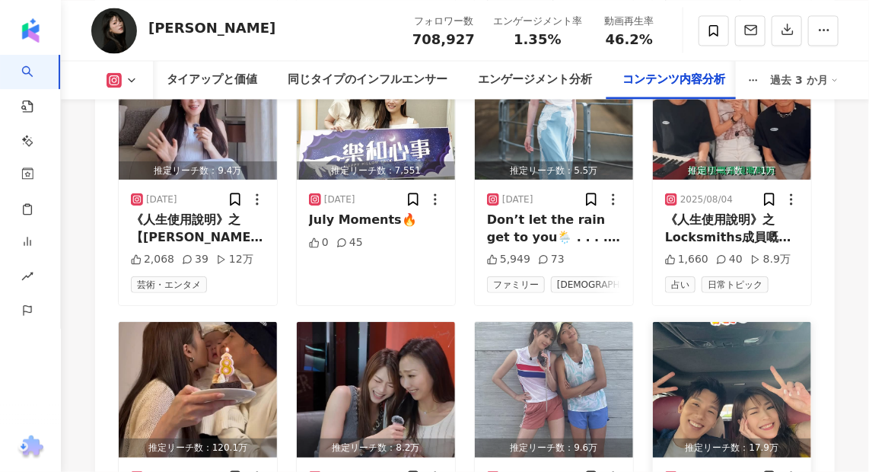
click at [755, 322] on img "button" at bounding box center [732, 389] width 158 height 135
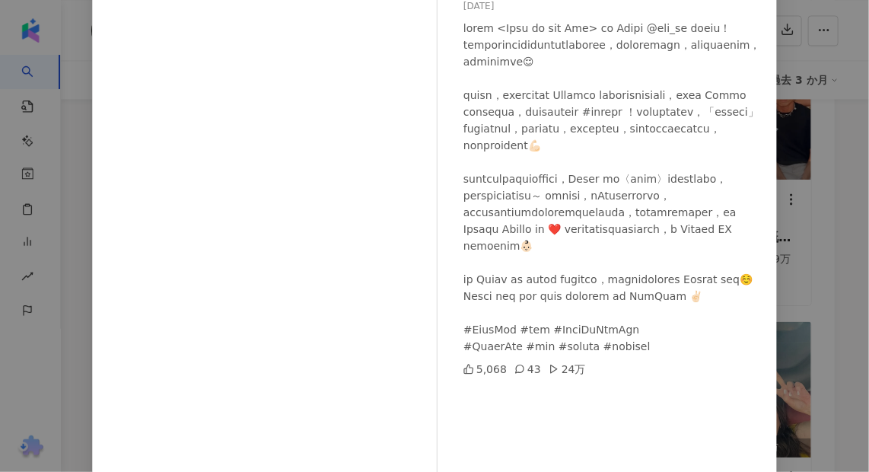
scroll to position [68, 0]
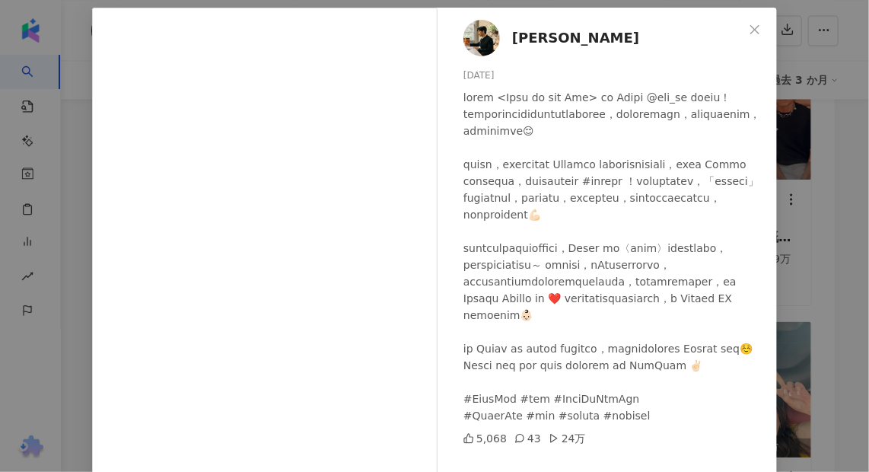
click at [806, 292] on div "林奕匡 Phil Lam 2025/07/31 5,068 43 24万 元の投稿を表示" at bounding box center [434, 236] width 869 height 472
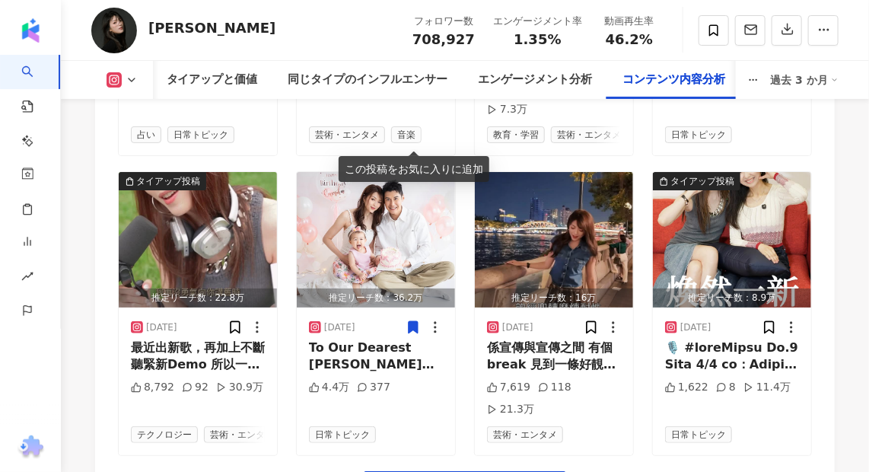
scroll to position [8230, 0]
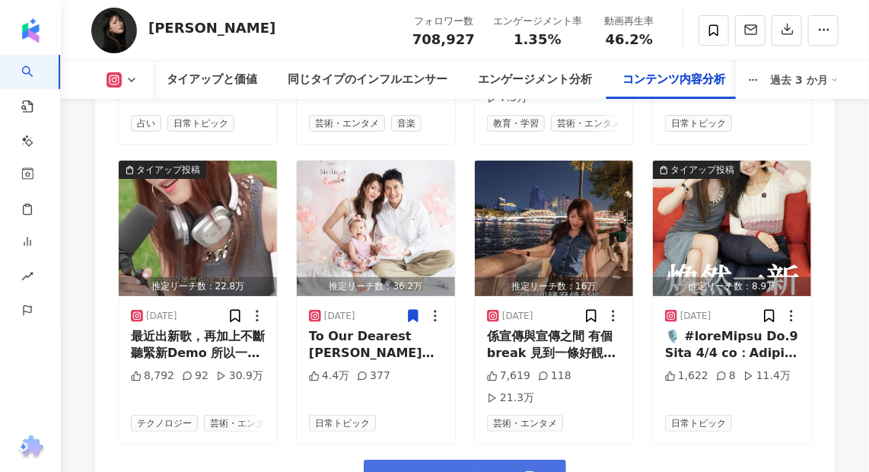
click at [494, 460] on span "コンテンツをもっと見る" at bounding box center [474, 477] width 151 height 17
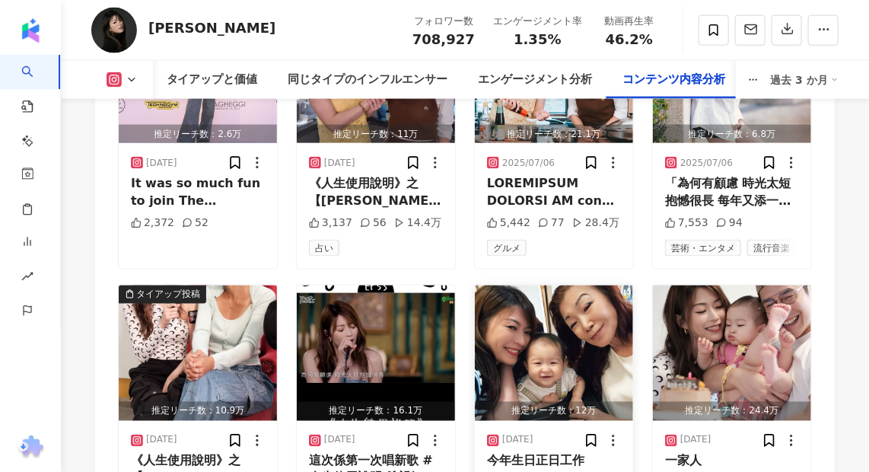
scroll to position [9070, 0]
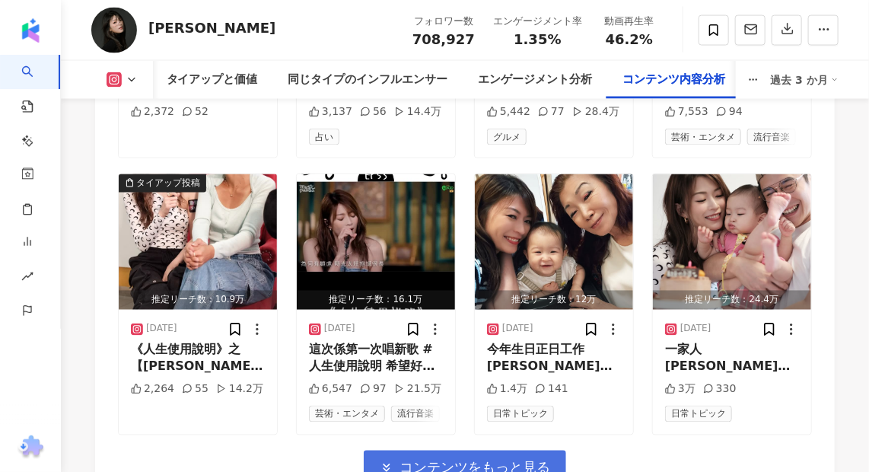
click at [469, 459] on span "コンテンツをもっと見る" at bounding box center [474, 467] width 151 height 17
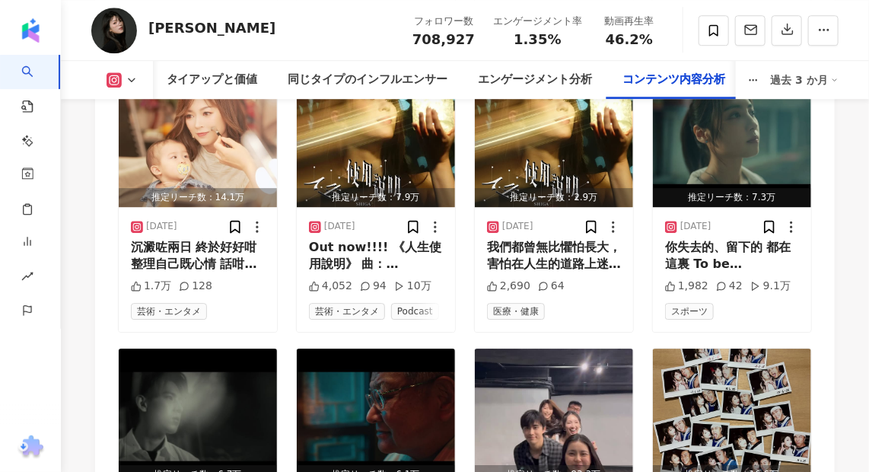
scroll to position [9831, 0]
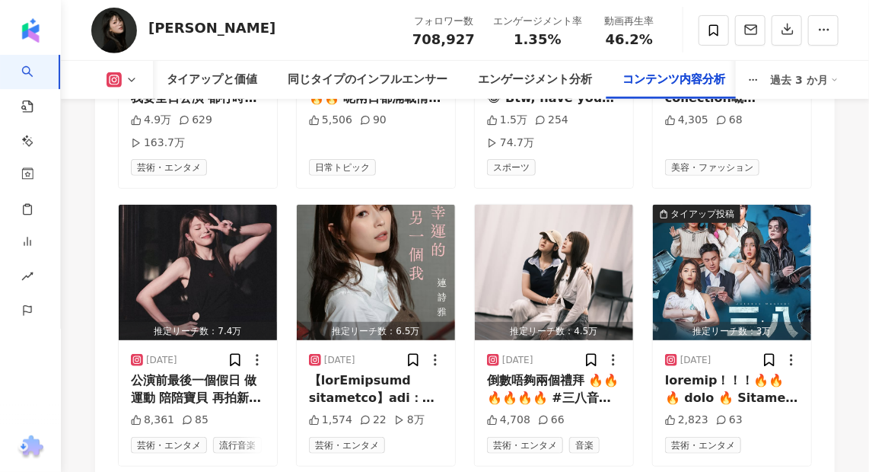
scroll to position [10592, 0]
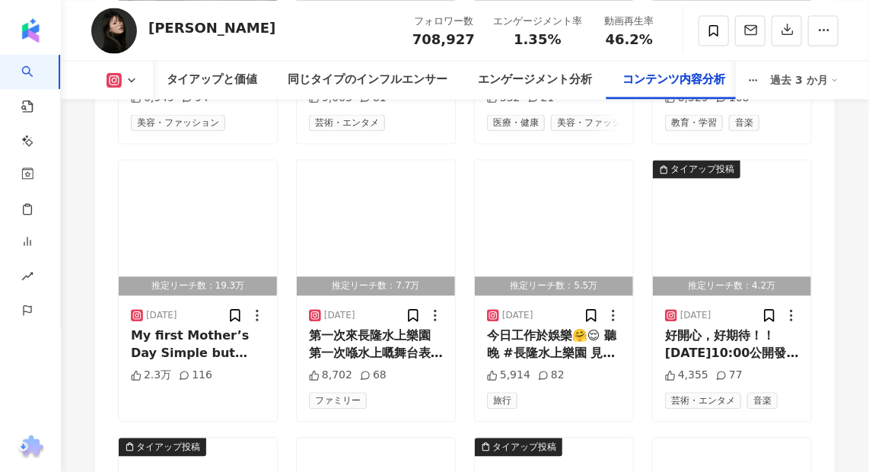
scroll to position [11598, 0]
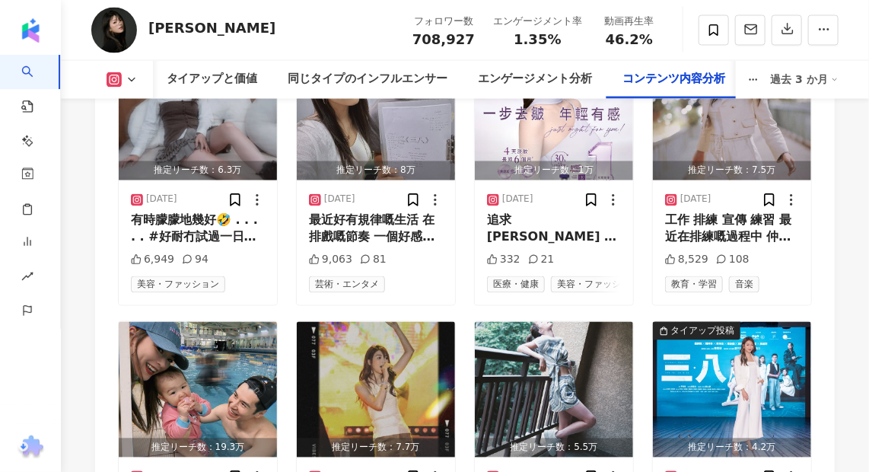
scroll to position [10906, 0]
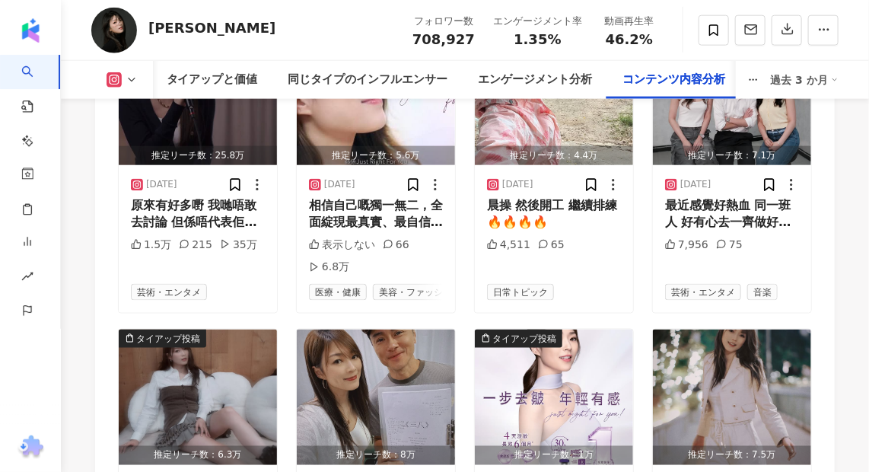
drag, startPoint x: 331, startPoint y: 0, endPoint x: 831, endPoint y: 58, distance: 503.9
click at [832, 59] on div "Shiga Lin 連詩雅 フォロワー数 708,927 エンゲージメント率 1.35% 動画再生率 46.2%" at bounding box center [465, 30] width 808 height 60
click at [357, 24] on div "Shiga Lin 連詩雅 フォロワー数 708,927 エンゲージメント率 1.35% 動画再生率 46.2%" at bounding box center [465, 30] width 808 height 60
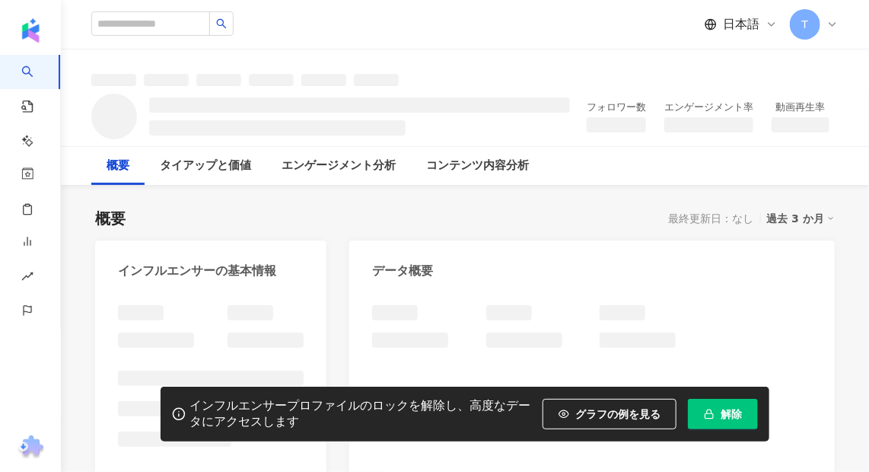
click at [735, 409] on span "解除" at bounding box center [730, 414] width 21 height 12
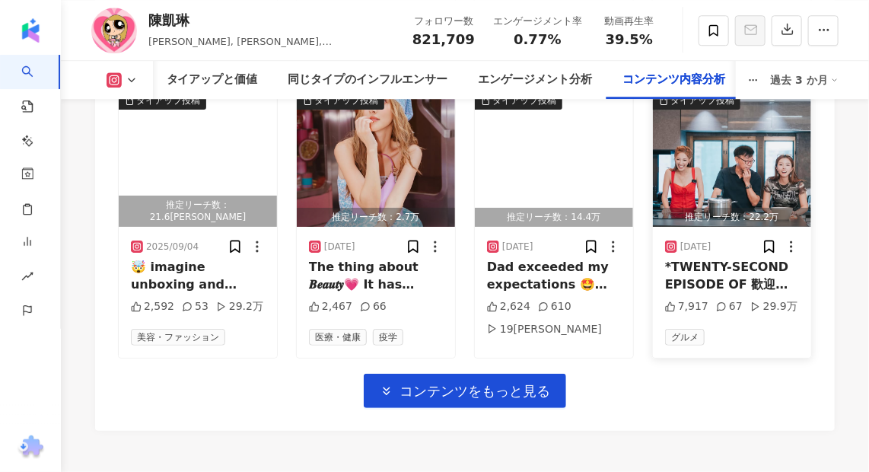
scroll to position [5601, 0]
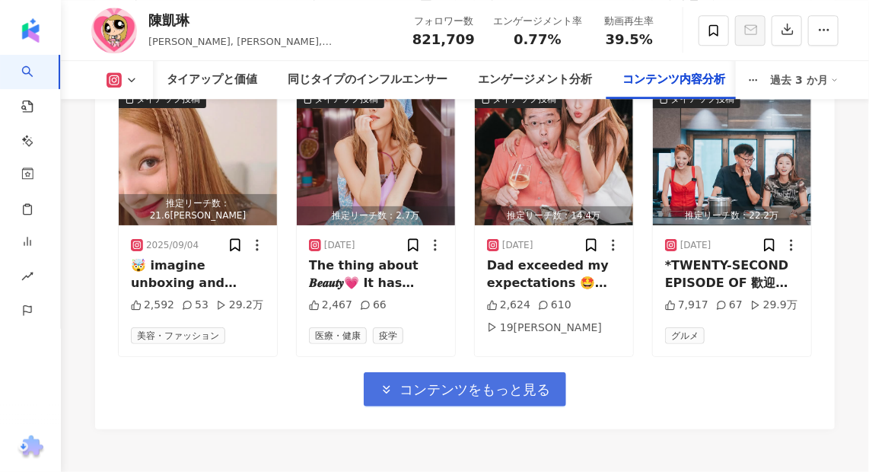
click at [524, 381] on span "コンテンツをもっと見る" at bounding box center [474, 389] width 151 height 17
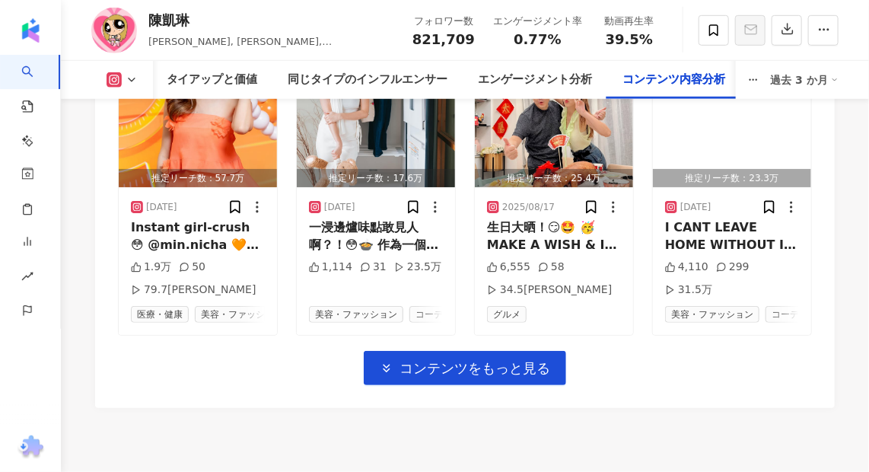
scroll to position [6500, 0]
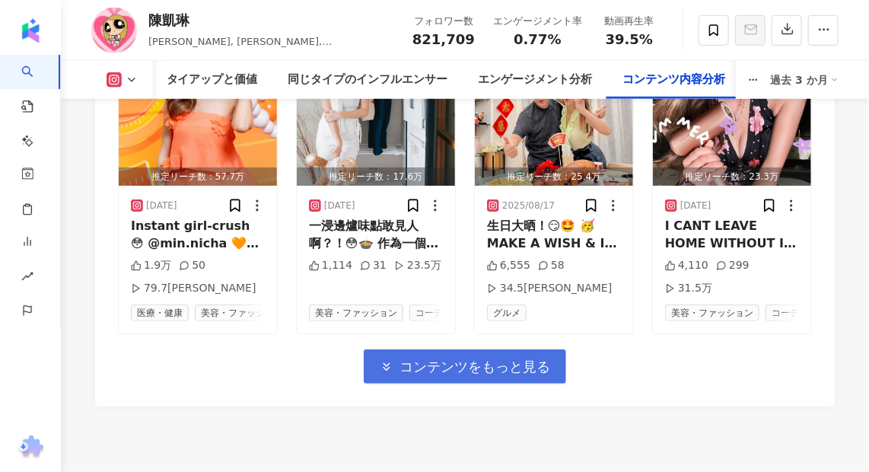
click at [423, 358] on span "コンテンツをもっと見る" at bounding box center [474, 366] width 151 height 17
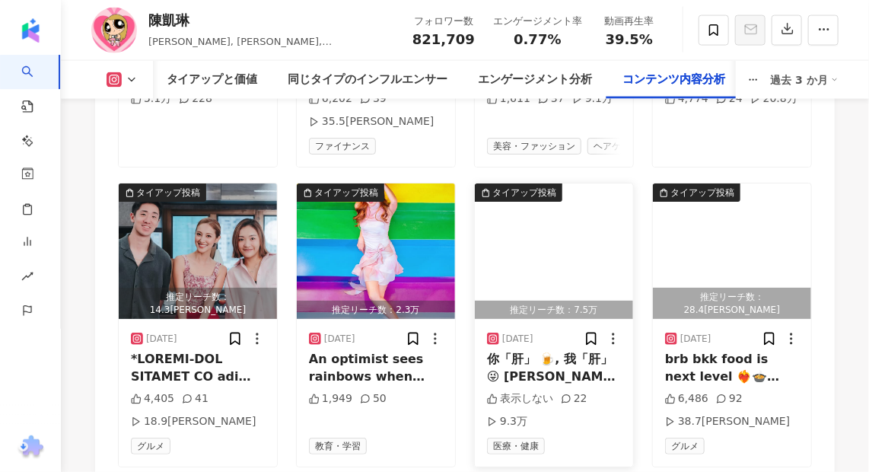
scroll to position [7123, 0]
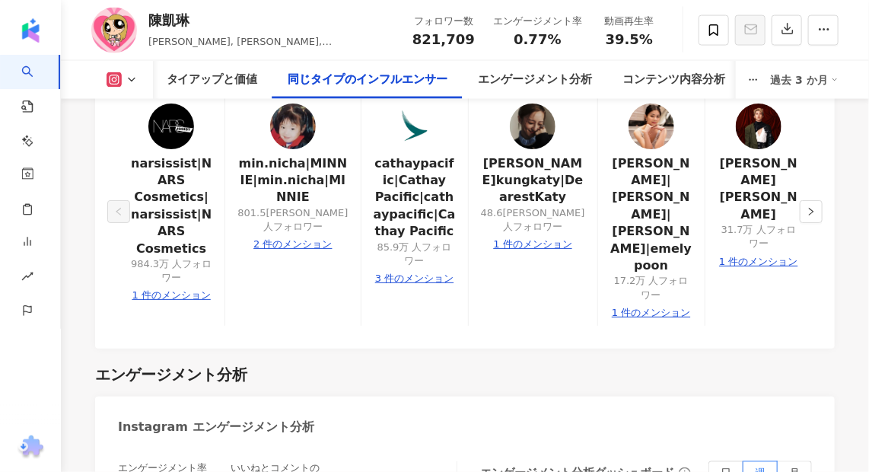
scroll to position [3435, 0]
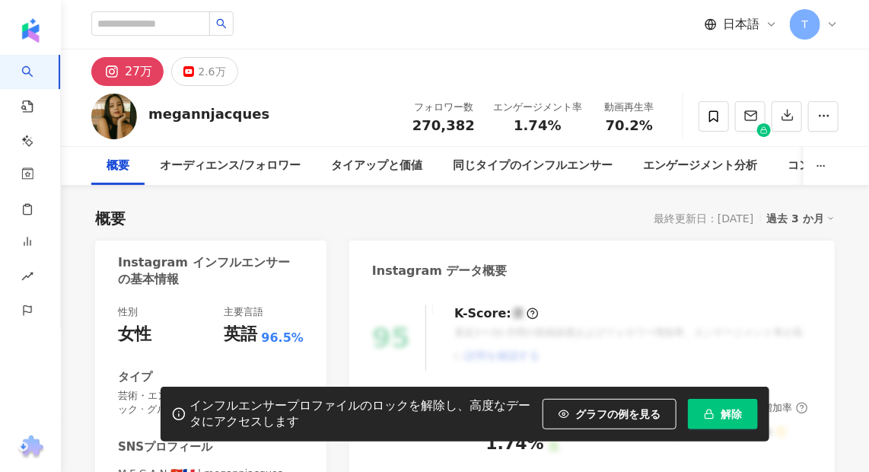
click at [745, 421] on button "解除" at bounding box center [723, 414] width 70 height 30
click at [739, 409] on span "解除" at bounding box center [730, 414] width 21 height 12
click at [308, 180] on div "オーディエンス/フォロワー" at bounding box center [230, 166] width 171 height 38
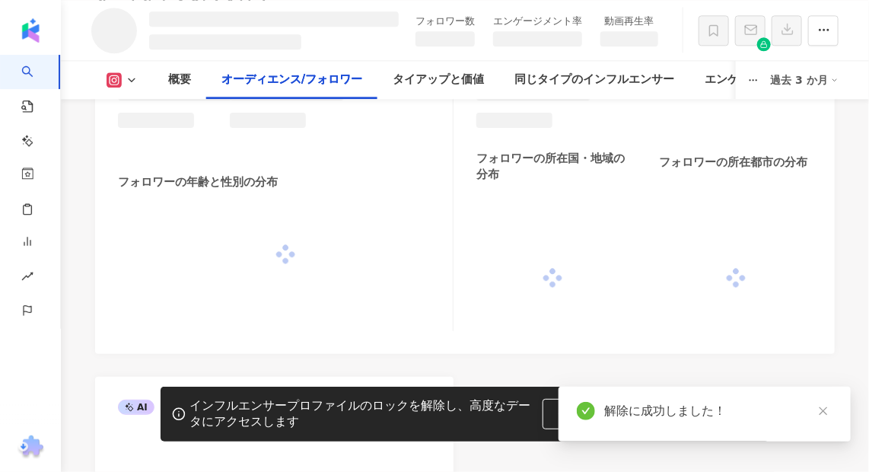
scroll to position [1253, 0]
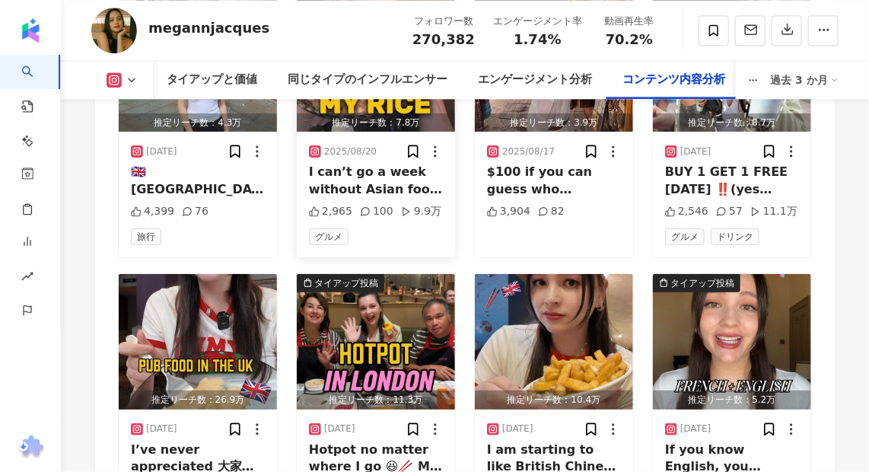
scroll to position [5497, 0]
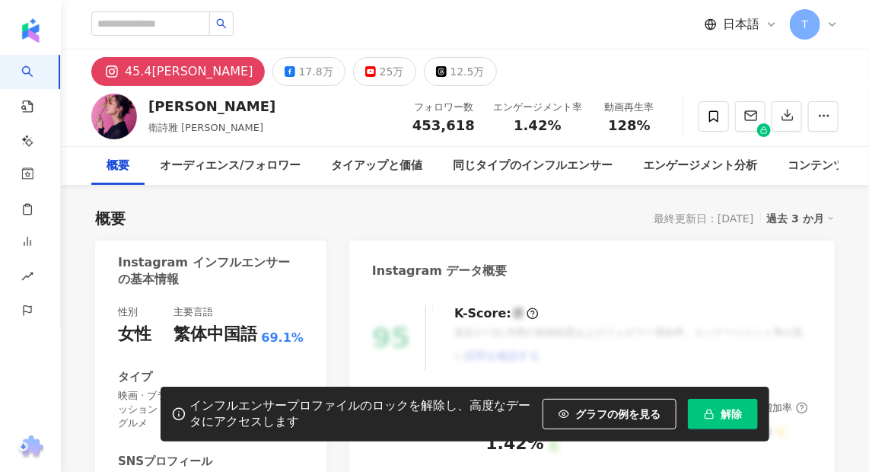
click at [740, 419] on button "解除" at bounding box center [723, 414] width 70 height 30
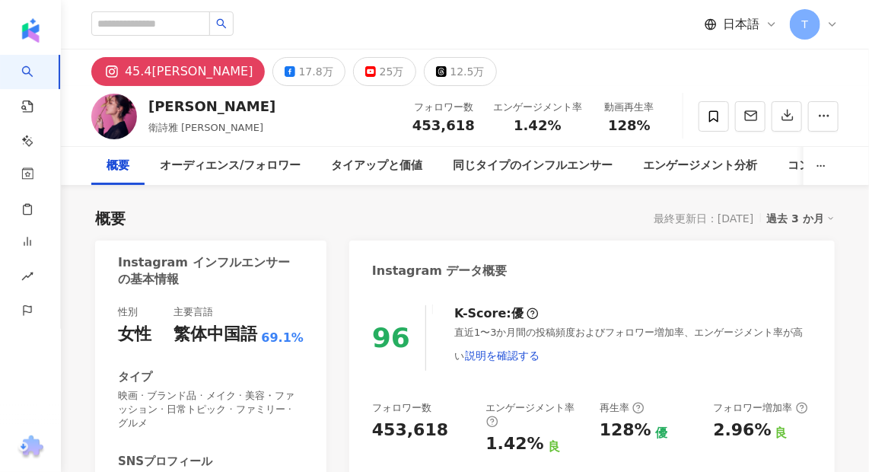
drag, startPoint x: 373, startPoint y: 0, endPoint x: 614, endPoint y: 45, distance: 245.3
click at [812, 88] on div "衛詩雅 衛詩雅 Michelle Wai フォロワー数 453,618 エンゲージメント率 1.42% 動画再生率 128%" at bounding box center [465, 116] width 808 height 60
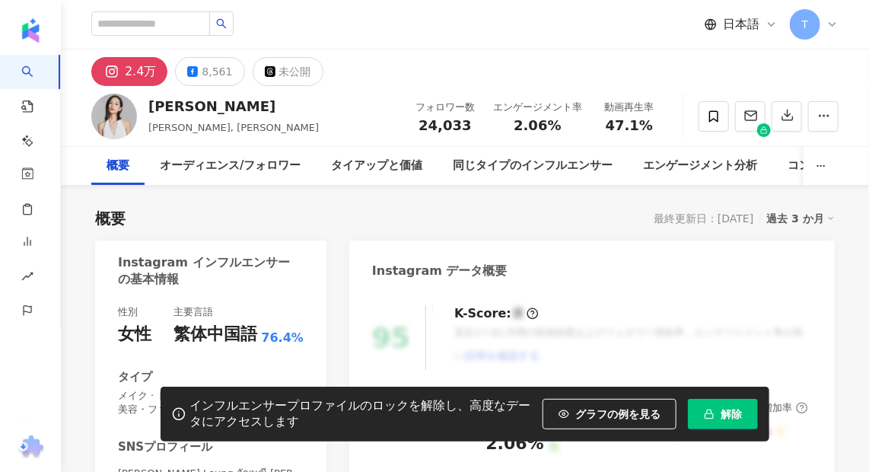
click at [745, 420] on button "解除" at bounding box center [723, 414] width 70 height 30
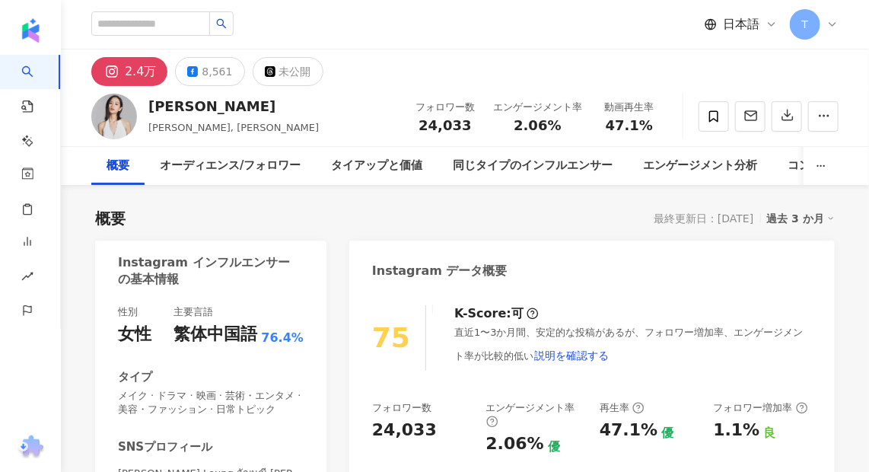
click at [413, 49] on div "2.4万 8,561 未公開" at bounding box center [465, 67] width 808 height 37
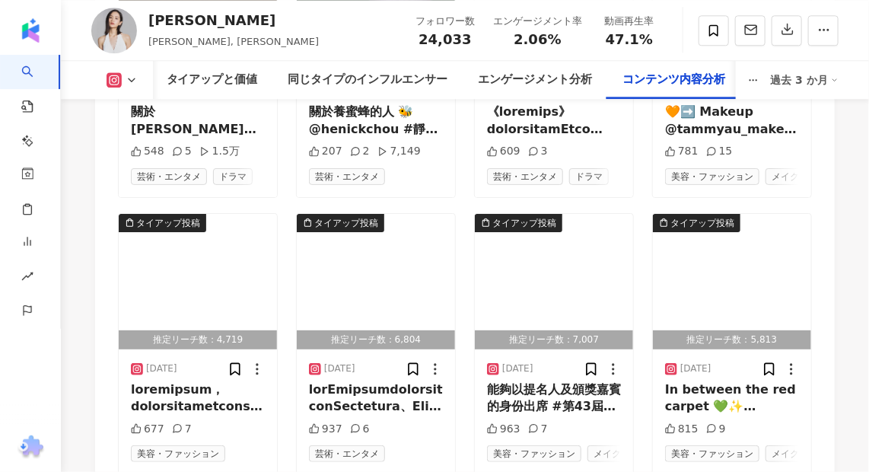
scroll to position [5601, 0]
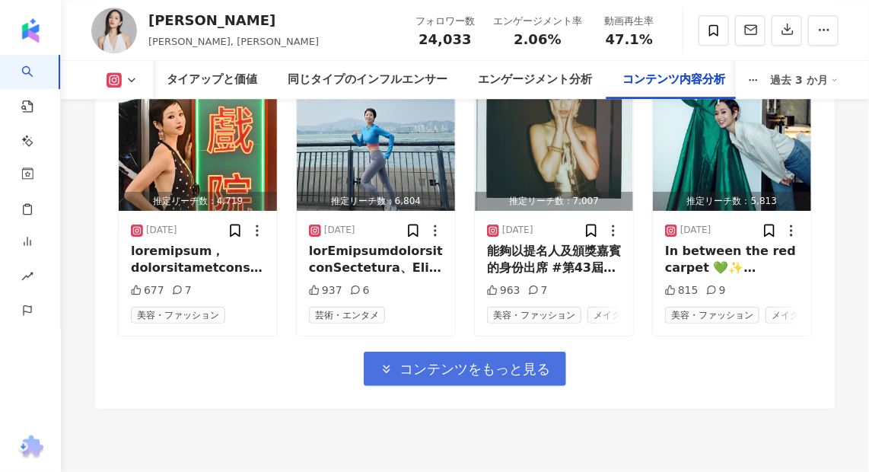
click at [466, 361] on span "コンテンツをもっと見る" at bounding box center [474, 369] width 151 height 17
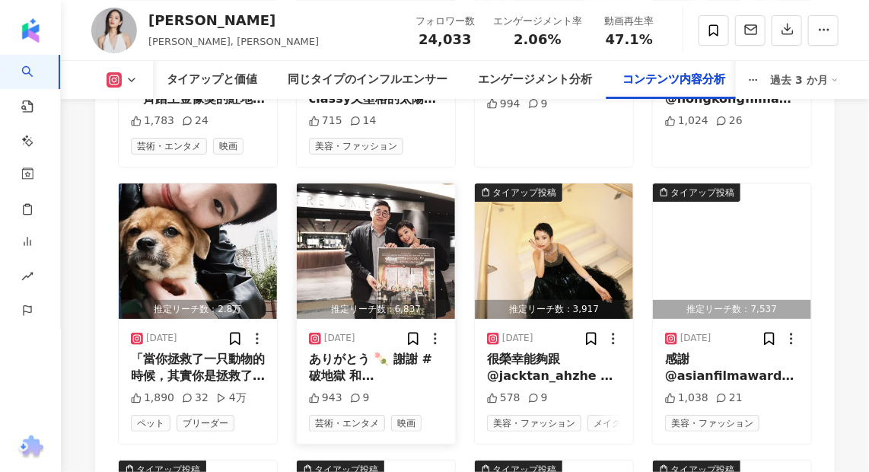
scroll to position [5967, 0]
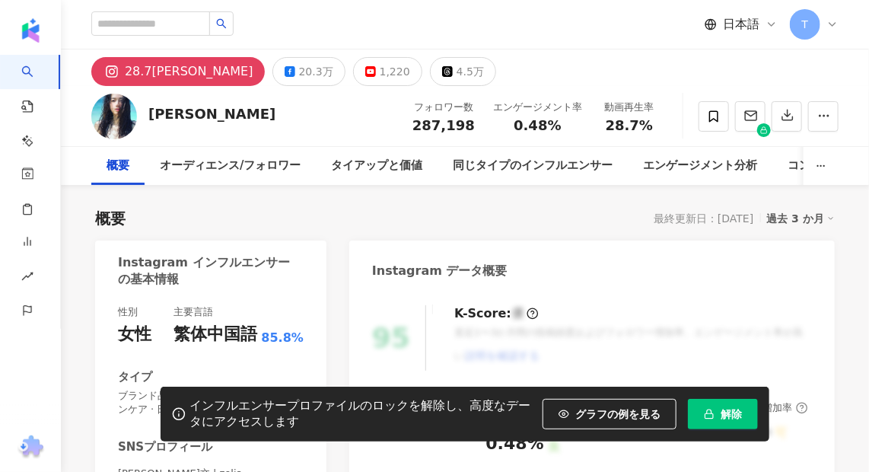
click at [724, 415] on span "解除" at bounding box center [730, 414] width 21 height 12
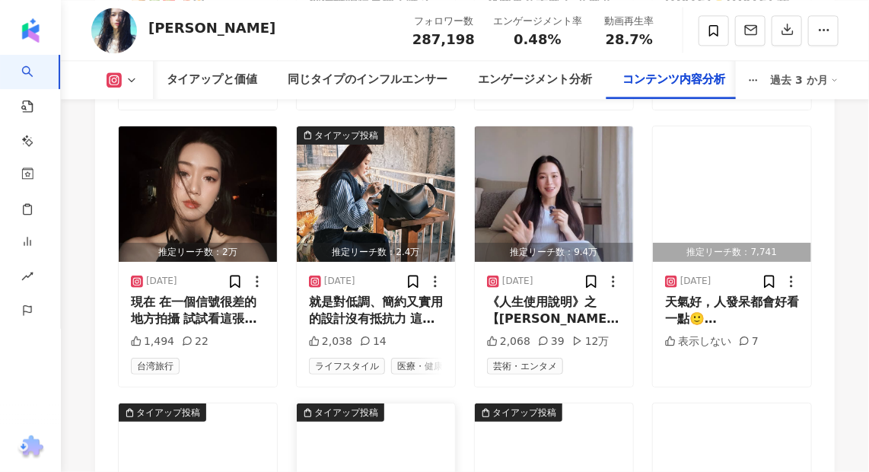
scroll to position [5463, 0]
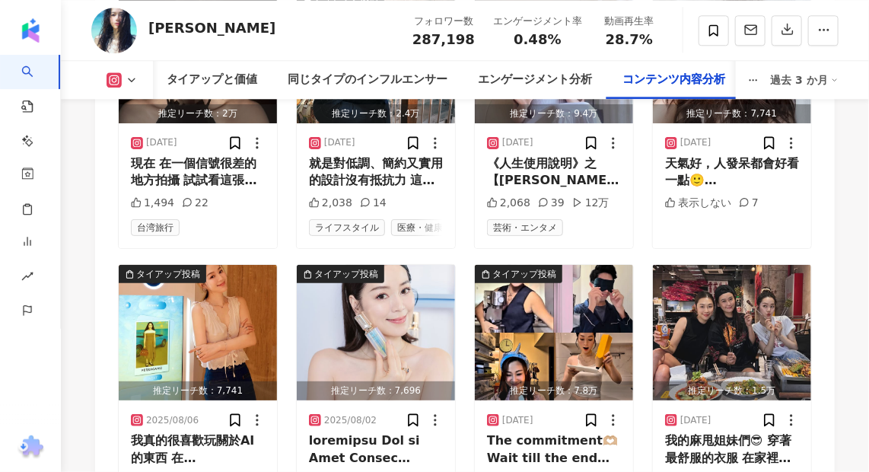
click at [460, 451] on div "Instagram 高度なフィルター オン オフ AI でタイアップ投稿をフィルタリング 配列：最新 全 108 件 ， 状態： 推定リーチ数：3.1[PER…" at bounding box center [464, 101] width 739 height 995
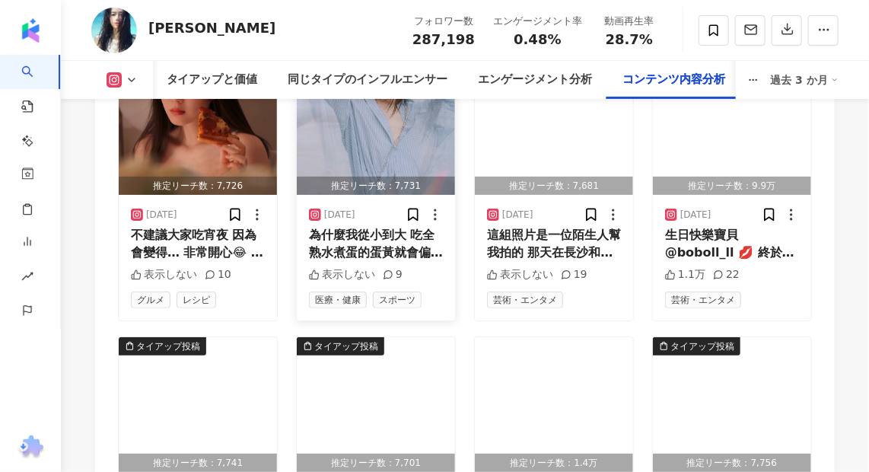
scroll to position [6362, 0]
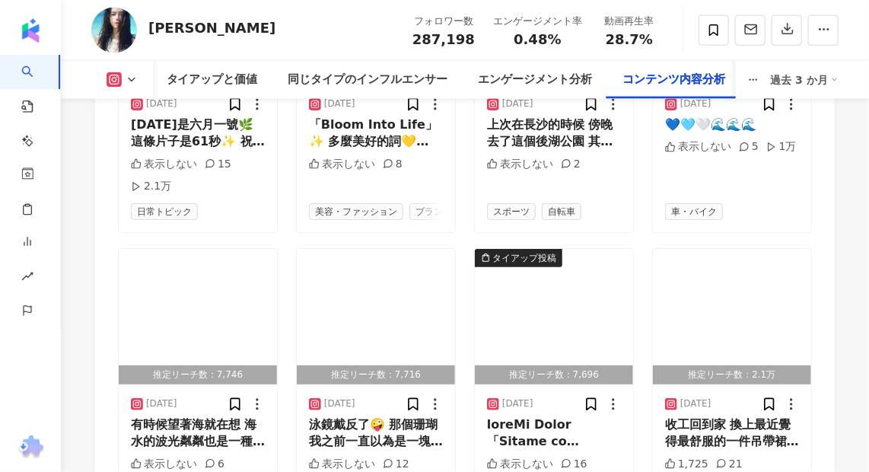
scroll to position [7192, 0]
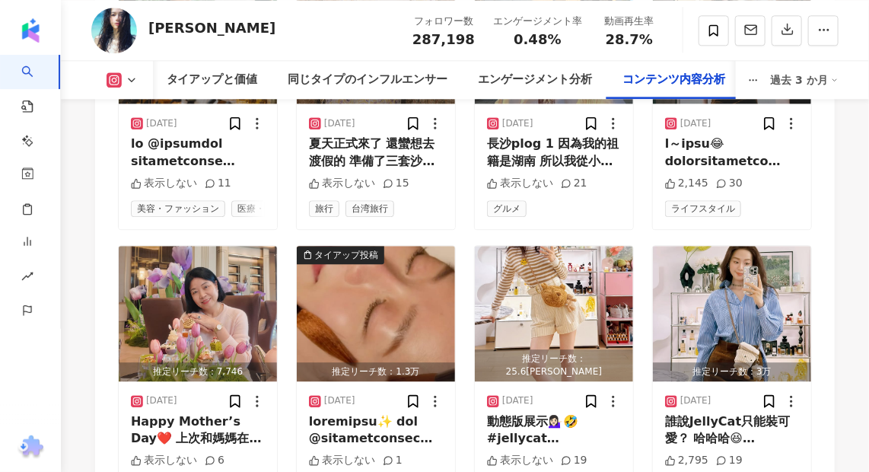
scroll to position [7469, 0]
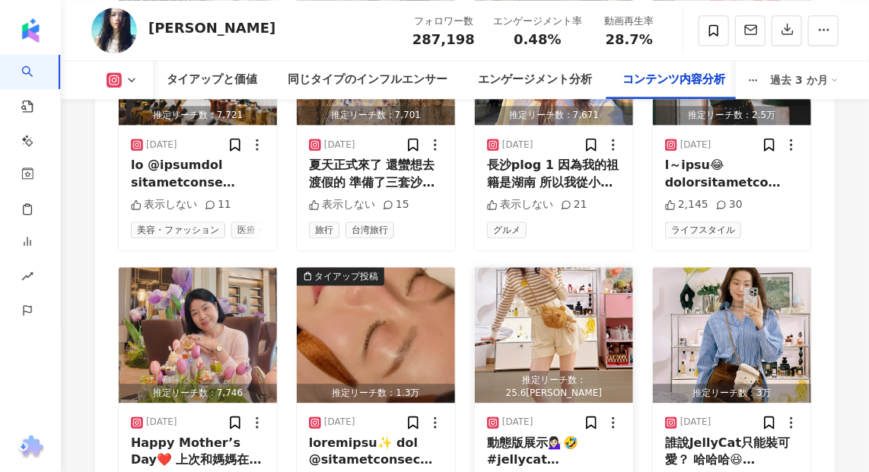
click at [537, 267] on img "button" at bounding box center [554, 334] width 158 height 135
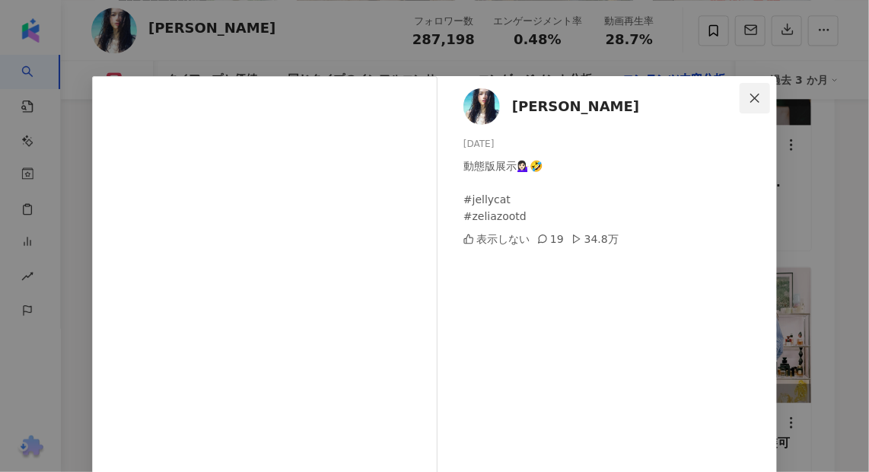
click at [755, 100] on icon "close" at bounding box center [755, 98] width 12 height 12
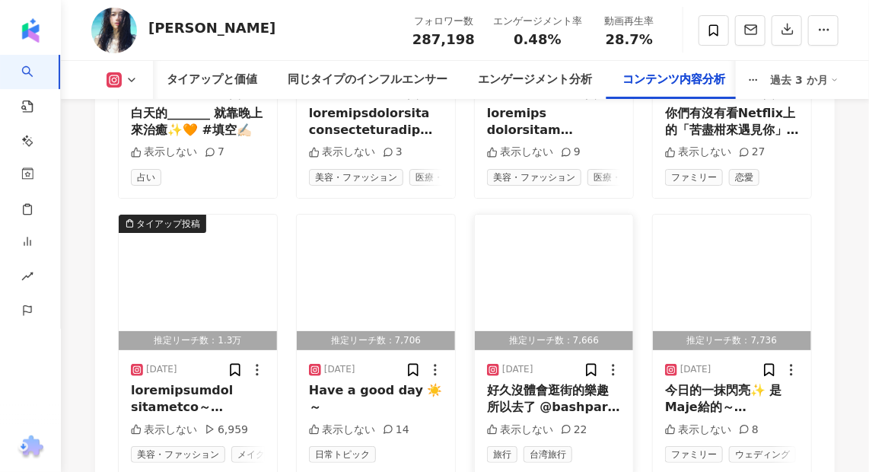
scroll to position [8160, 0]
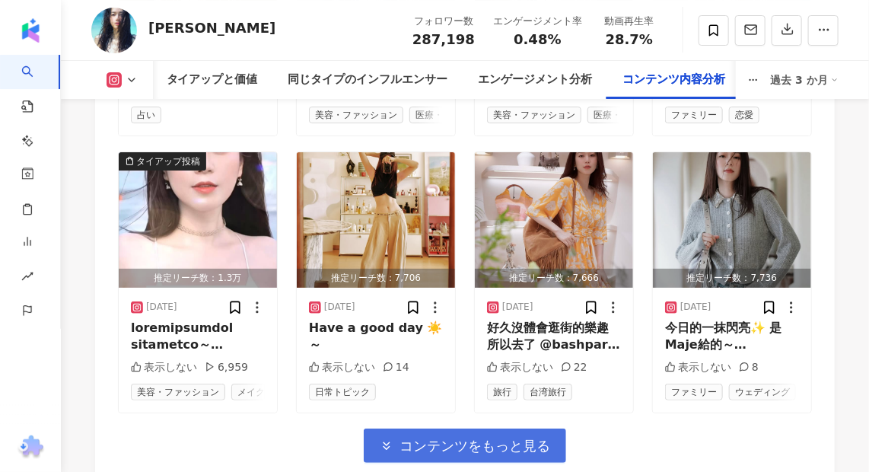
click at [469, 437] on span "コンテンツをもっと見る" at bounding box center [474, 445] width 151 height 17
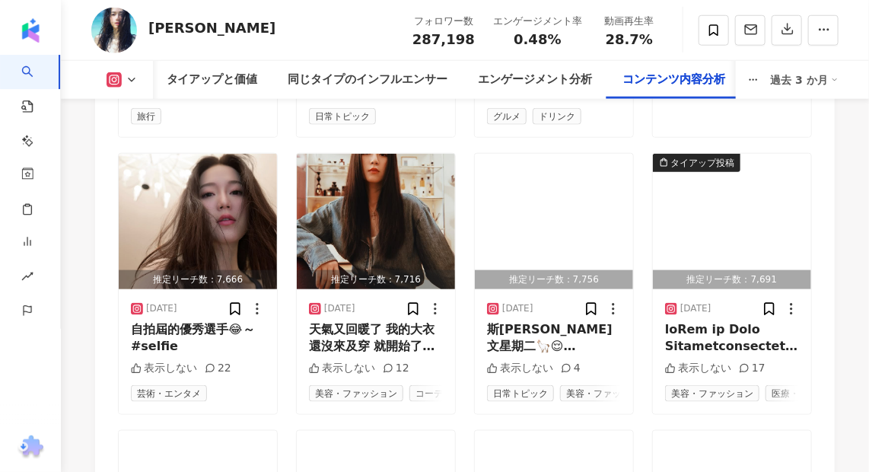
scroll to position [8921, 0]
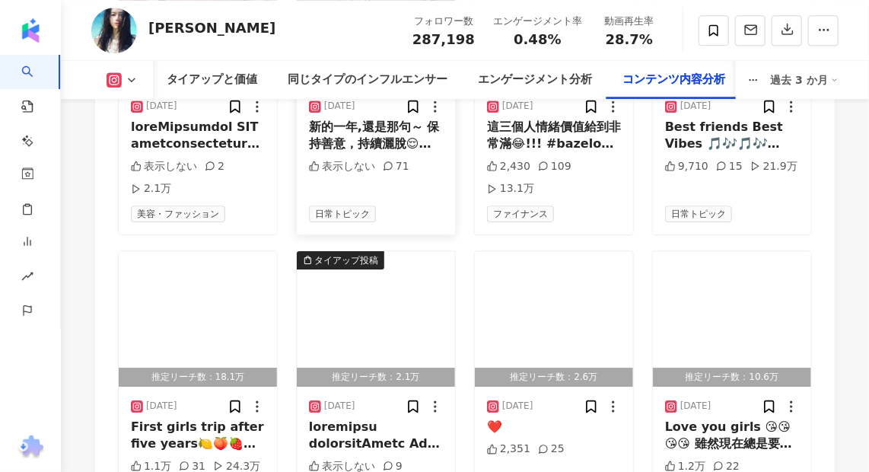
scroll to position [9820, 0]
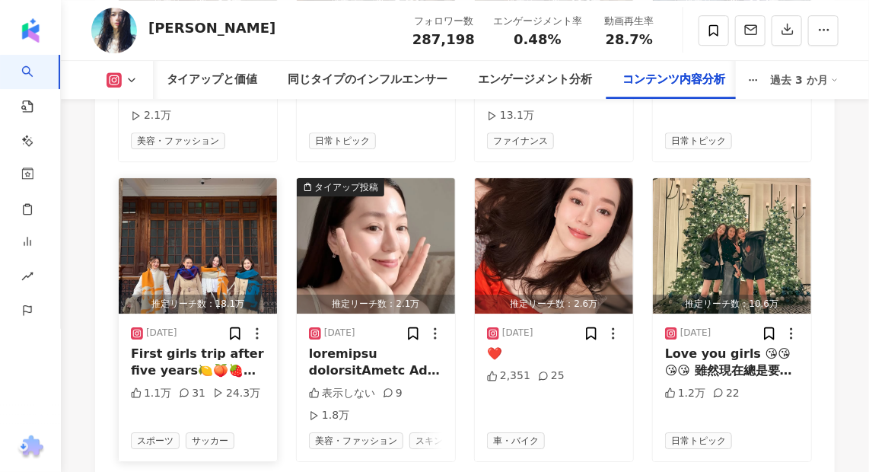
click at [202, 181] on img "button" at bounding box center [198, 245] width 158 height 135
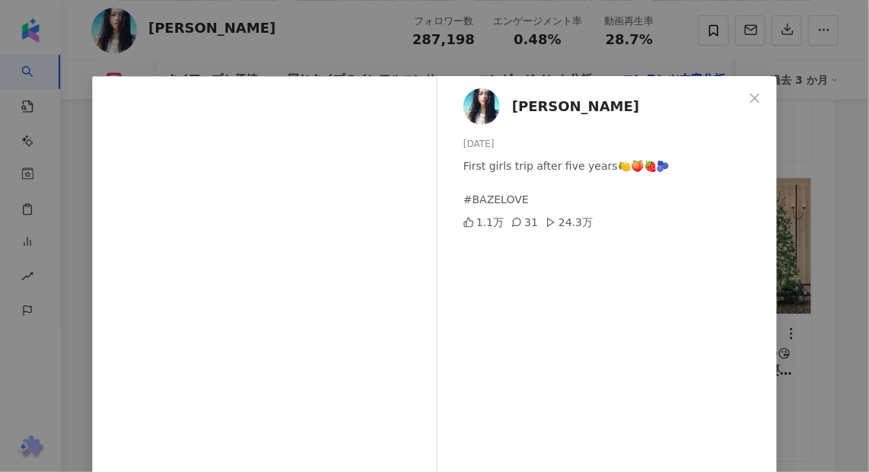
click at [832, 277] on div "Zelia 鍾浠文 2025/01/17 First girls trip after five years🍋🍑🍓🫐 #BAZELOVE 1.1万 31 24…" at bounding box center [434, 236] width 869 height 472
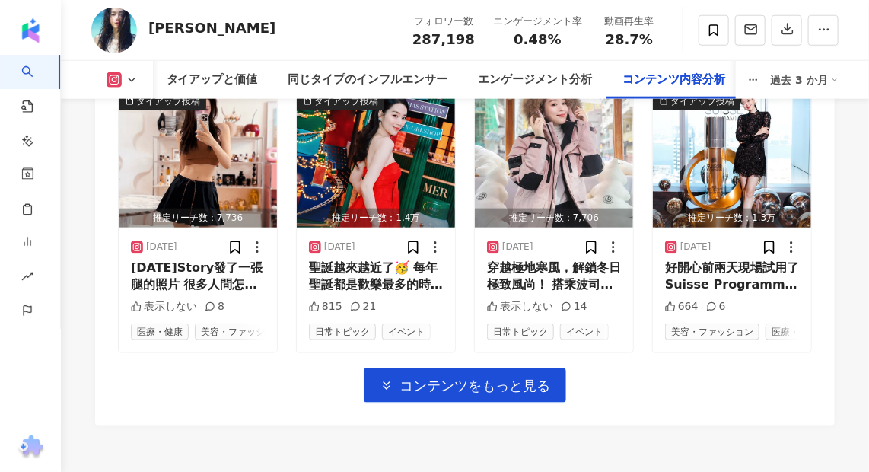
scroll to position [10875, 0]
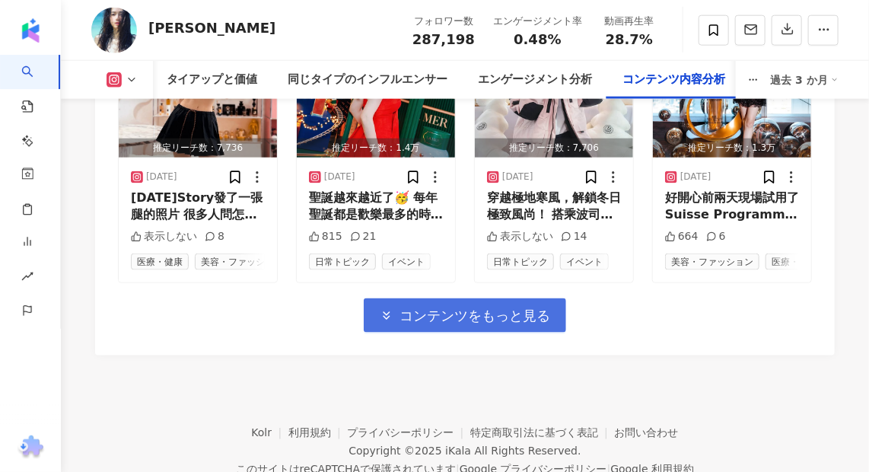
click at [446, 307] on span "コンテンツをもっと見る" at bounding box center [474, 315] width 151 height 17
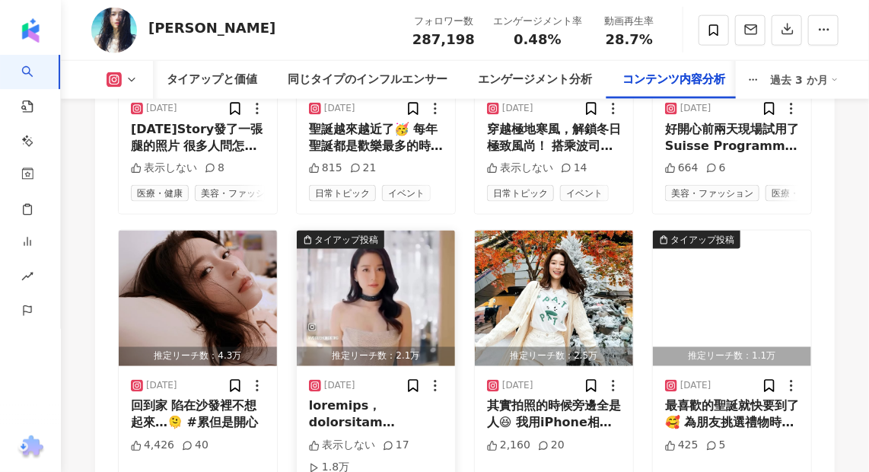
scroll to position [11014, 0]
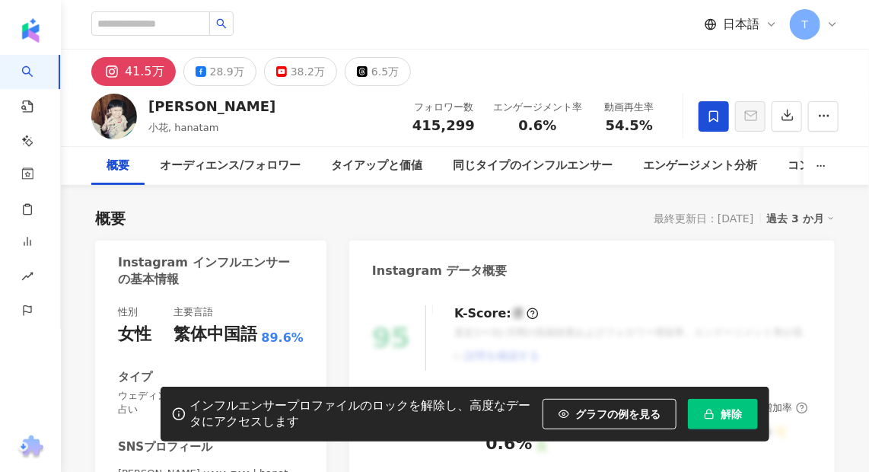
drag, startPoint x: 506, startPoint y: 43, endPoint x: 466, endPoint y: 37, distance: 40.9
click at [506, 43] on div "日本語 T" at bounding box center [464, 24] width 747 height 49
click at [731, 409] on span "解除" at bounding box center [730, 414] width 21 height 12
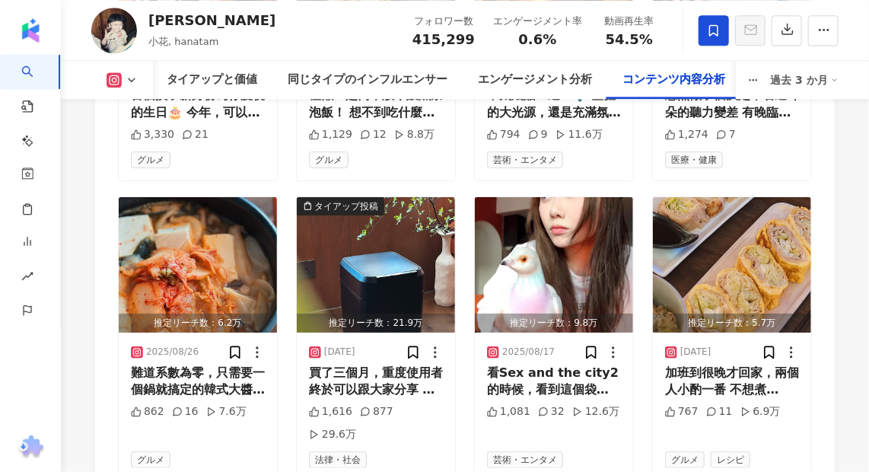
scroll to position [5532, 0]
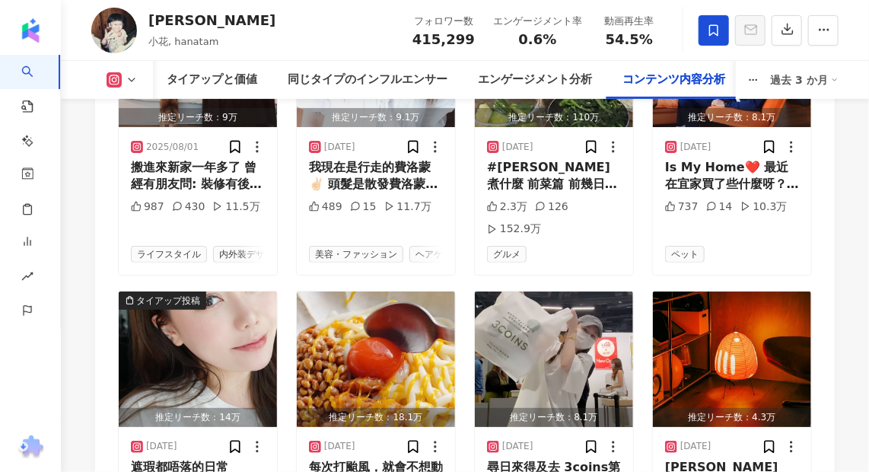
scroll to position [6529, 0]
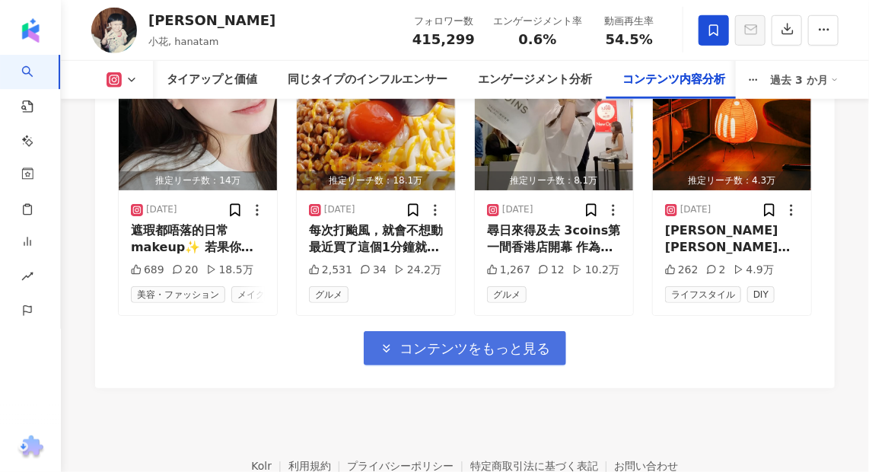
click at [472, 340] on span "コンテンツをもっと見る" at bounding box center [474, 348] width 151 height 17
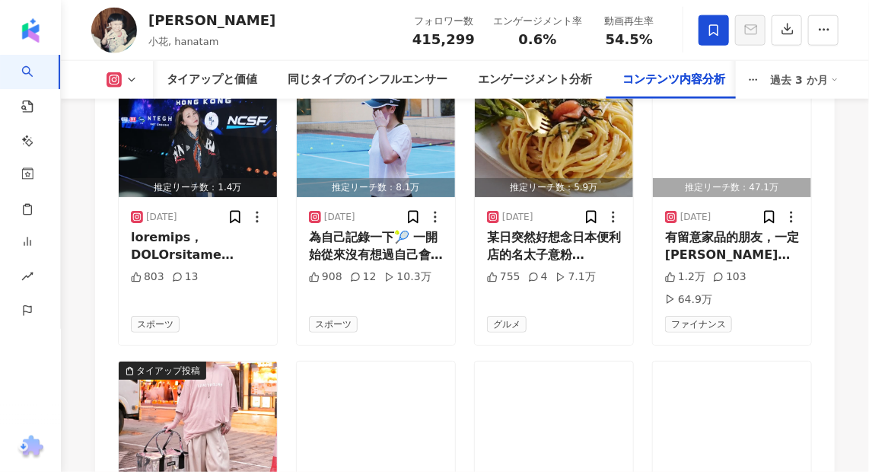
scroll to position [6875, 0]
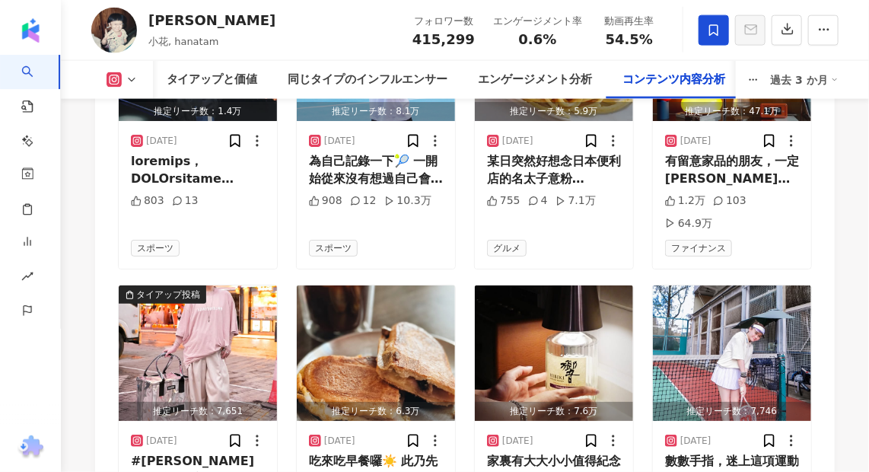
click at [847, 62] on div "概要 オーディエンス/フォロワー タイアップと価値 同じタイプのインフルエンサー エンゲージメント分析 コンテンツ内容分析 過去 3 か月" at bounding box center [465, 80] width 808 height 38
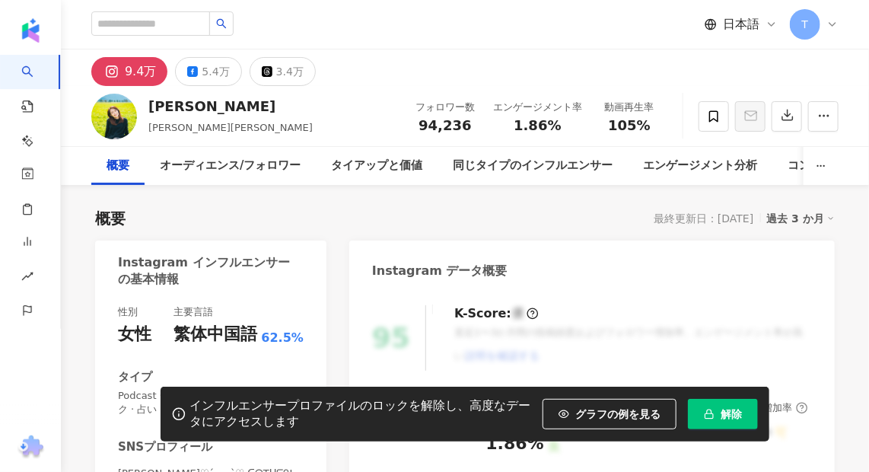
click at [721, 409] on span "解除" at bounding box center [730, 414] width 21 height 12
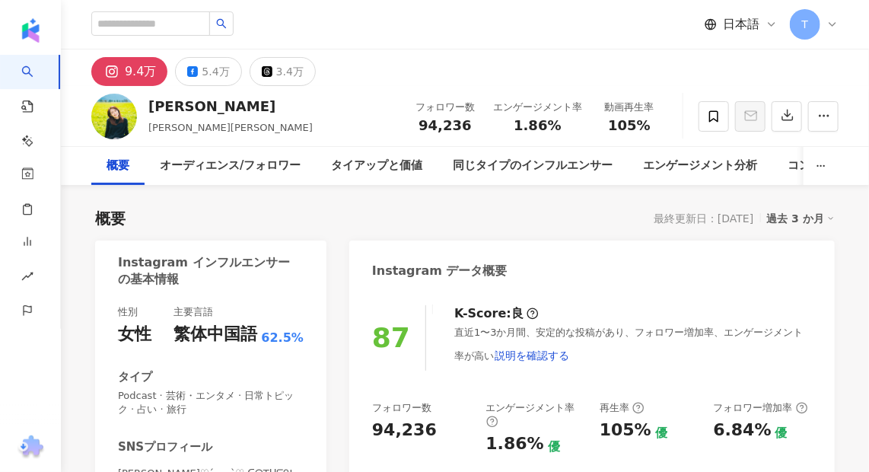
click at [382, 44] on div "日本語 T" at bounding box center [464, 24] width 747 height 49
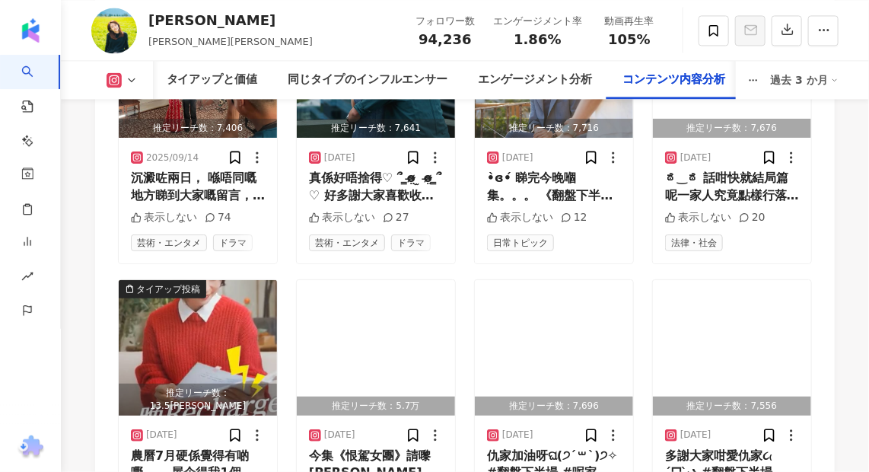
scroll to position [5532, 0]
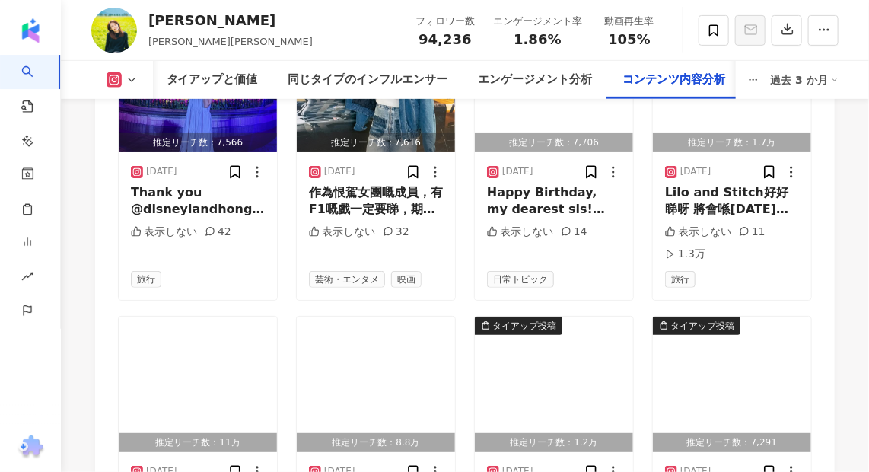
scroll to position [6431, 0]
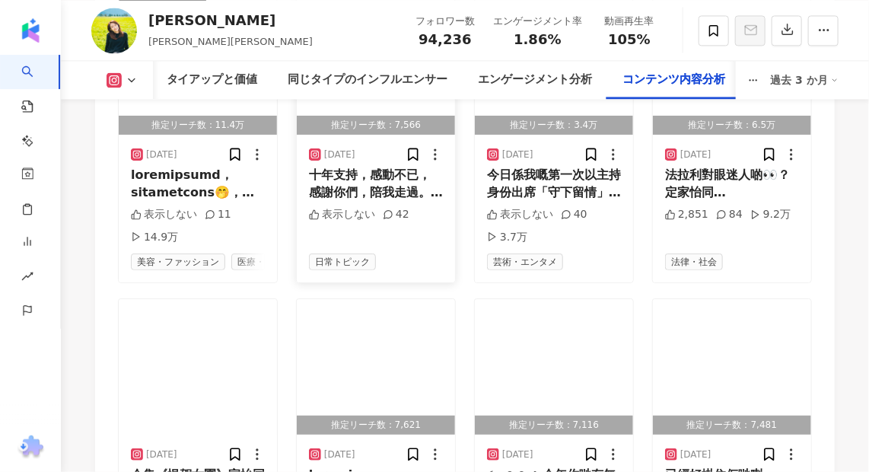
scroll to position [7330, 0]
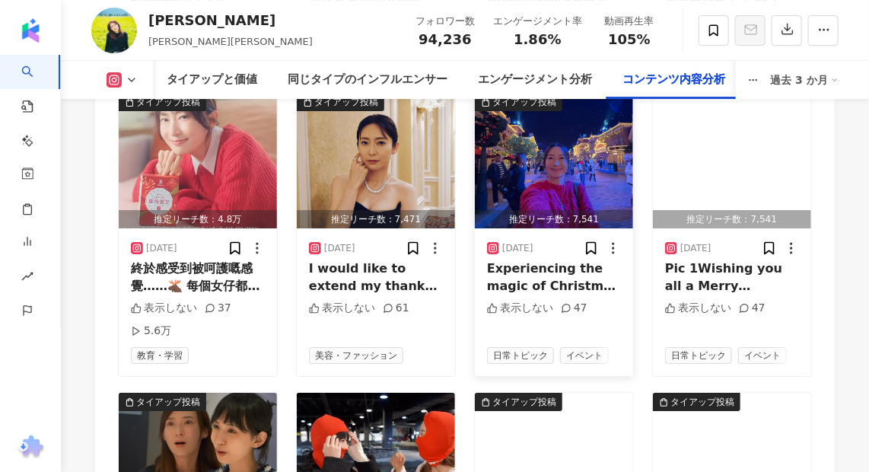
scroll to position [8160, 0]
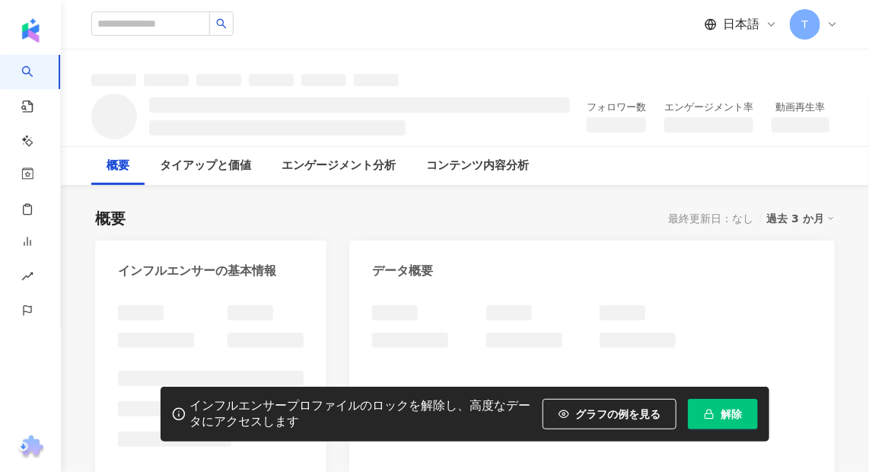
click at [726, 412] on span "解除" at bounding box center [730, 414] width 21 height 12
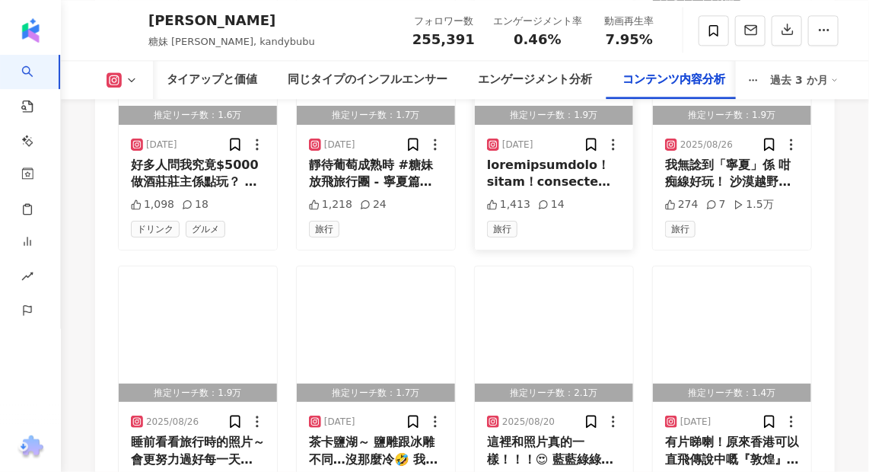
scroll to position [5463, 0]
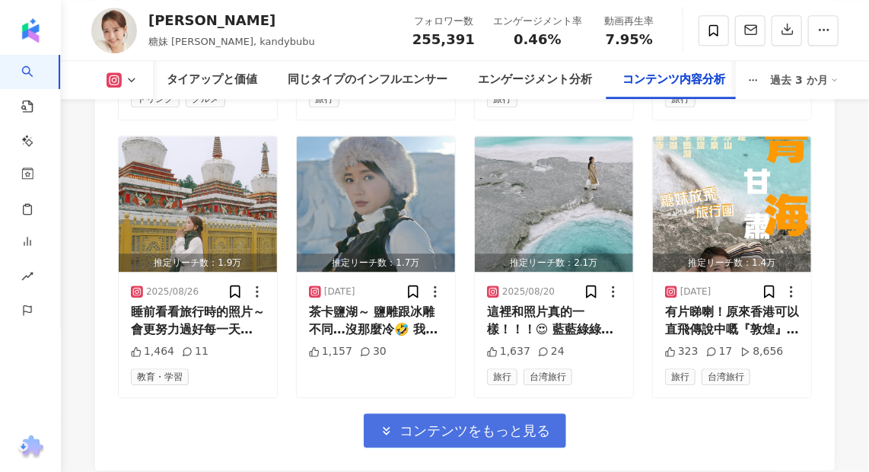
click at [527, 422] on span "コンテンツをもっと見る" at bounding box center [474, 430] width 151 height 17
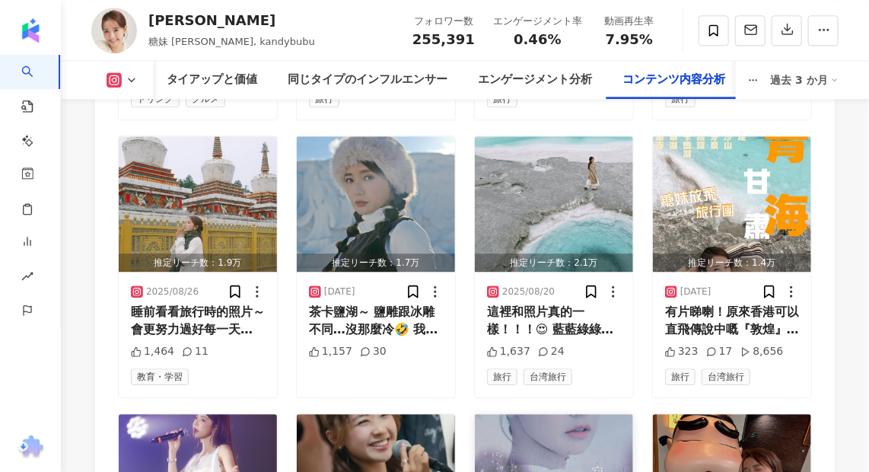
scroll to position [5670, 0]
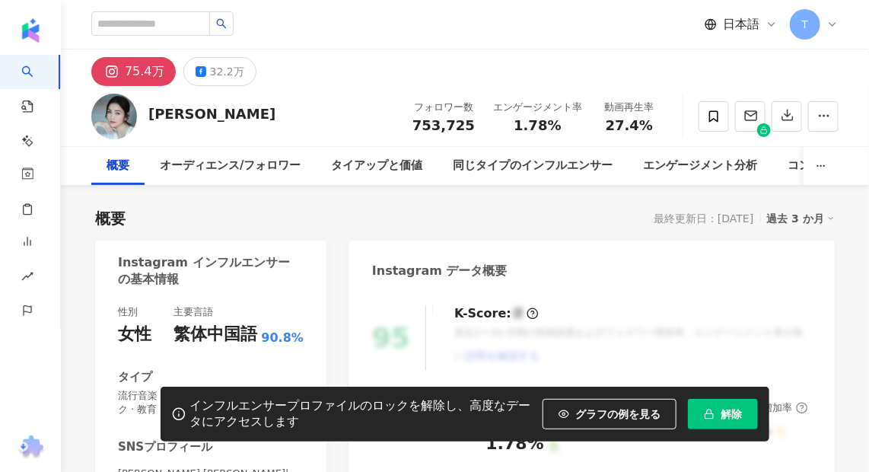
click at [709, 399] on button "解除" at bounding box center [723, 414] width 70 height 30
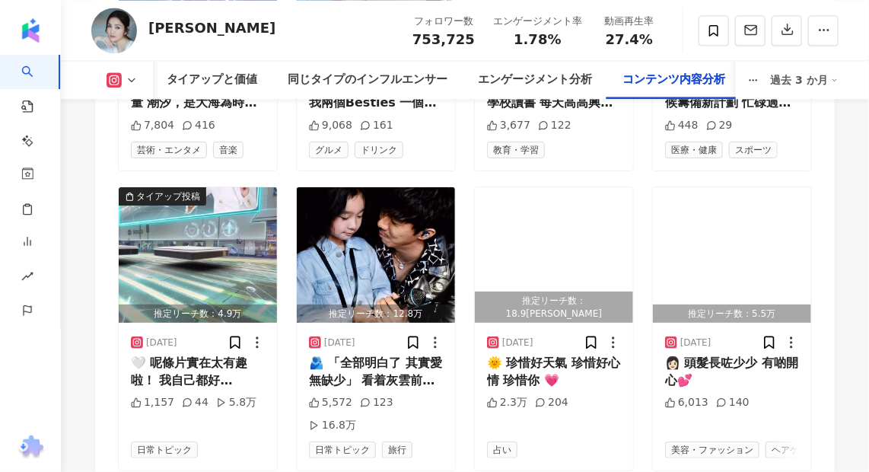
scroll to position [5463, 0]
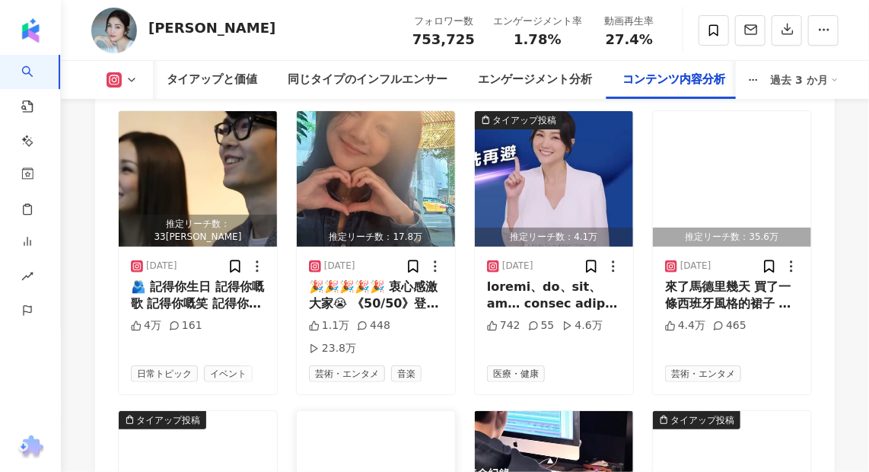
scroll to position [6336, 0]
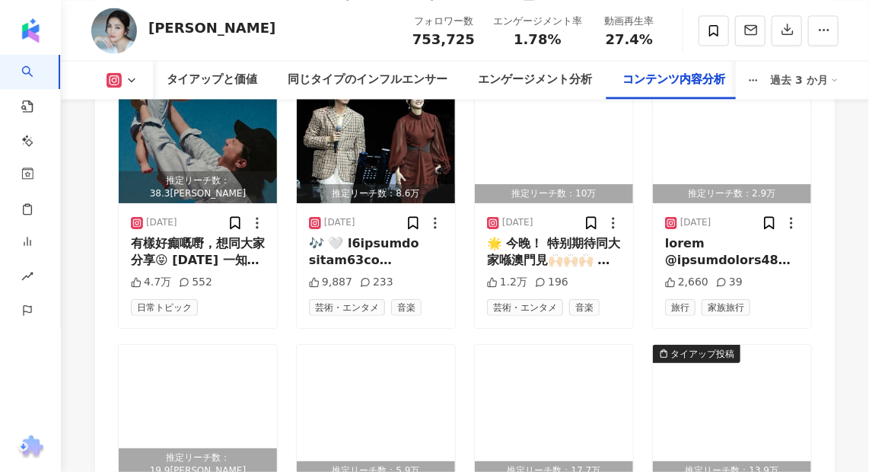
scroll to position [7234, 0]
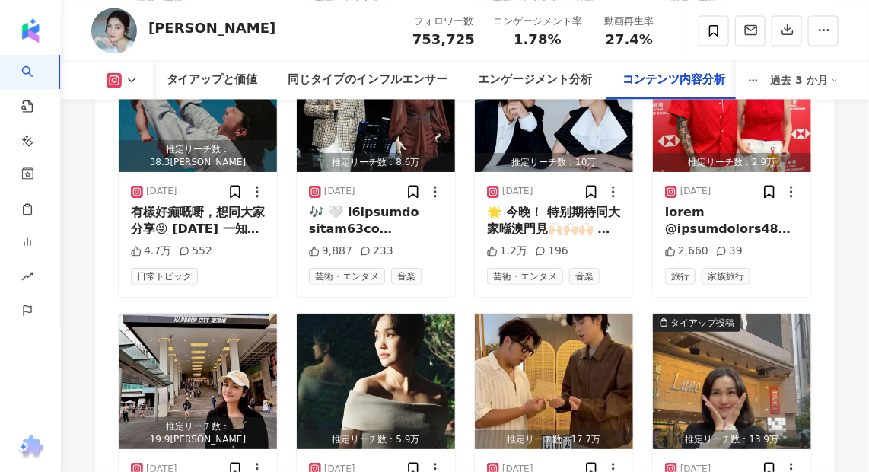
click at [701, 313] on img "button" at bounding box center [732, 380] width 158 height 135
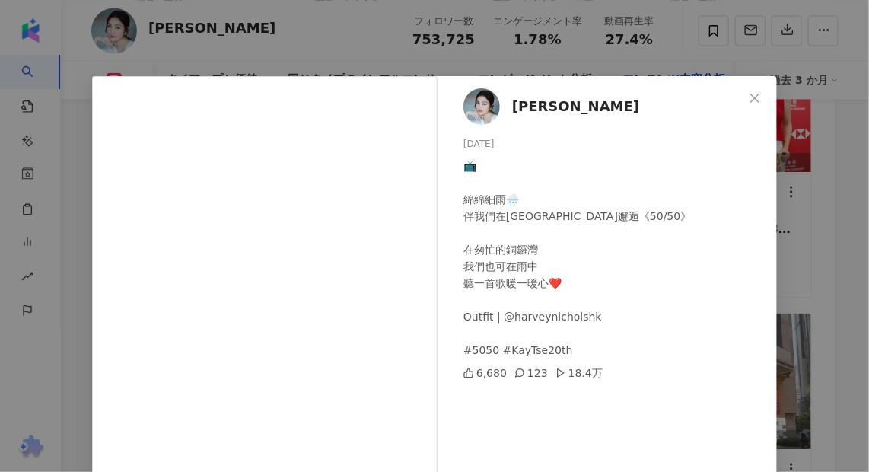
click at [759, 235] on div "謝安琪 Kay Tse 2025/05/31 📺 綿綿細雨🌧️ 伴我們在Times Square邂逅《50/50》 在匆忙的銅鑼灣 我們也可在雨中 聽一首歌暖…" at bounding box center [611, 348] width 332 height 545
click at [752, 102] on icon "close" at bounding box center [755, 98] width 12 height 12
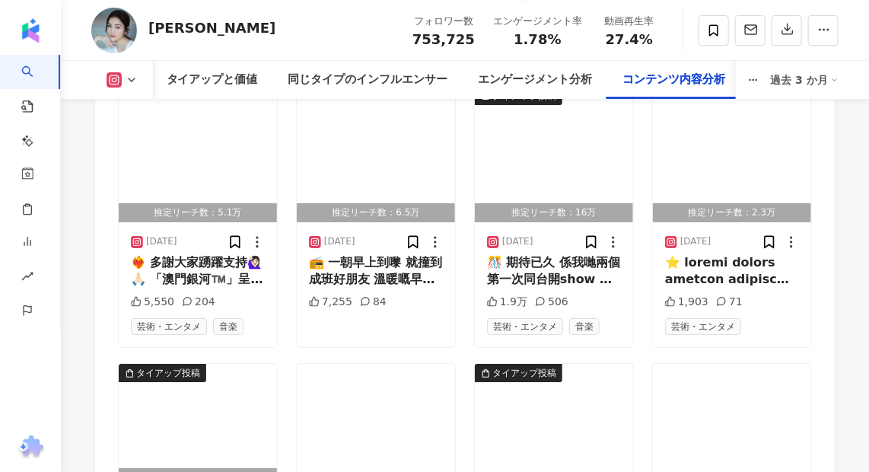
scroll to position [8064, 0]
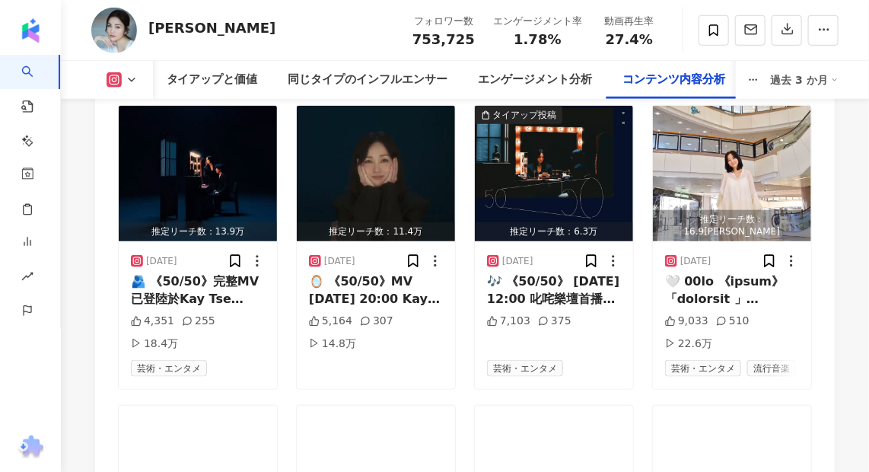
scroll to position [8894, 0]
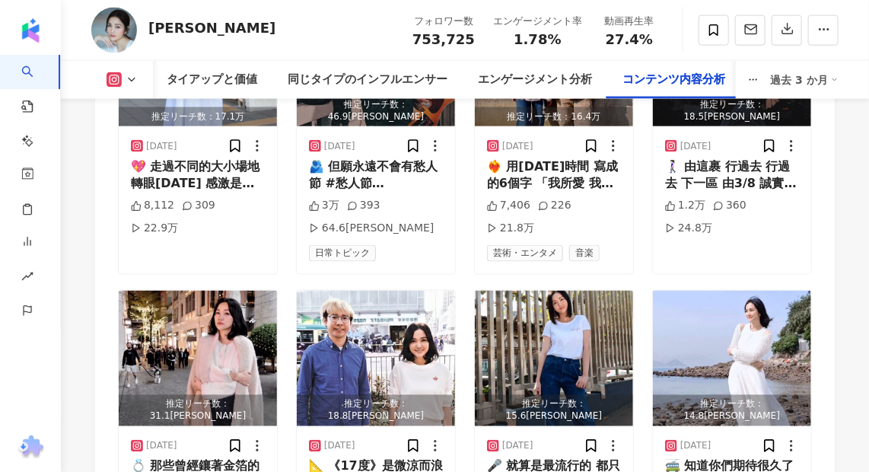
scroll to position [9102, 0]
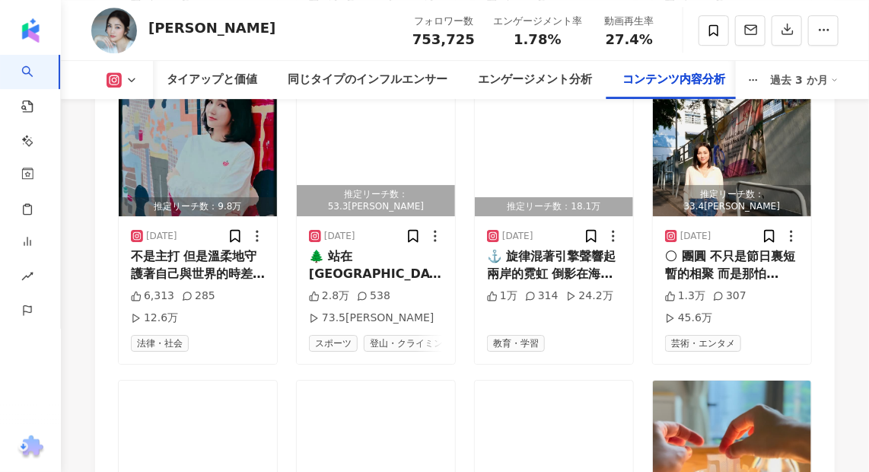
scroll to position [9863, 0]
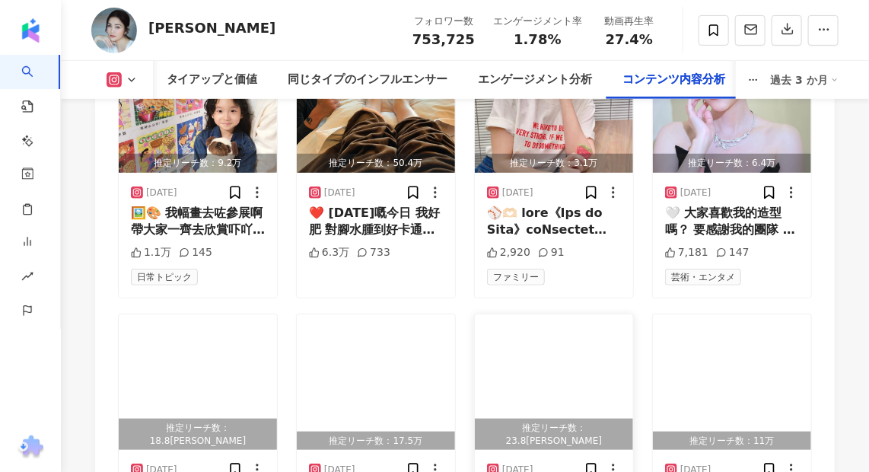
scroll to position [10746, 0]
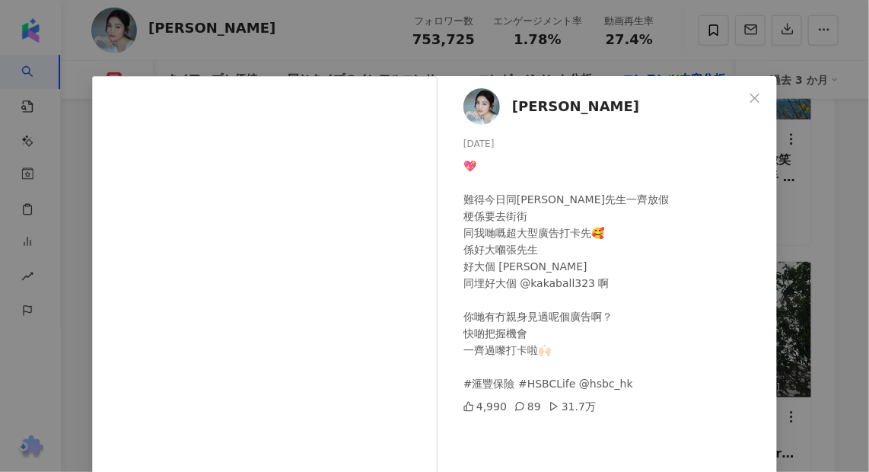
scroll to position [138, 0]
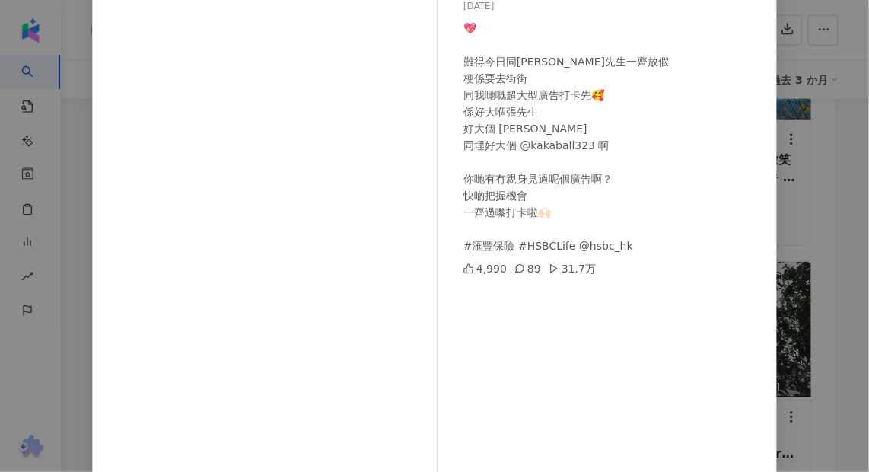
click at [831, 227] on div "謝安琪 Kay Tse 2025/02/25 💖 難得今日同張先生一齊放假 梗係要去街街 同我哋嘅超大型廣告打卡先🥰 係好大嗰張先生 好大個 Kay Kay …" at bounding box center [434, 236] width 869 height 472
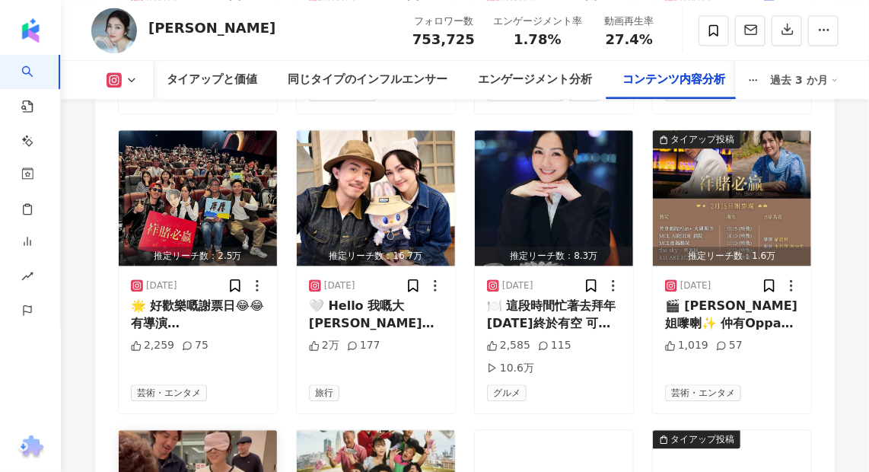
scroll to position [11437, 0]
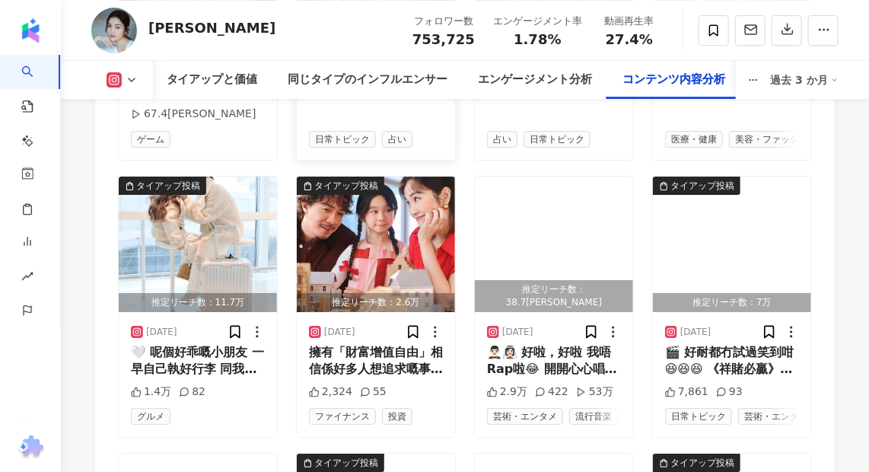
scroll to position [12267, 0]
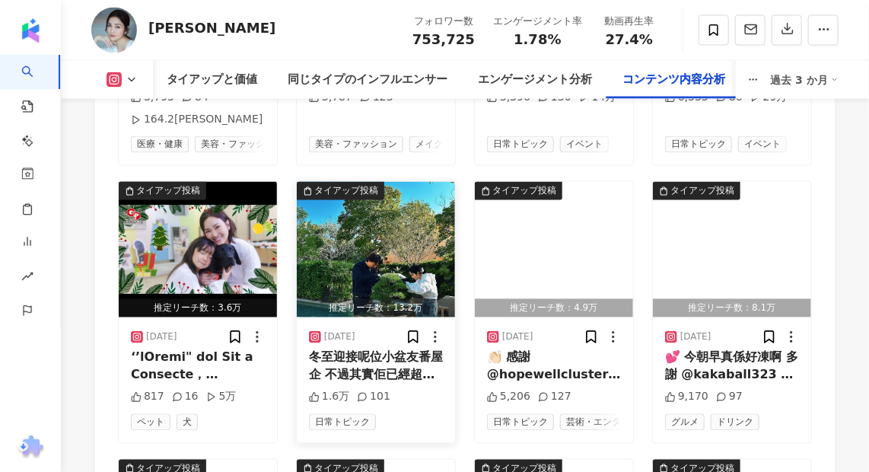
scroll to position [13236, 0]
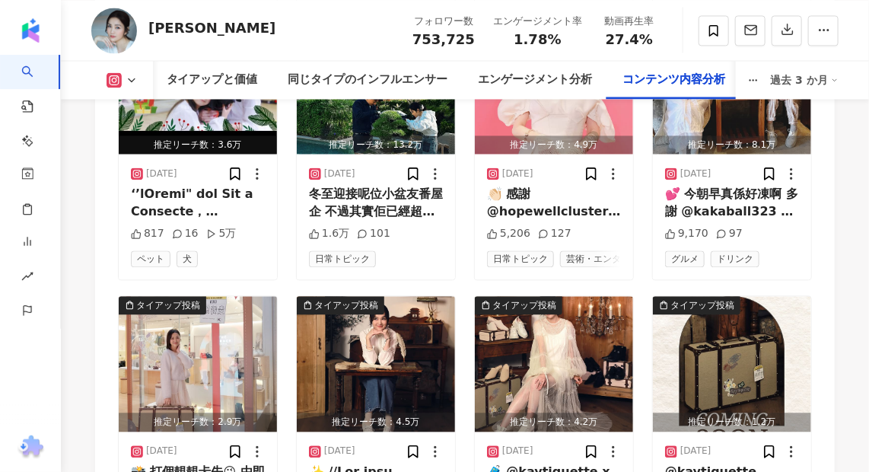
scroll to position [13374, 0]
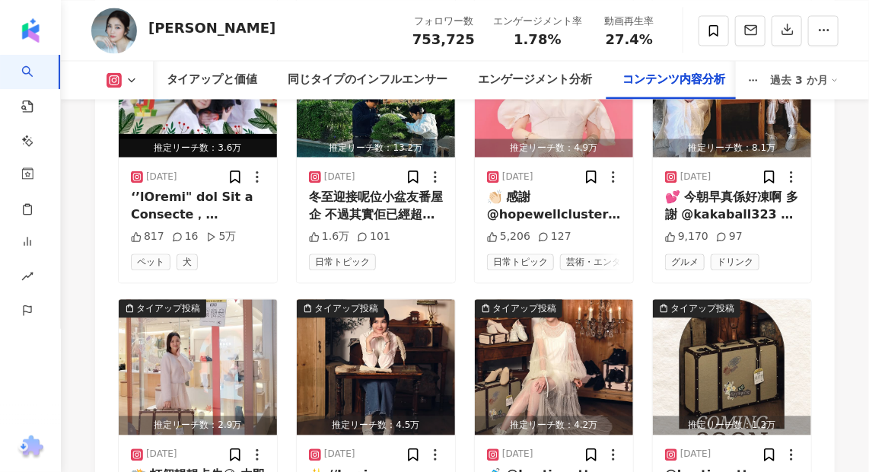
drag, startPoint x: 326, startPoint y: 17, endPoint x: 300, endPoint y: 3, distance: 29.6
click at [326, 17] on div "謝安琪 Kay Tse フォロワー数 753,725 エンゲージメント率 1.78% 動画再生率 27.4%" at bounding box center [465, 30] width 808 height 60
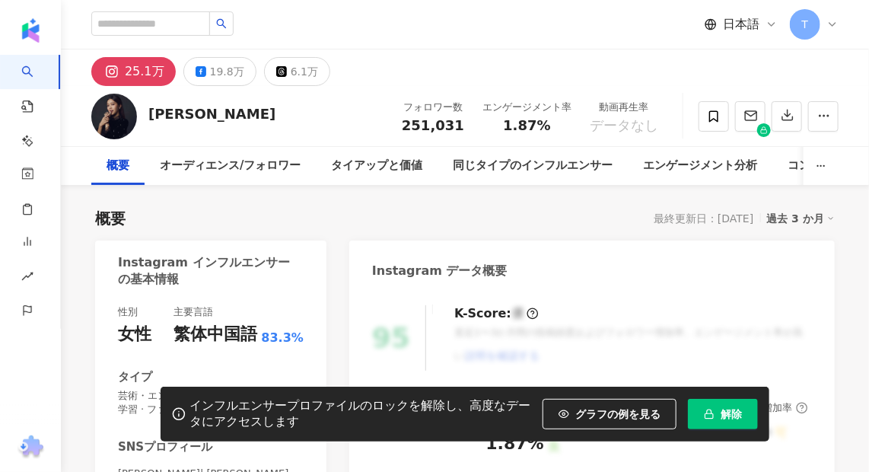
click at [834, 227] on div "過去 3 か月" at bounding box center [801, 218] width 68 height 20
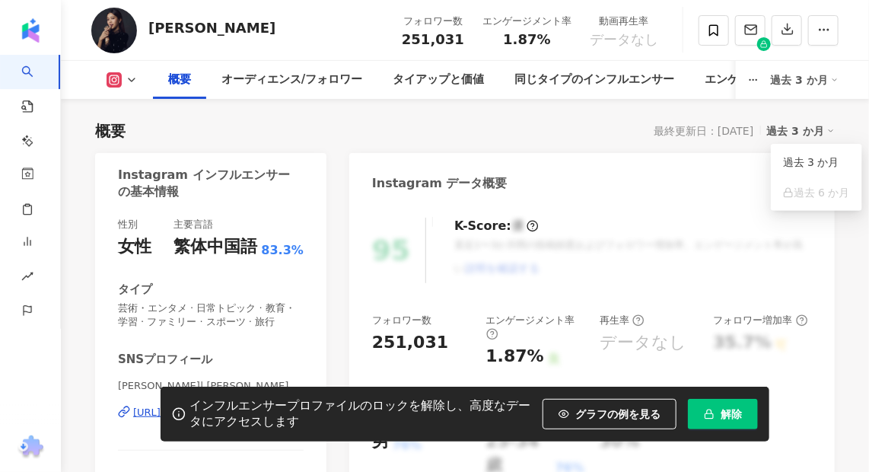
scroll to position [138, 0]
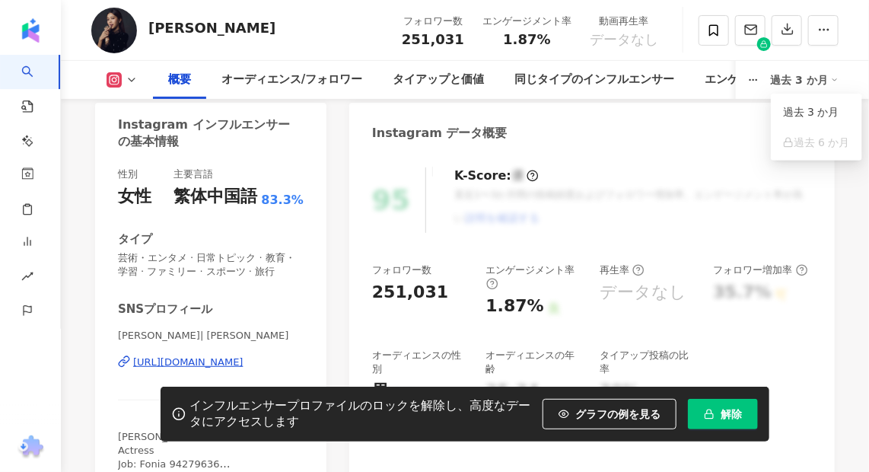
click at [746, 415] on button "解除" at bounding box center [723, 414] width 70 height 30
click at [864, 96] on div "概要 オーディエンス/フォロワー タイアップと価値 同じタイプのインフルエンサー エンゲージメント分析 コンテンツ内容分析 過去 3 か月" at bounding box center [465, 80] width 808 height 38
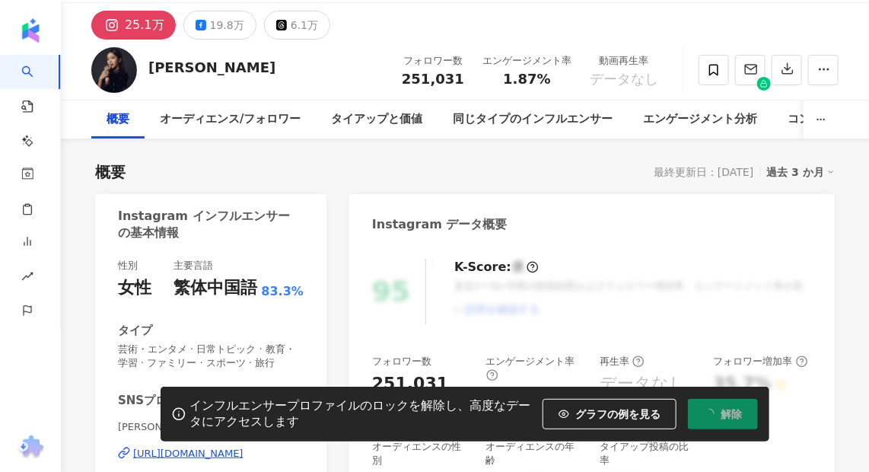
scroll to position [0, 0]
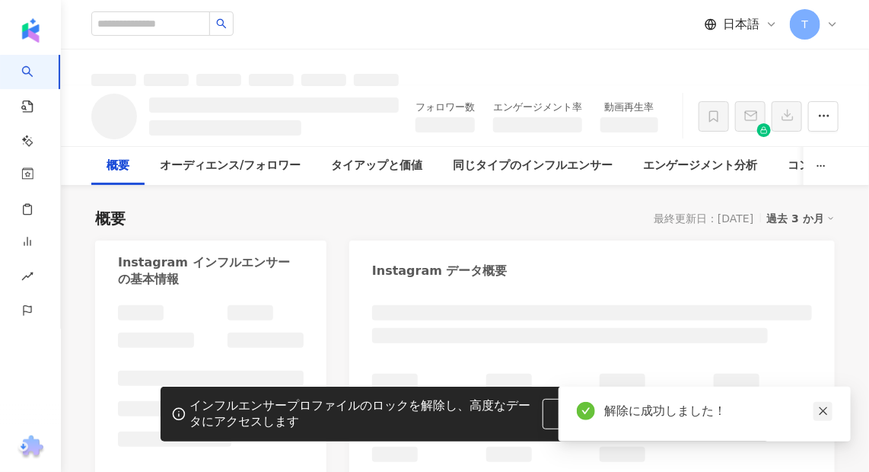
click at [829, 413] on link at bounding box center [822, 411] width 19 height 19
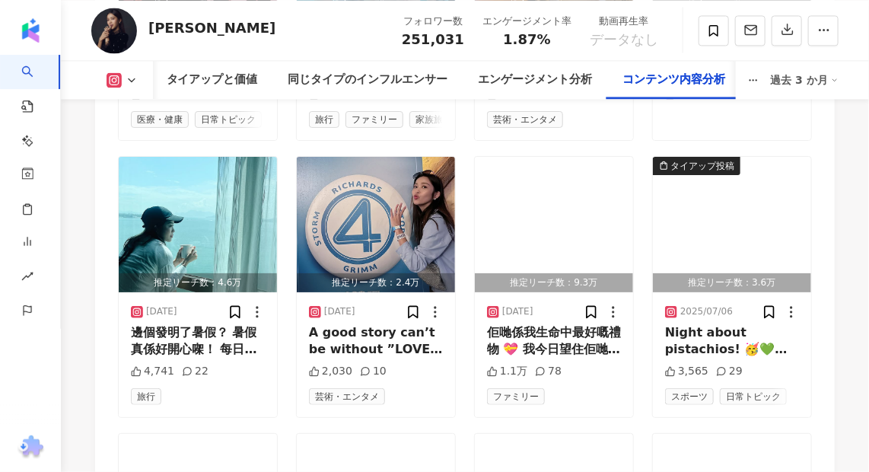
scroll to position [5552, 0]
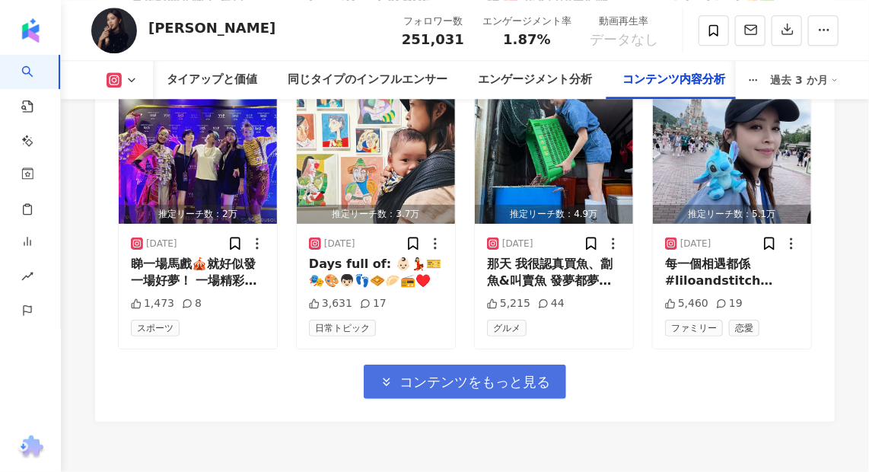
click at [477, 374] on span "コンテンツをもっと見る" at bounding box center [474, 382] width 151 height 17
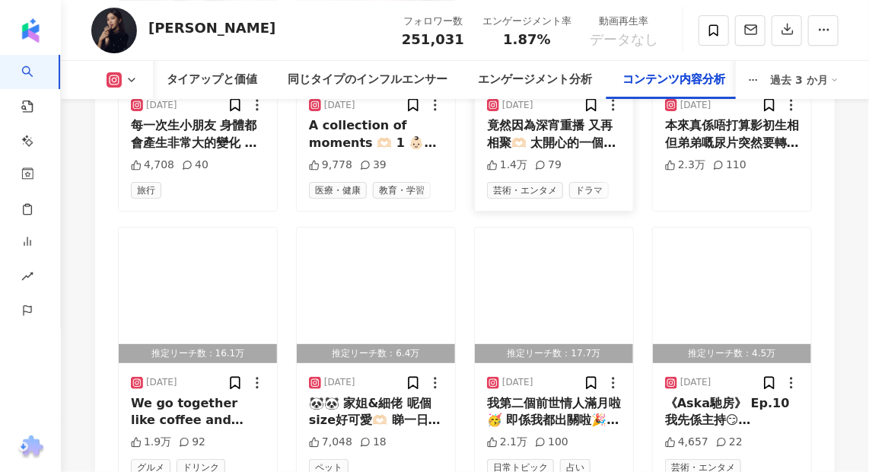
scroll to position [6243, 0]
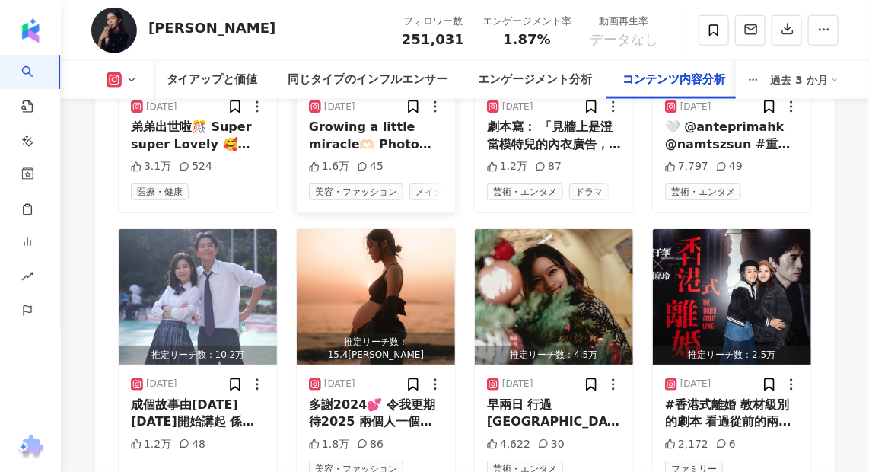
scroll to position [7073, 0]
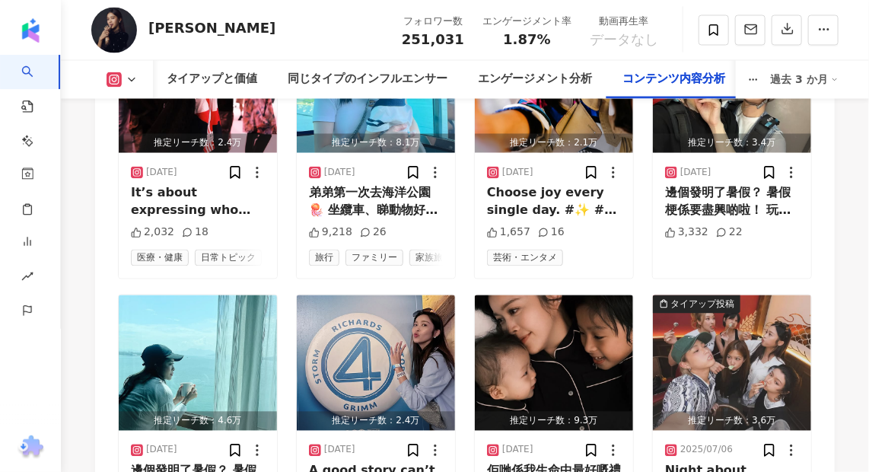
scroll to position [4791, 0]
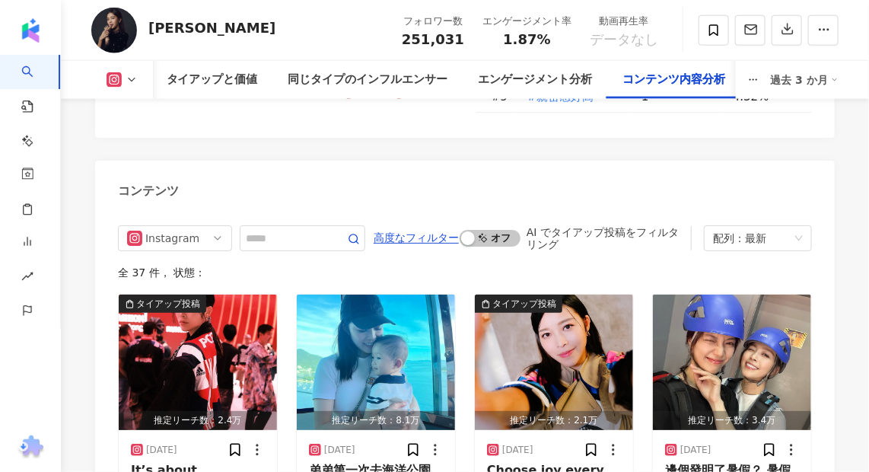
drag, startPoint x: 316, startPoint y: 40, endPoint x: 266, endPoint y: 24, distance: 52.5
click at [316, 40] on div "[PERSON_NAME] フォロワー数 251,031 エンゲージメント率 1.87% 動画再生率 データなし" at bounding box center [465, 30] width 808 height 60
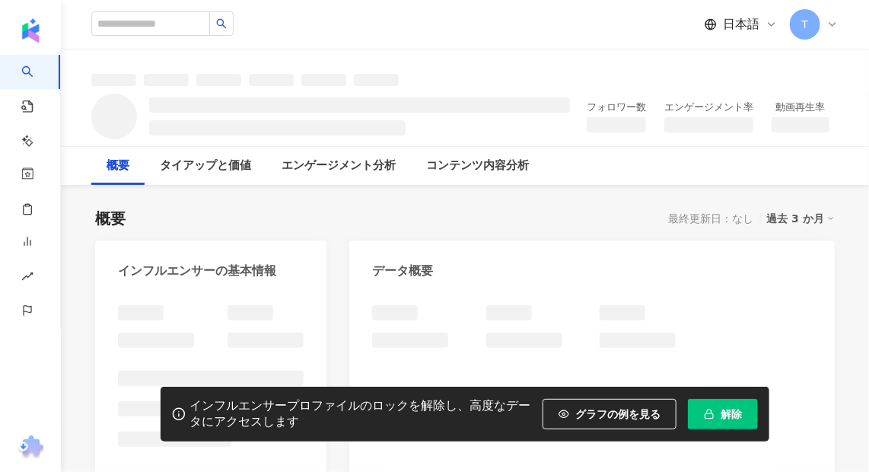
click at [725, 410] on span "解除" at bounding box center [730, 414] width 21 height 12
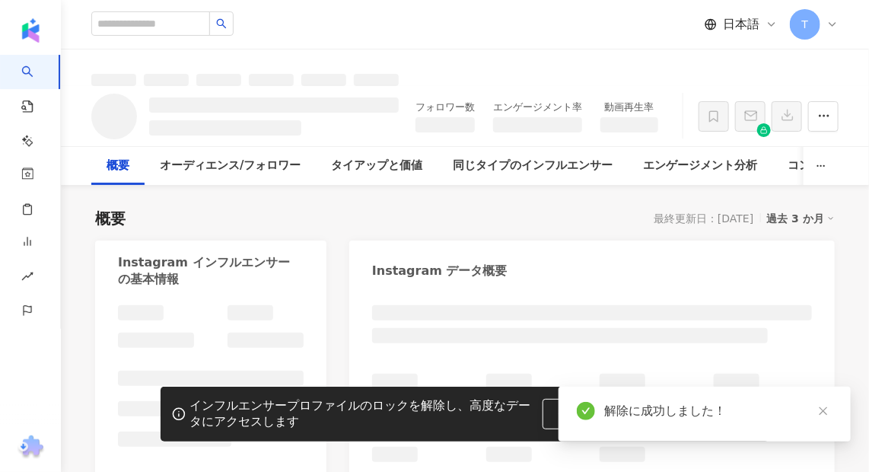
click at [805, 247] on div "Instagram データ概要" at bounding box center [591, 264] width 485 height 49
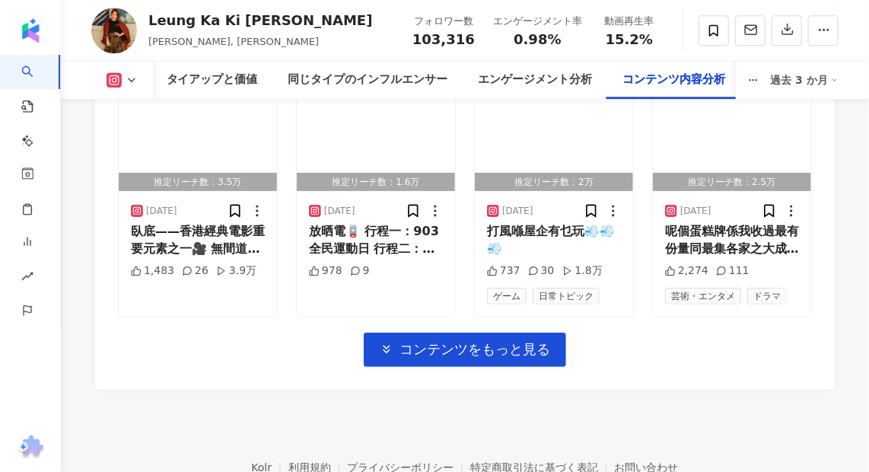
scroll to position [5606, 0]
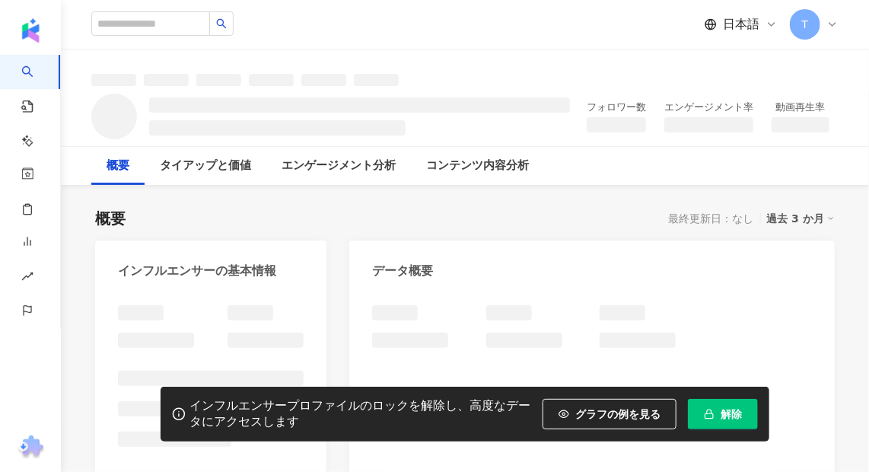
click at [749, 407] on button "解除" at bounding box center [723, 414] width 70 height 30
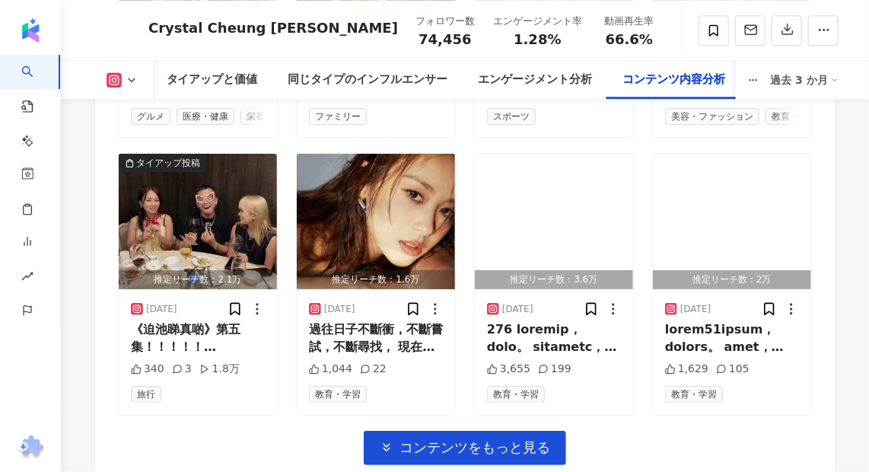
scroll to position [5670, 0]
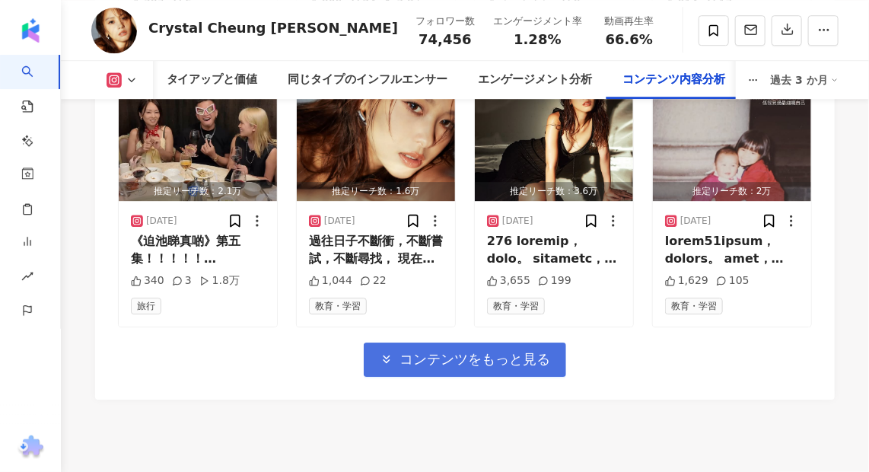
click at [456, 351] on span "コンテンツをもっと見る" at bounding box center [474, 359] width 151 height 17
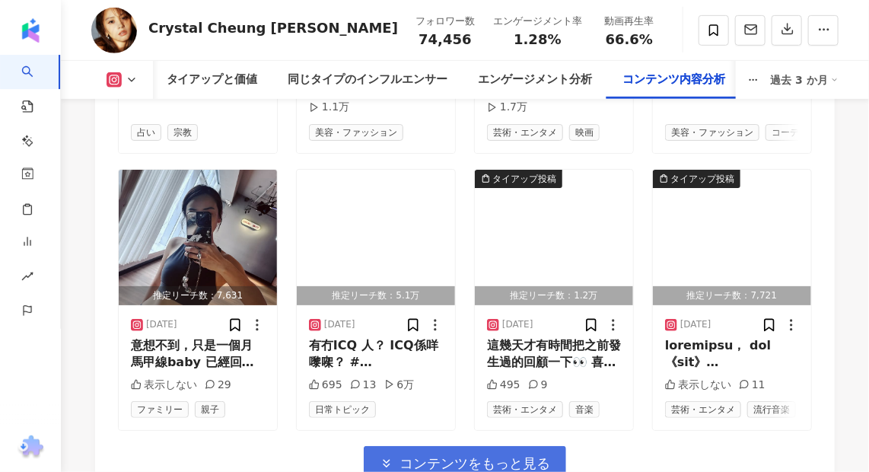
scroll to position [6431, 0]
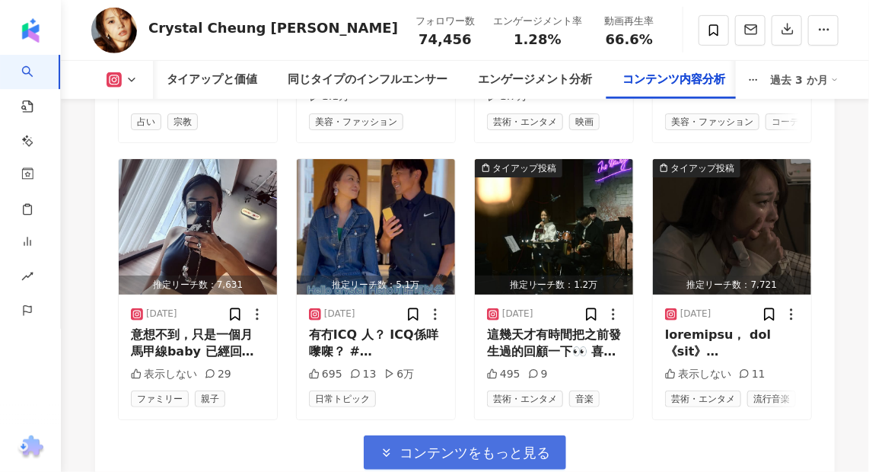
click at [462, 444] on span "コンテンツをもっと見る" at bounding box center [474, 452] width 151 height 17
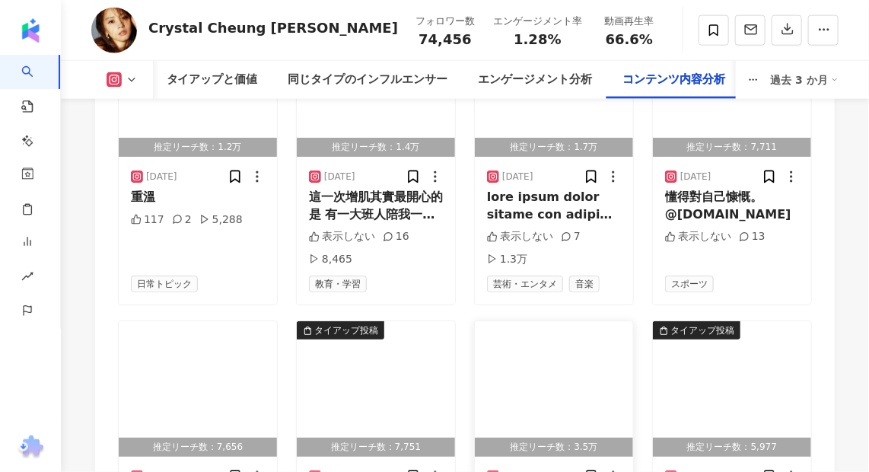
scroll to position [7053, 0]
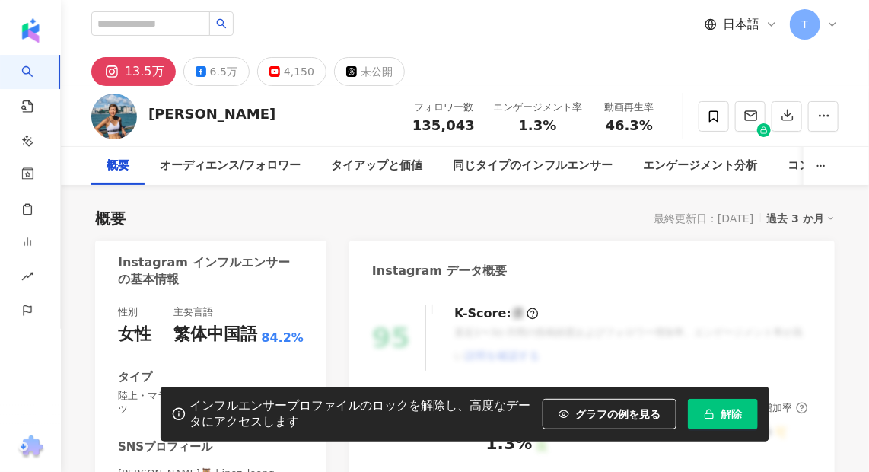
click at [714, 410] on button "解除" at bounding box center [723, 414] width 70 height 30
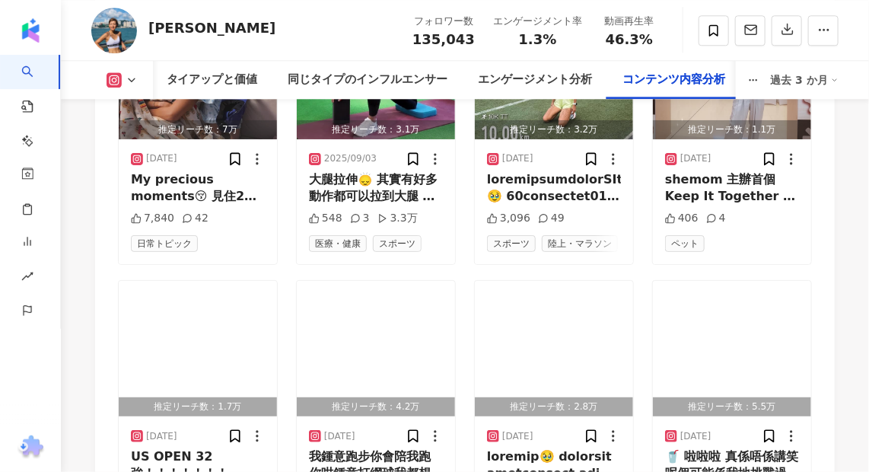
scroll to position [5563, 0]
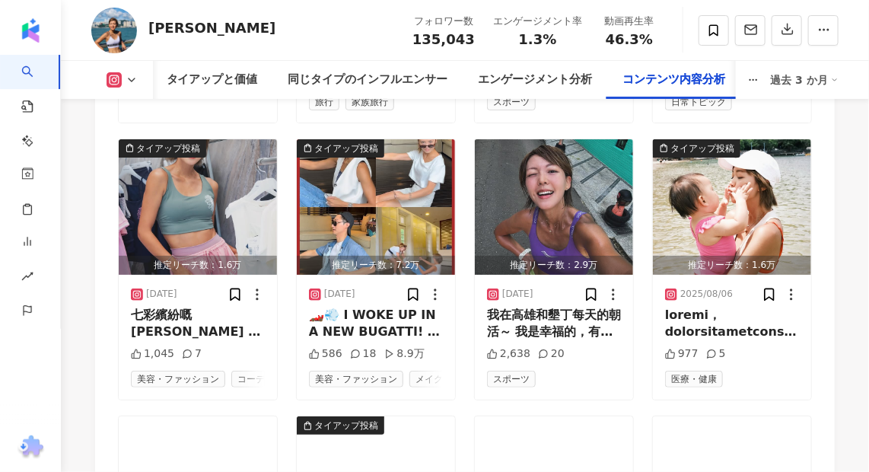
scroll to position [6393, 0]
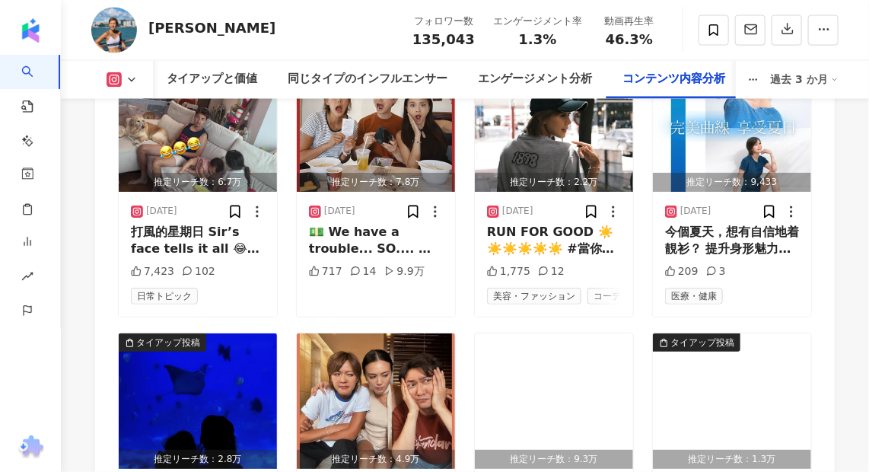
scroll to position [7223, 0]
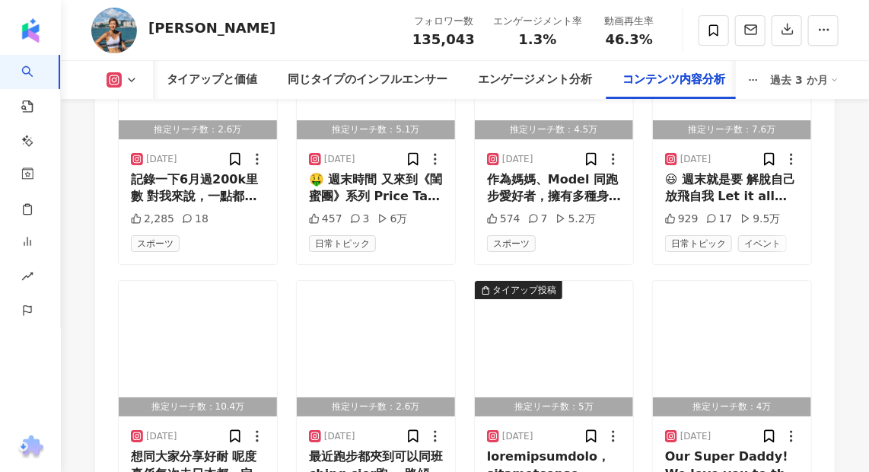
scroll to position [8053, 0]
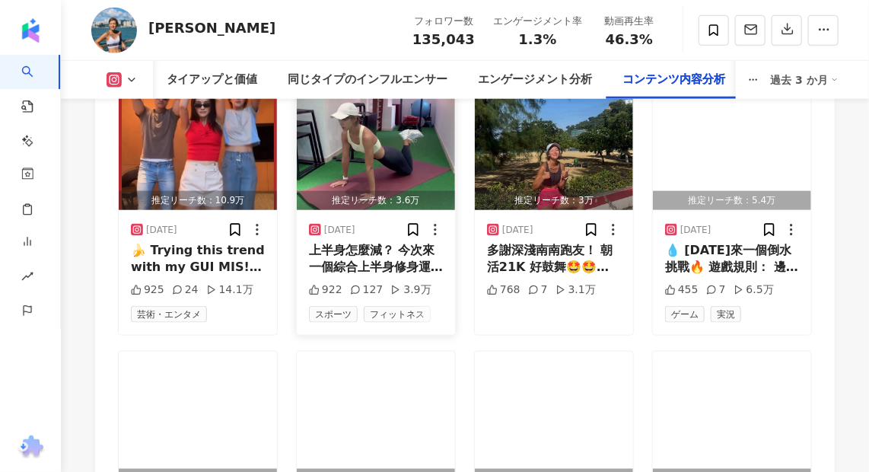
scroll to position [8882, 0]
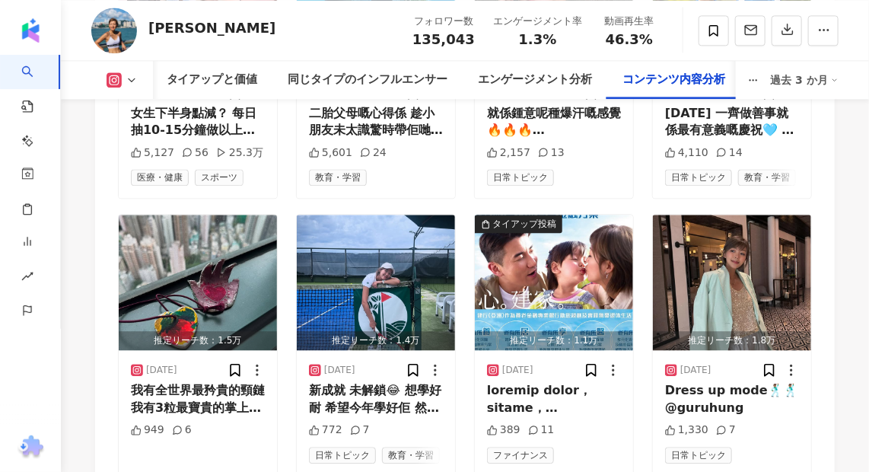
scroll to position [9712, 0]
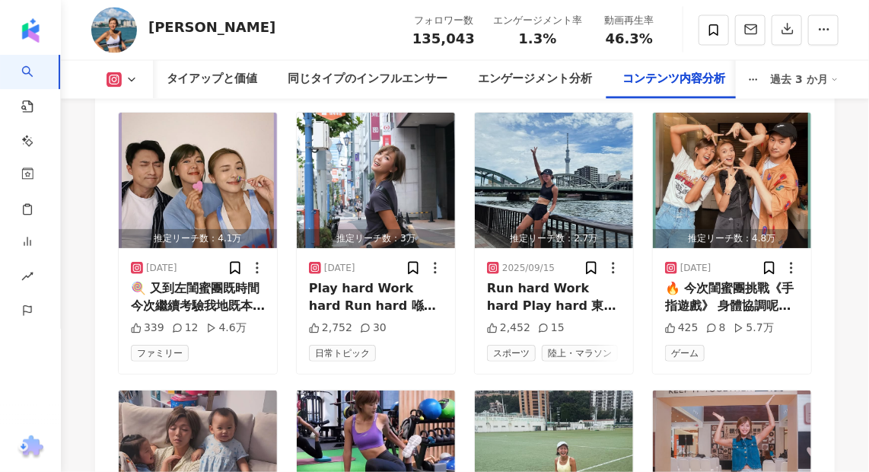
scroll to position [5010, 0]
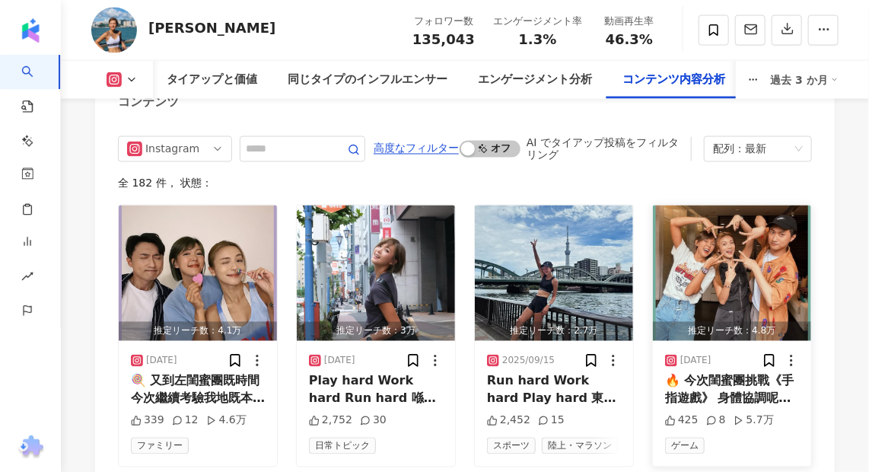
click at [761, 205] on img "button" at bounding box center [732, 272] width 158 height 135
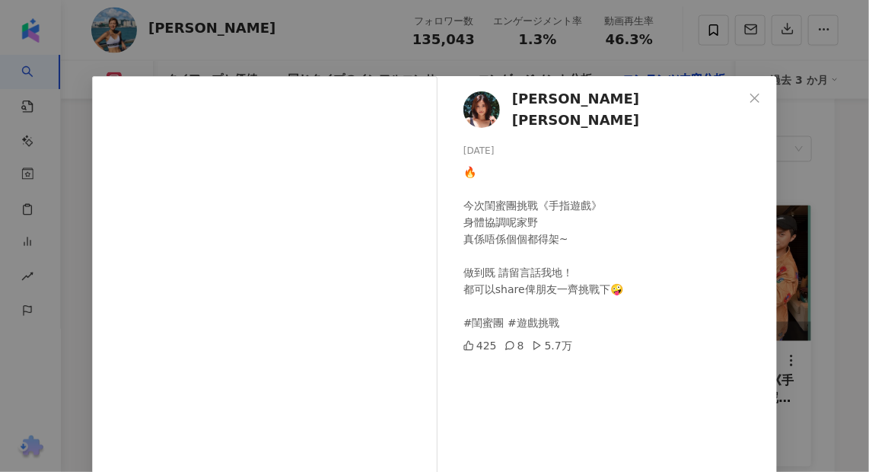
click at [752, 92] on icon "close" at bounding box center [755, 98] width 12 height 12
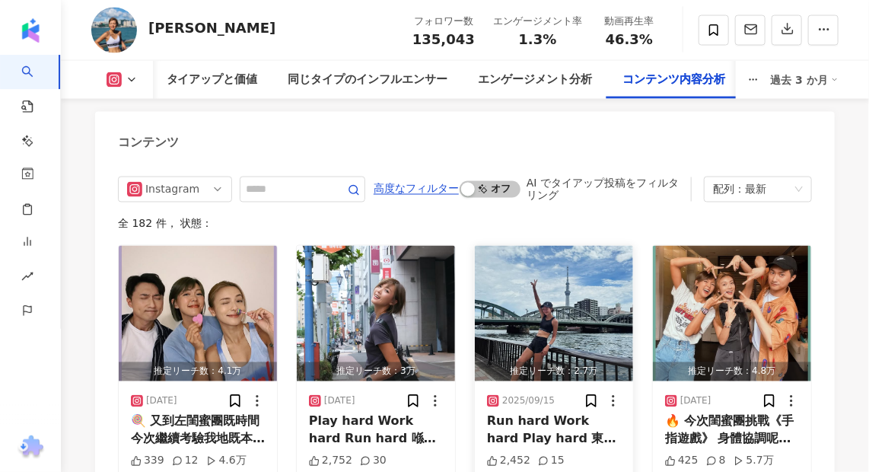
scroll to position [4941, 0]
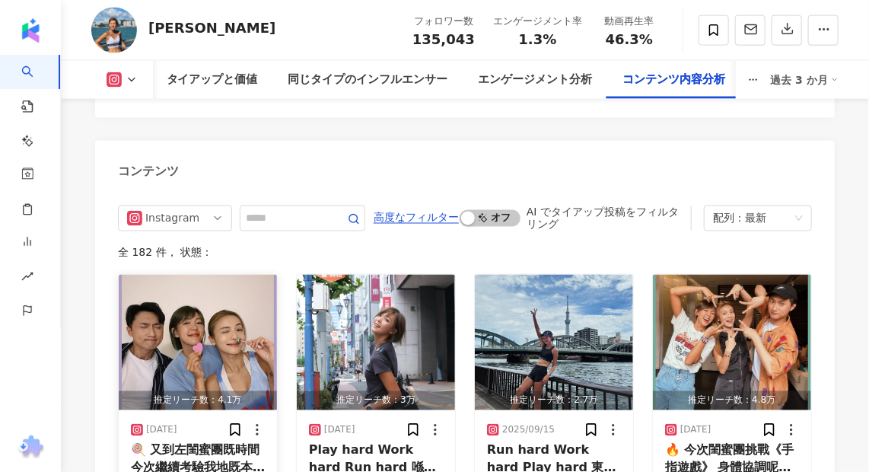
click at [227, 275] on img "button" at bounding box center [198, 342] width 158 height 135
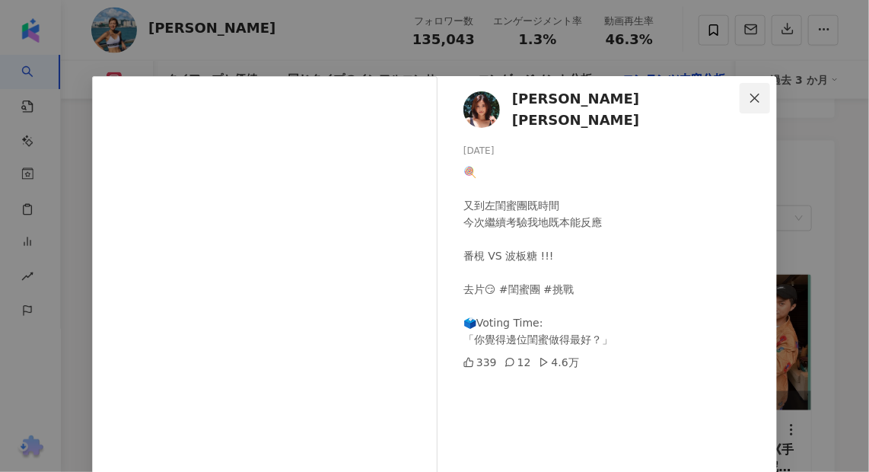
click at [749, 94] on icon "close" at bounding box center [755, 98] width 12 height 12
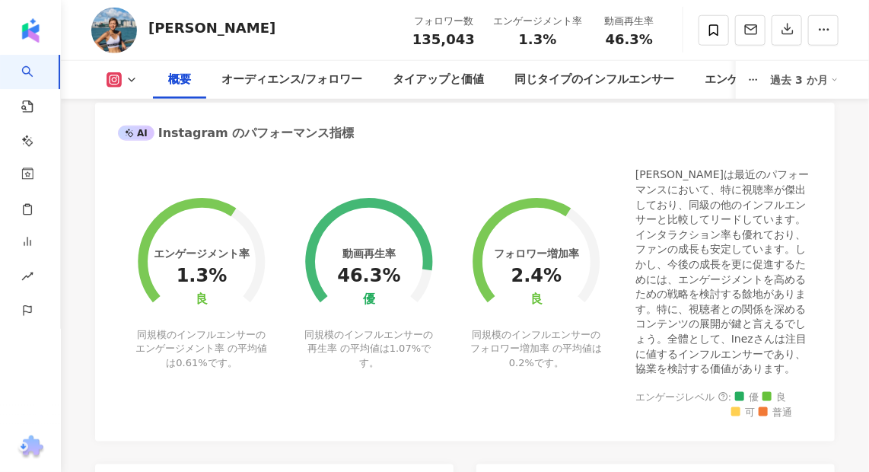
scroll to position [0, 0]
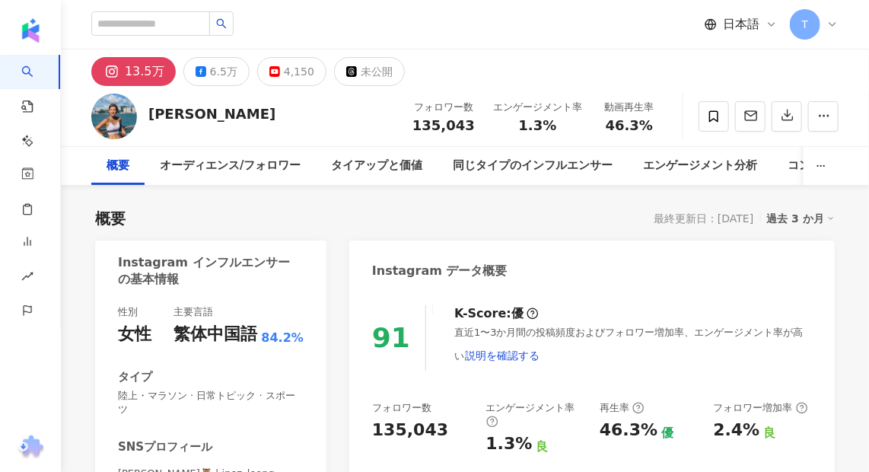
click at [494, 58] on div "13.5万 6.5万 4,150 未公開" at bounding box center [465, 67] width 808 height 37
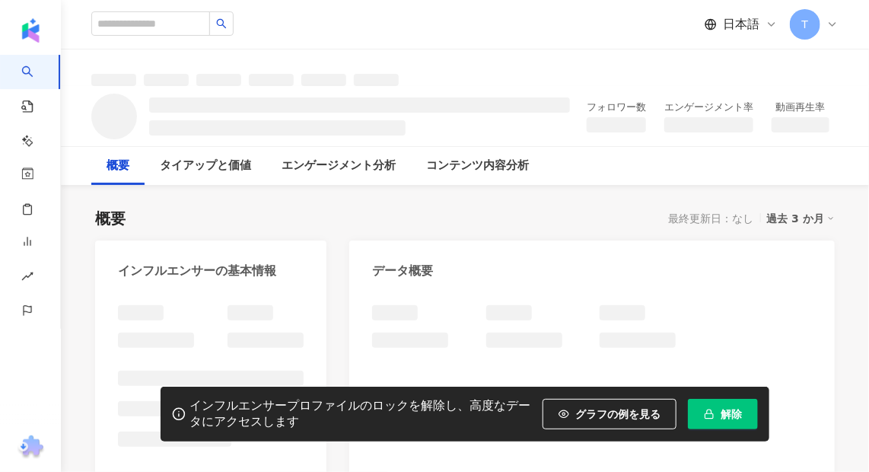
click at [730, 415] on span "解除" at bounding box center [730, 414] width 21 height 12
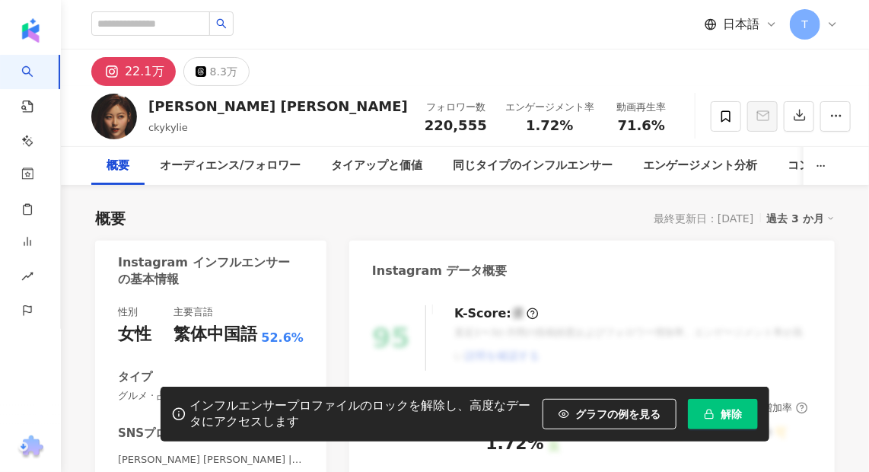
click at [726, 412] on span "解除" at bounding box center [730, 414] width 21 height 12
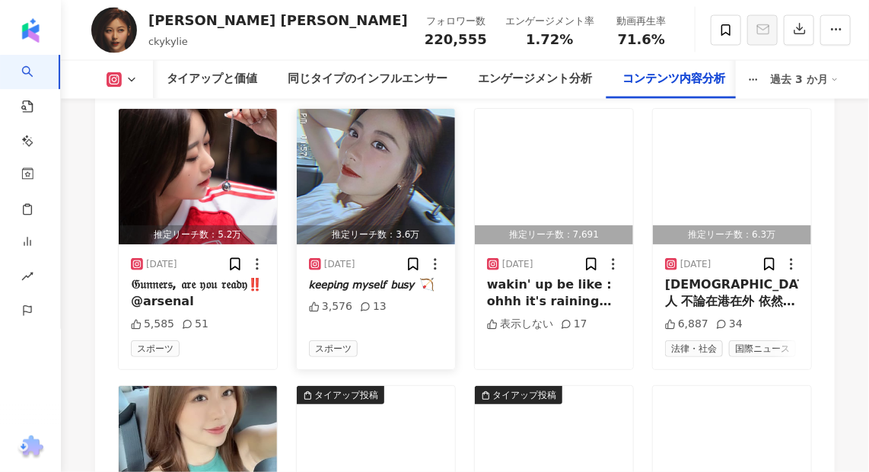
scroll to position [5324, 0]
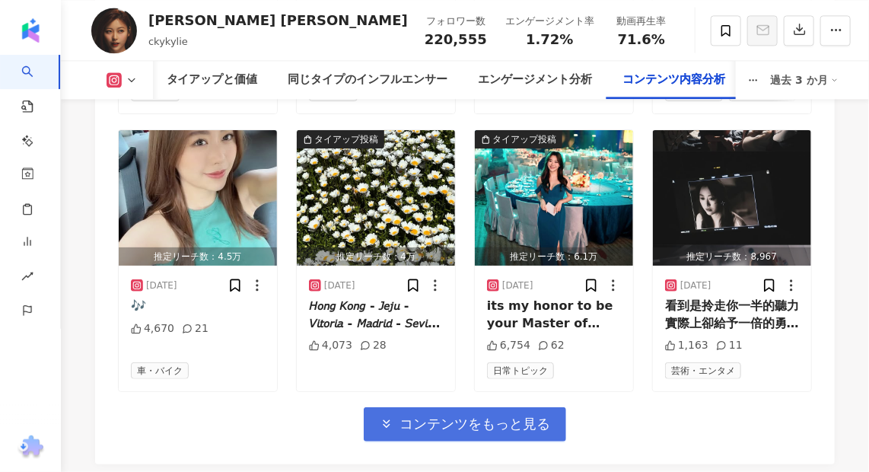
click at [473, 407] on button "コンテンツをもっと見る" at bounding box center [465, 424] width 202 height 34
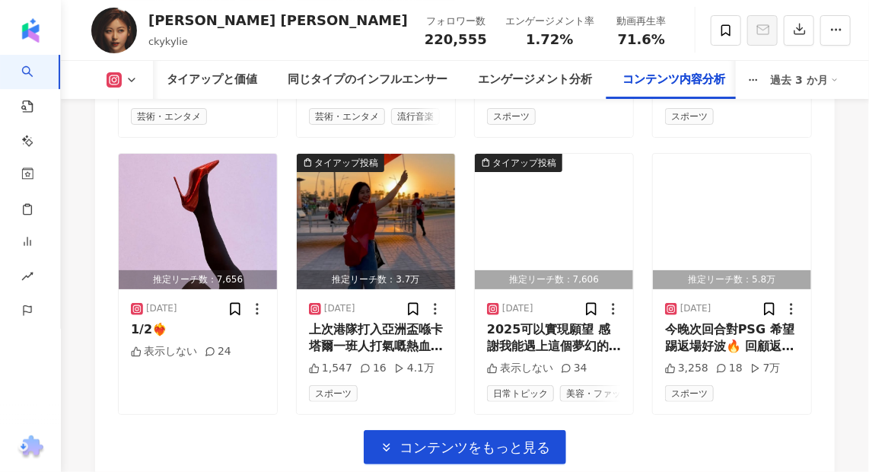
scroll to position [6154, 0]
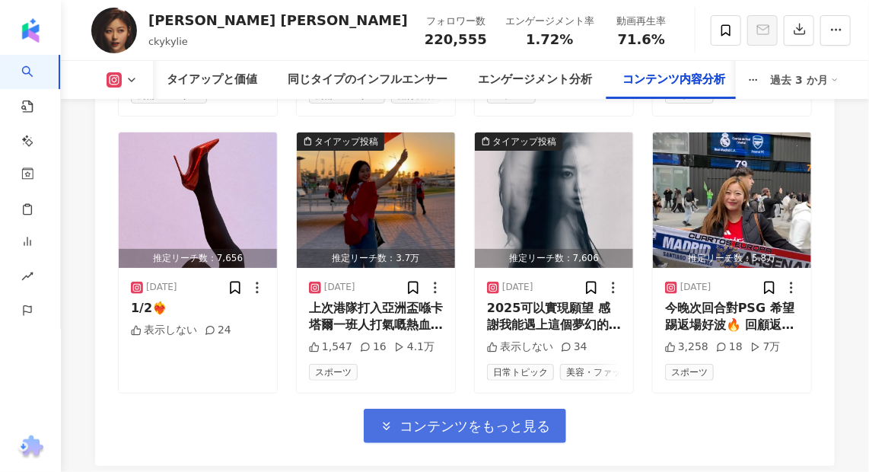
click at [452, 418] on span "コンテンツをもっと見る" at bounding box center [474, 426] width 151 height 17
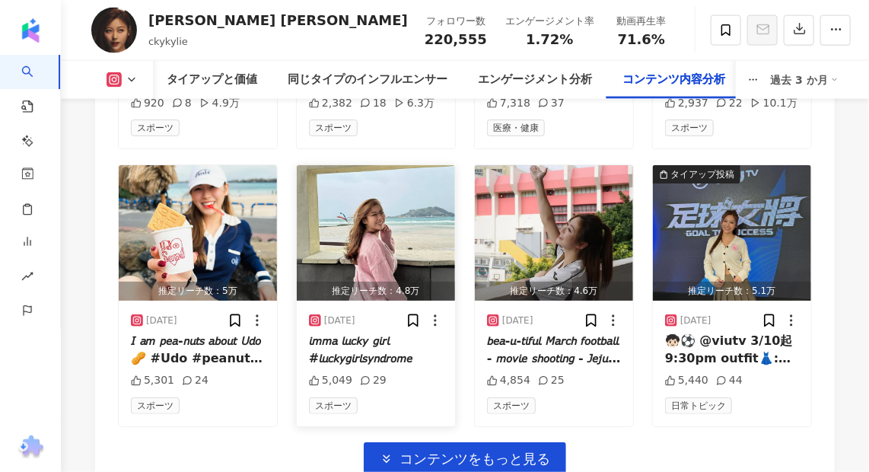
scroll to position [7053, 0]
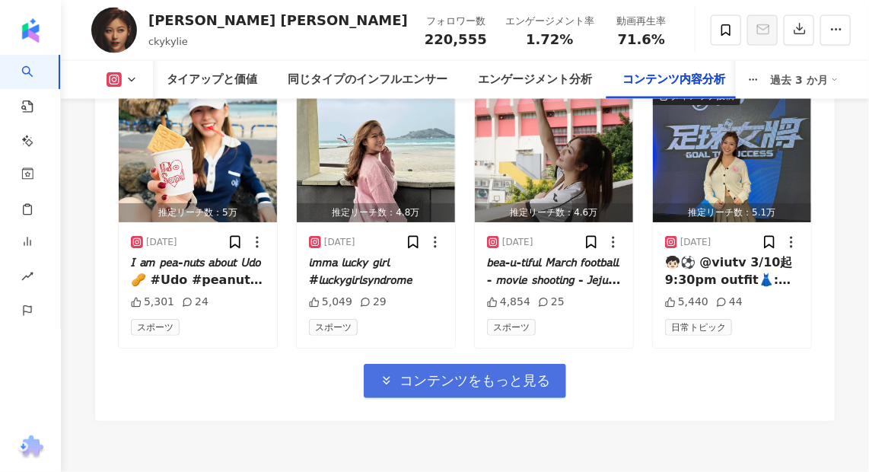
click at [453, 372] on span "コンテンツをもっと見る" at bounding box center [474, 380] width 151 height 17
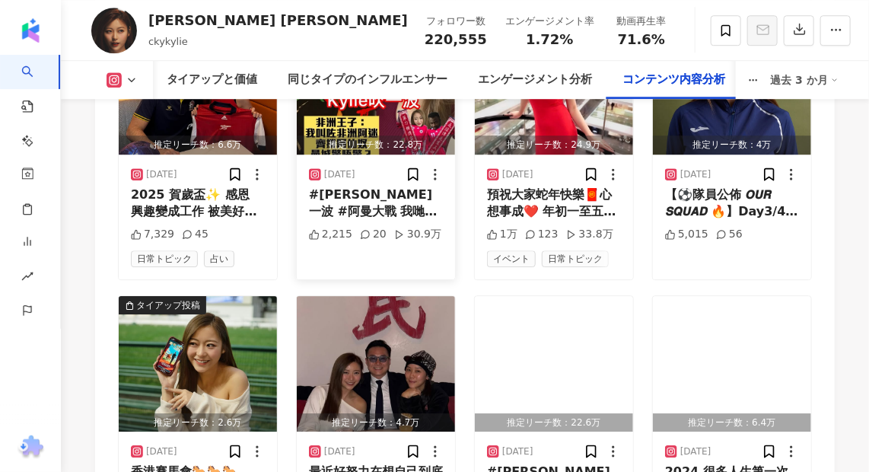
scroll to position [7883, 0]
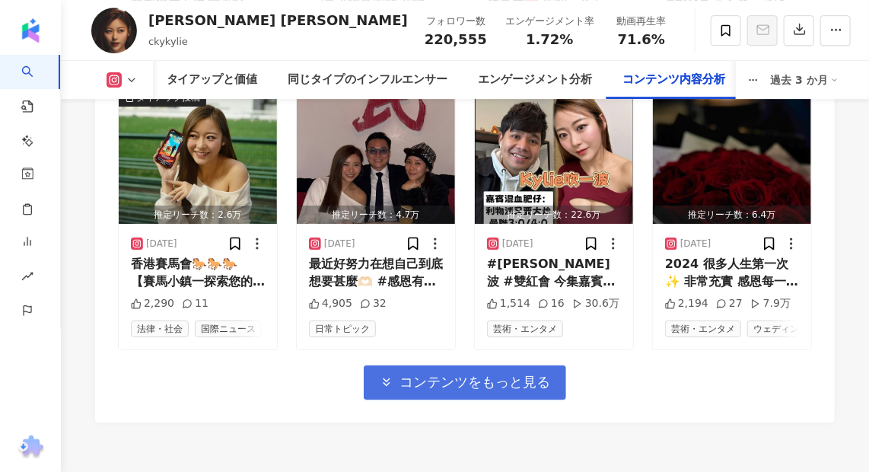
click at [459, 374] on span "コンテンツをもっと見る" at bounding box center [474, 382] width 151 height 17
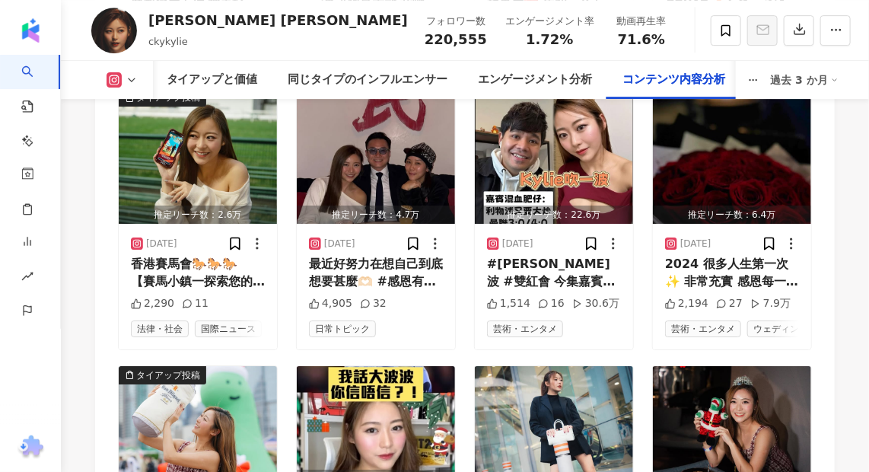
scroll to position [8022, 0]
